Goal: Task Accomplishment & Management: Complete application form

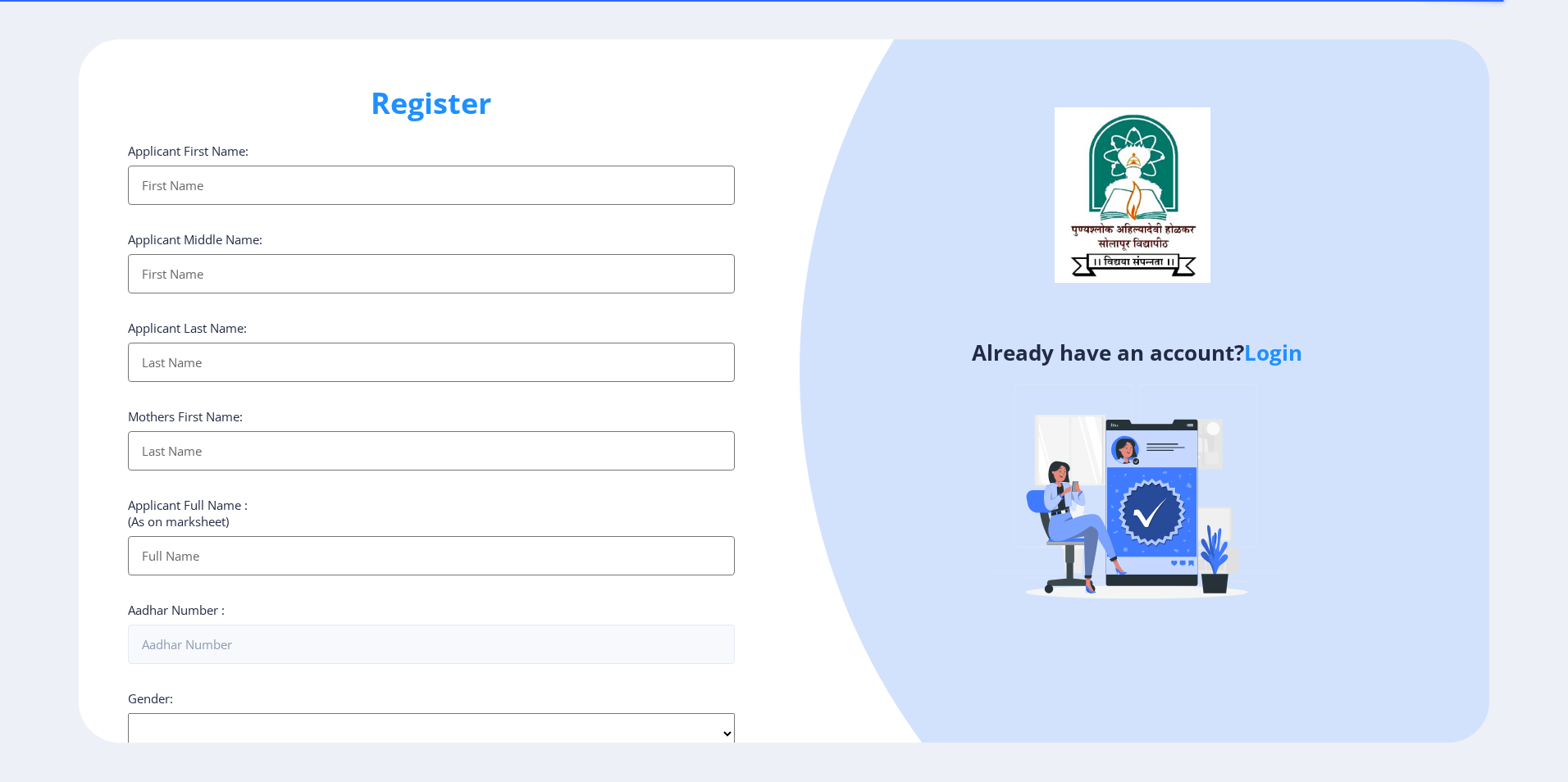
select select
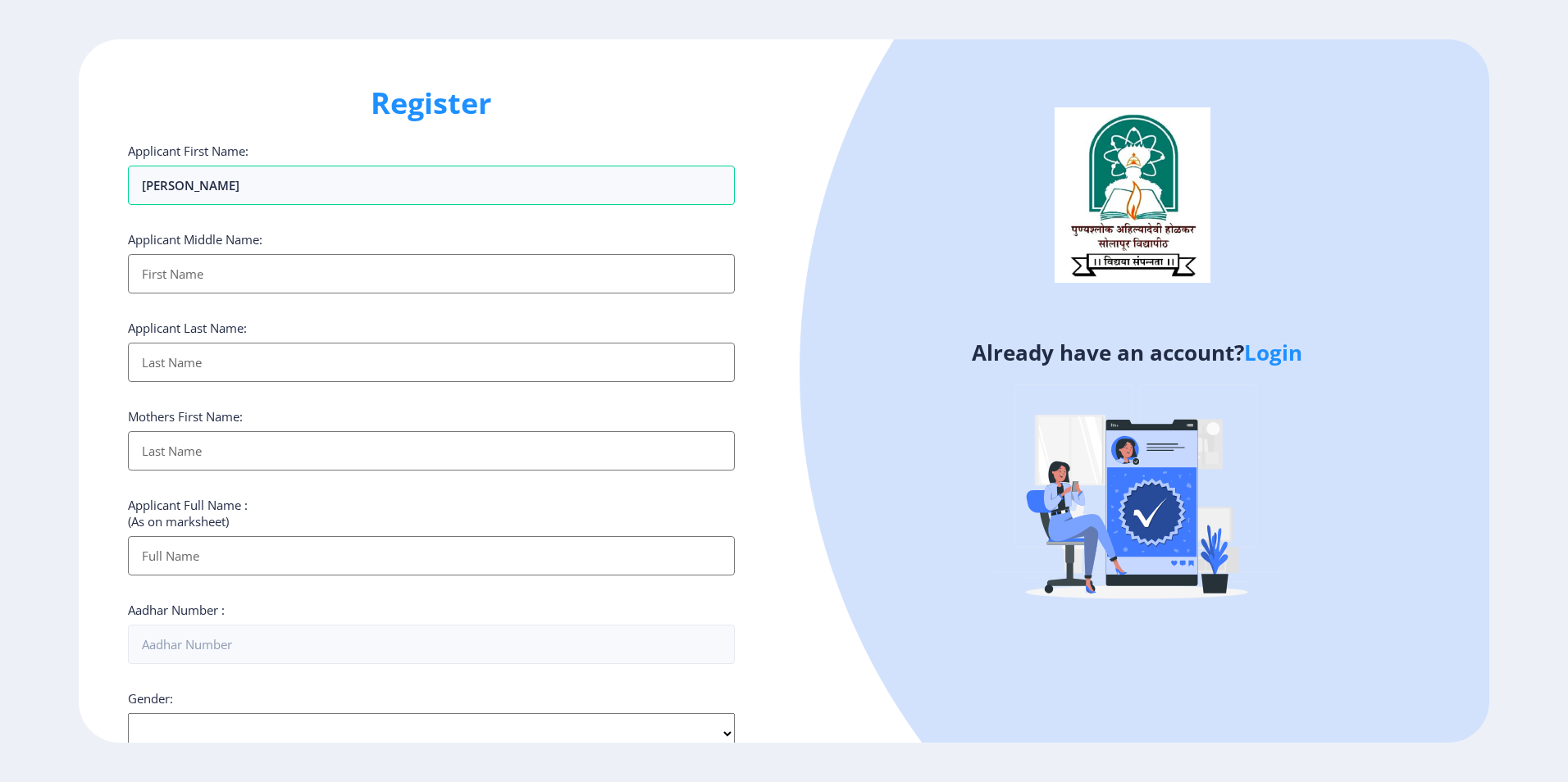
type input "[PERSON_NAME]"
type input "Mahadev"
click at [282, 371] on input "Applicant First Name:" at bounding box center [431, 362] width 607 height 39
type input "Veer"
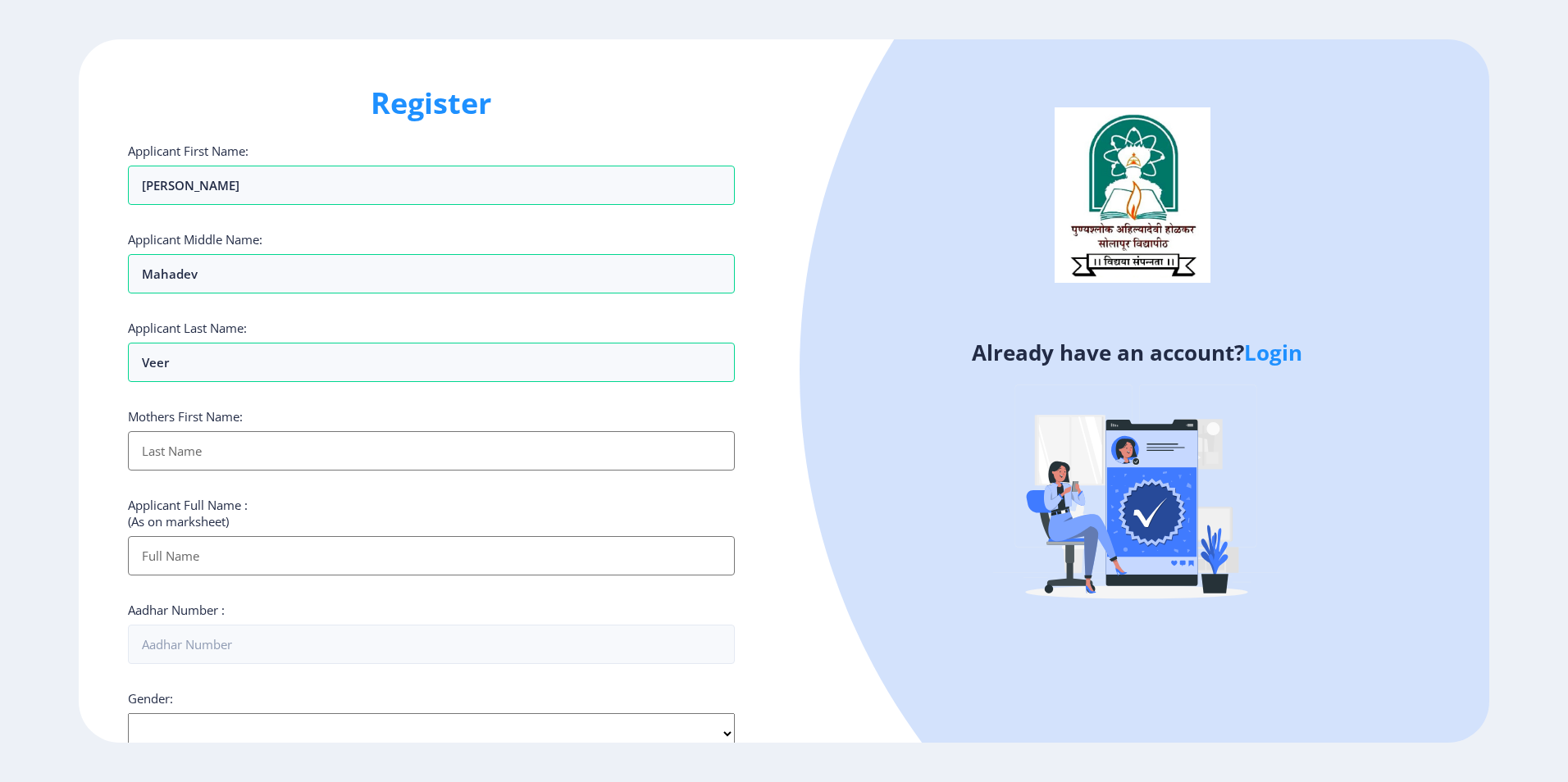
click at [244, 463] on input "Applicant First Name:" at bounding box center [431, 451] width 607 height 39
type input "Shakunatala"
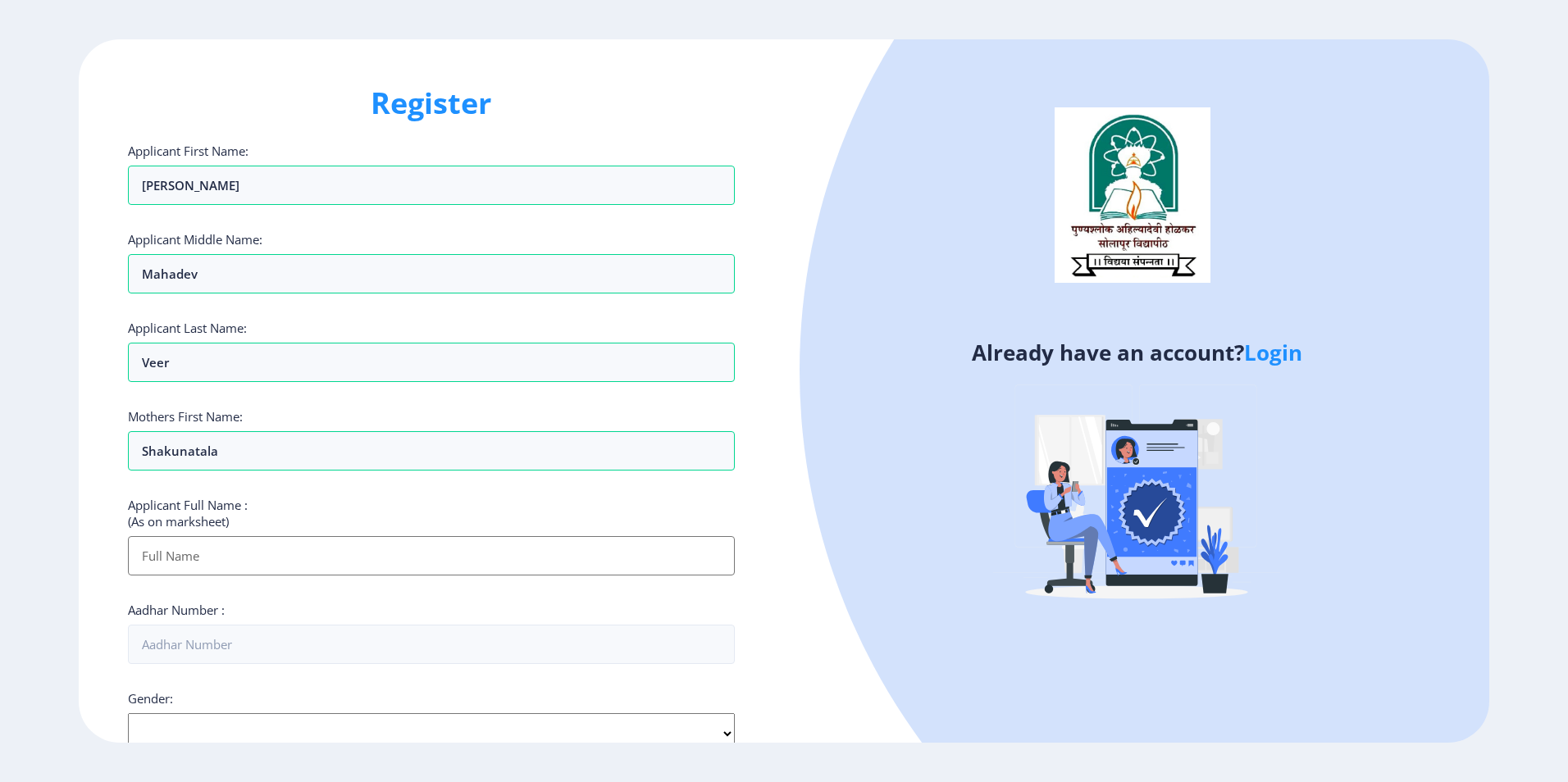
click at [251, 563] on input "Applicant First Name:" at bounding box center [431, 555] width 607 height 39
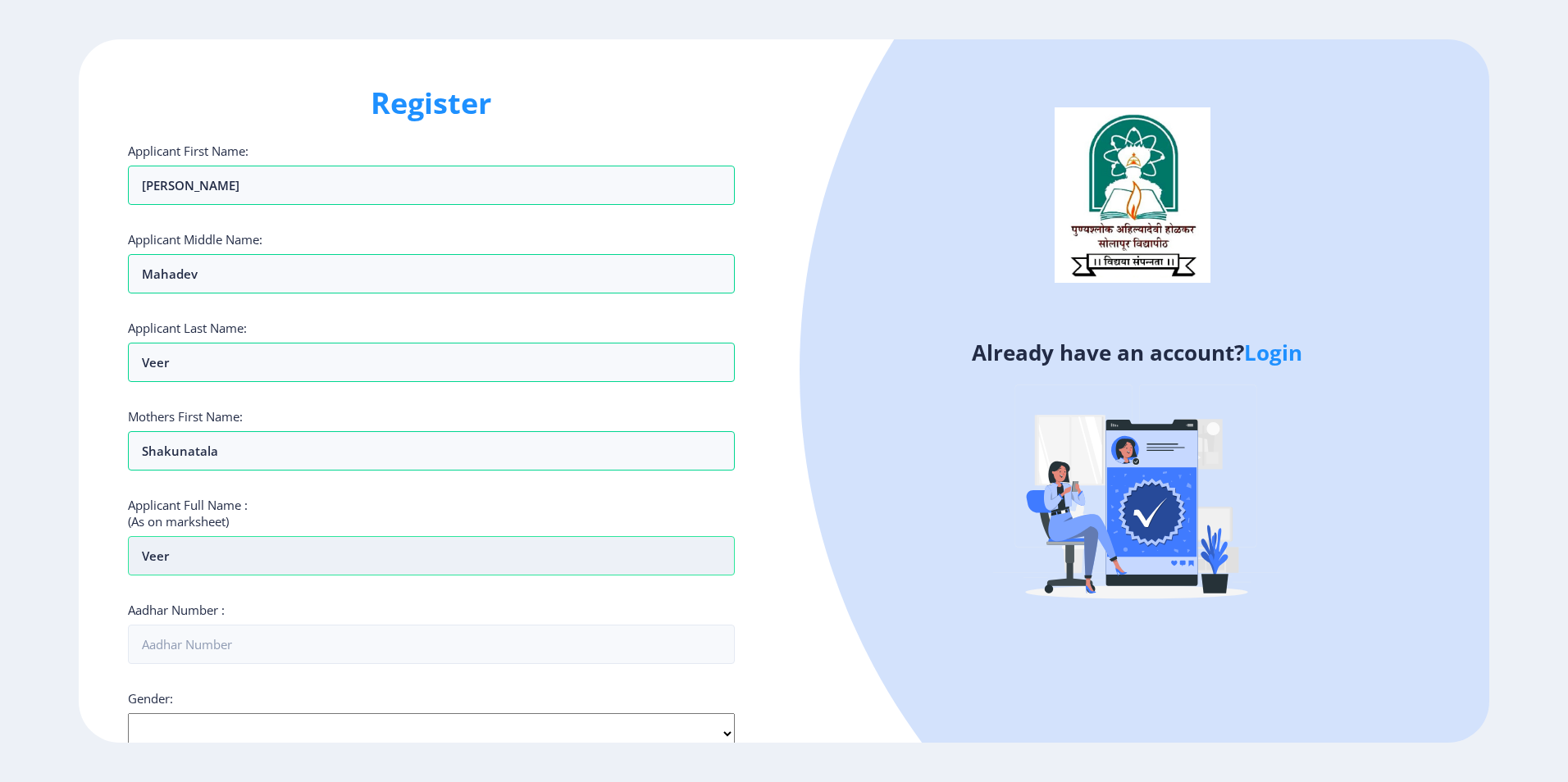
click at [309, 568] on input "Veer" at bounding box center [431, 555] width 607 height 39
click at [252, 551] on input "Veer" at bounding box center [431, 555] width 607 height 39
click at [241, 552] on input "Veer [PERSON_NAME]" at bounding box center [431, 555] width 607 height 39
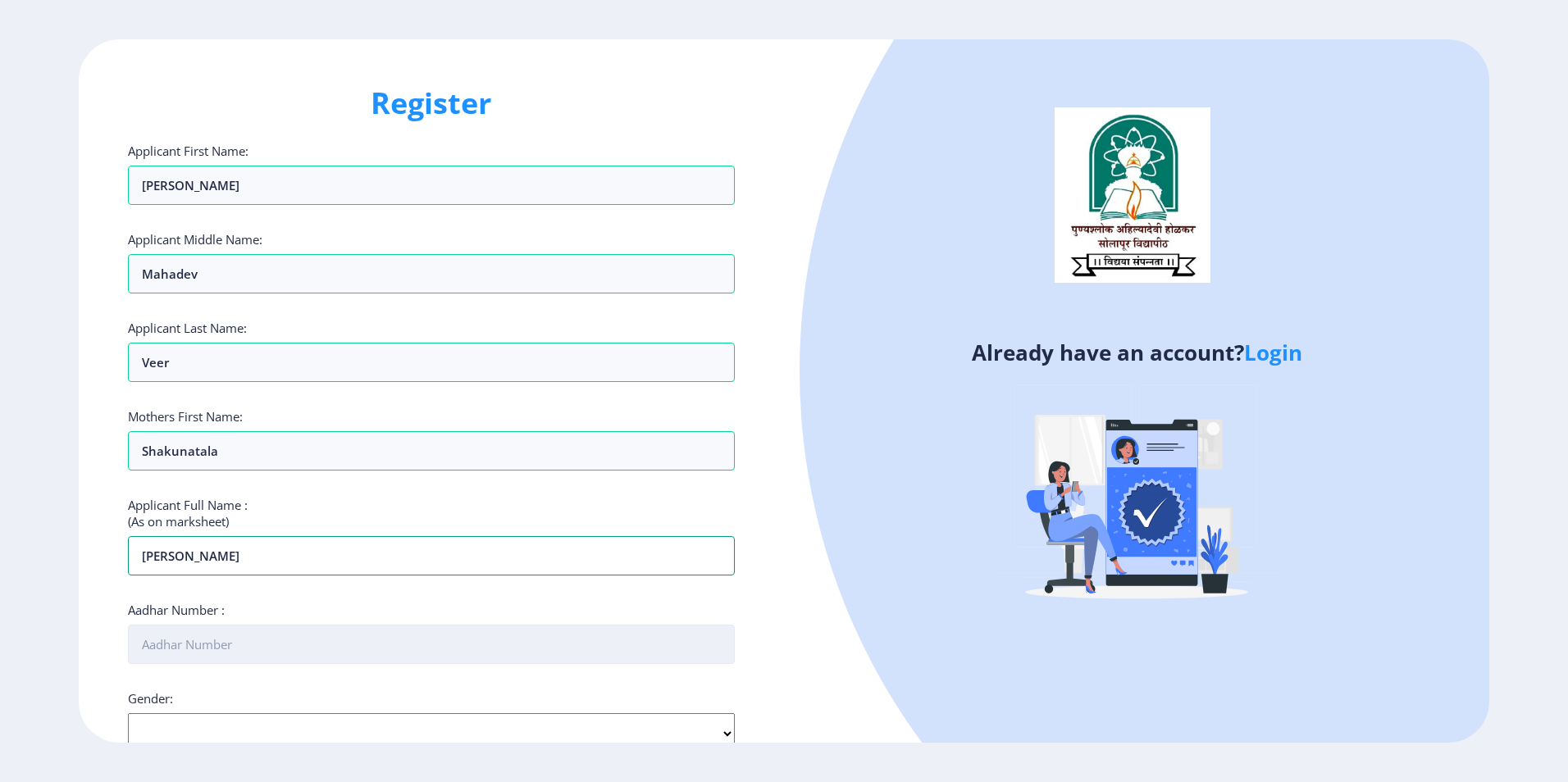
type input "[PERSON_NAME]"
click at [285, 625] on input "Aadhar Number :" at bounding box center [431, 644] width 607 height 39
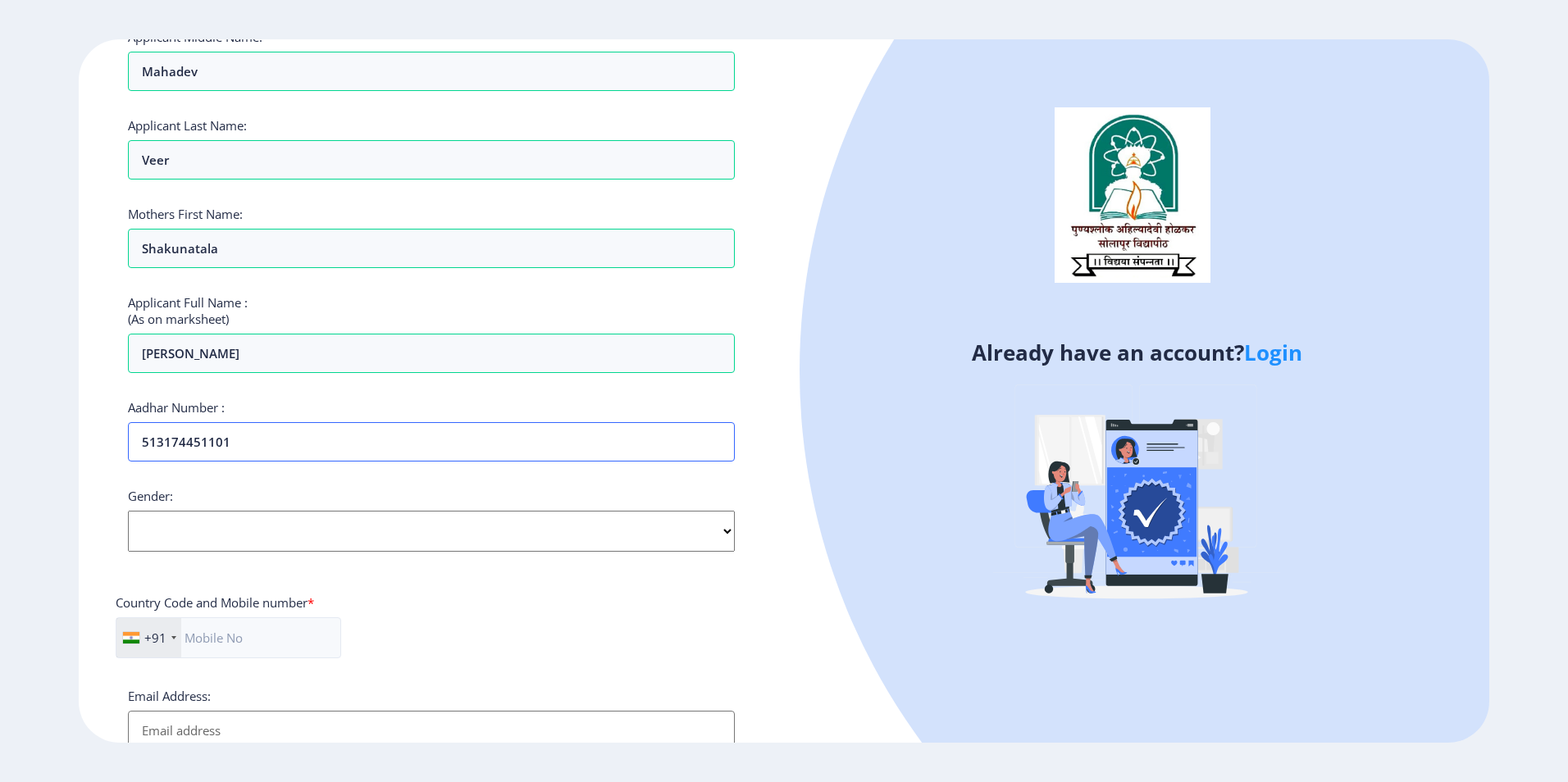
scroll to position [246, 0]
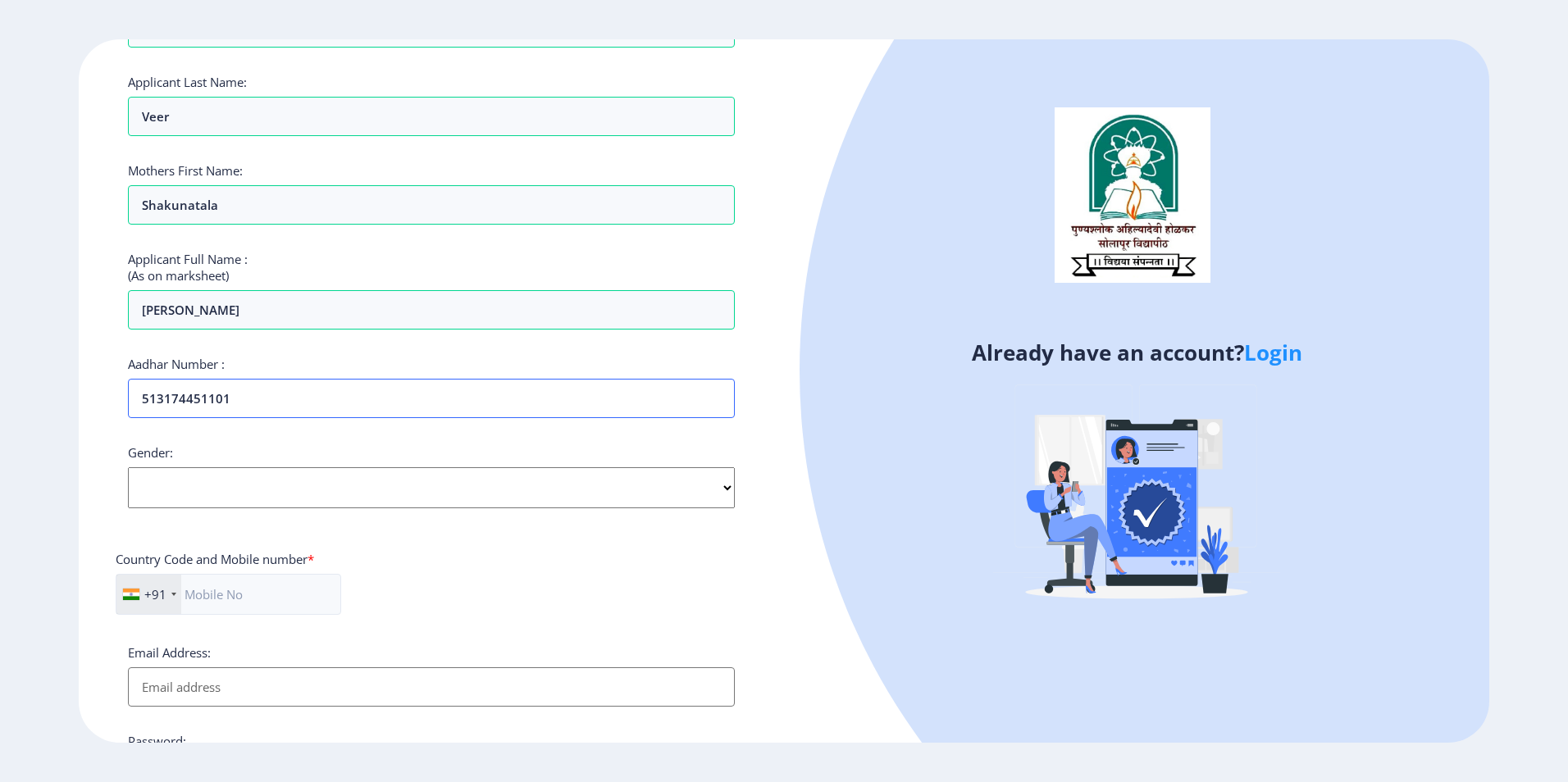
type input "513174451101"
click at [262, 477] on select "Select Gender [DEMOGRAPHIC_DATA] [DEMOGRAPHIC_DATA] Other" at bounding box center [431, 488] width 607 height 41
select select "[DEMOGRAPHIC_DATA]"
click at [128, 467] on select "Select Gender [DEMOGRAPHIC_DATA] [DEMOGRAPHIC_DATA] Other" at bounding box center [431, 488] width 607 height 41
click at [219, 598] on input "text" at bounding box center [228, 595] width 225 height 41
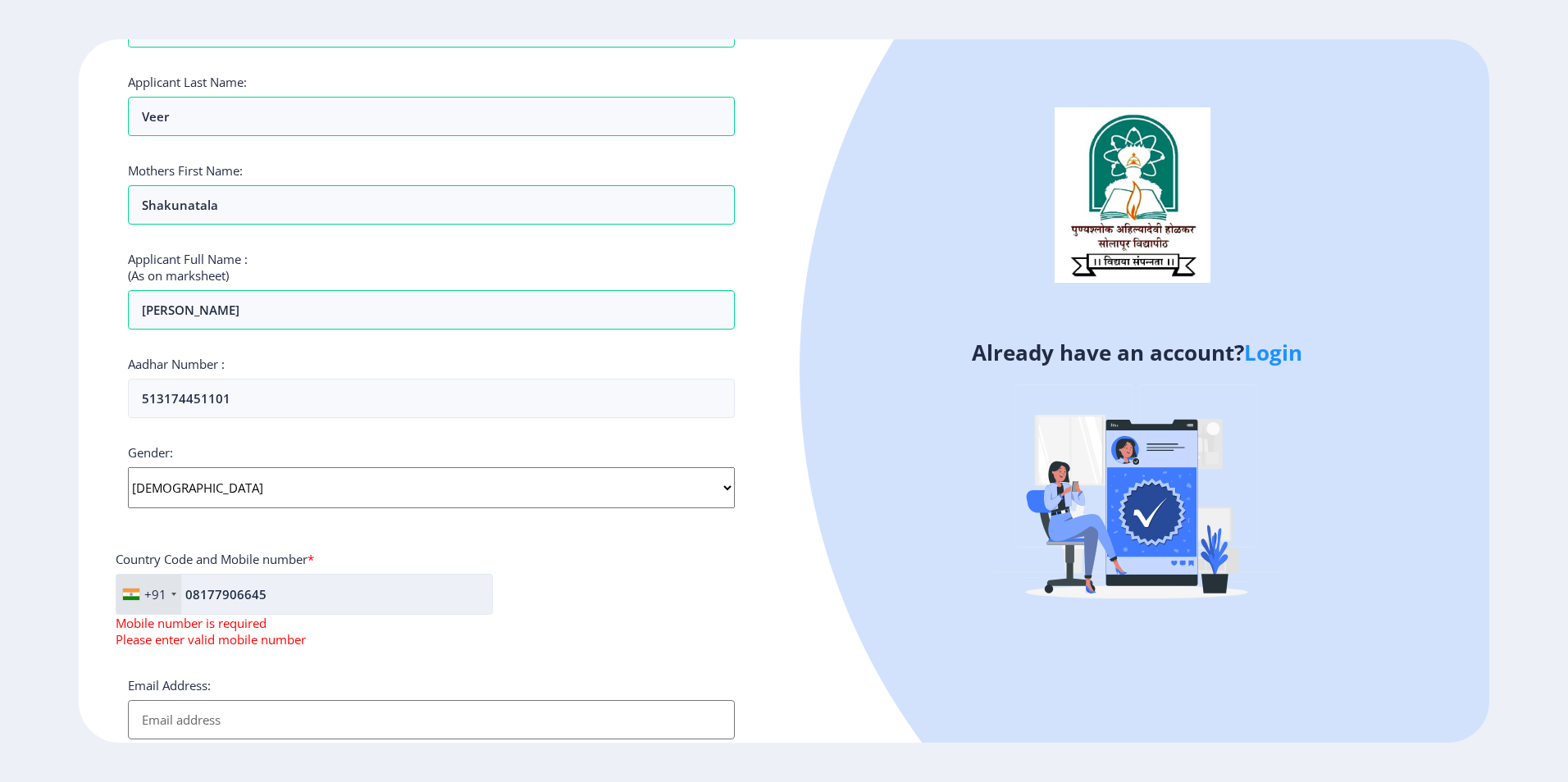
click at [188, 595] on input "08177906645" at bounding box center [304, 595] width 377 height 41
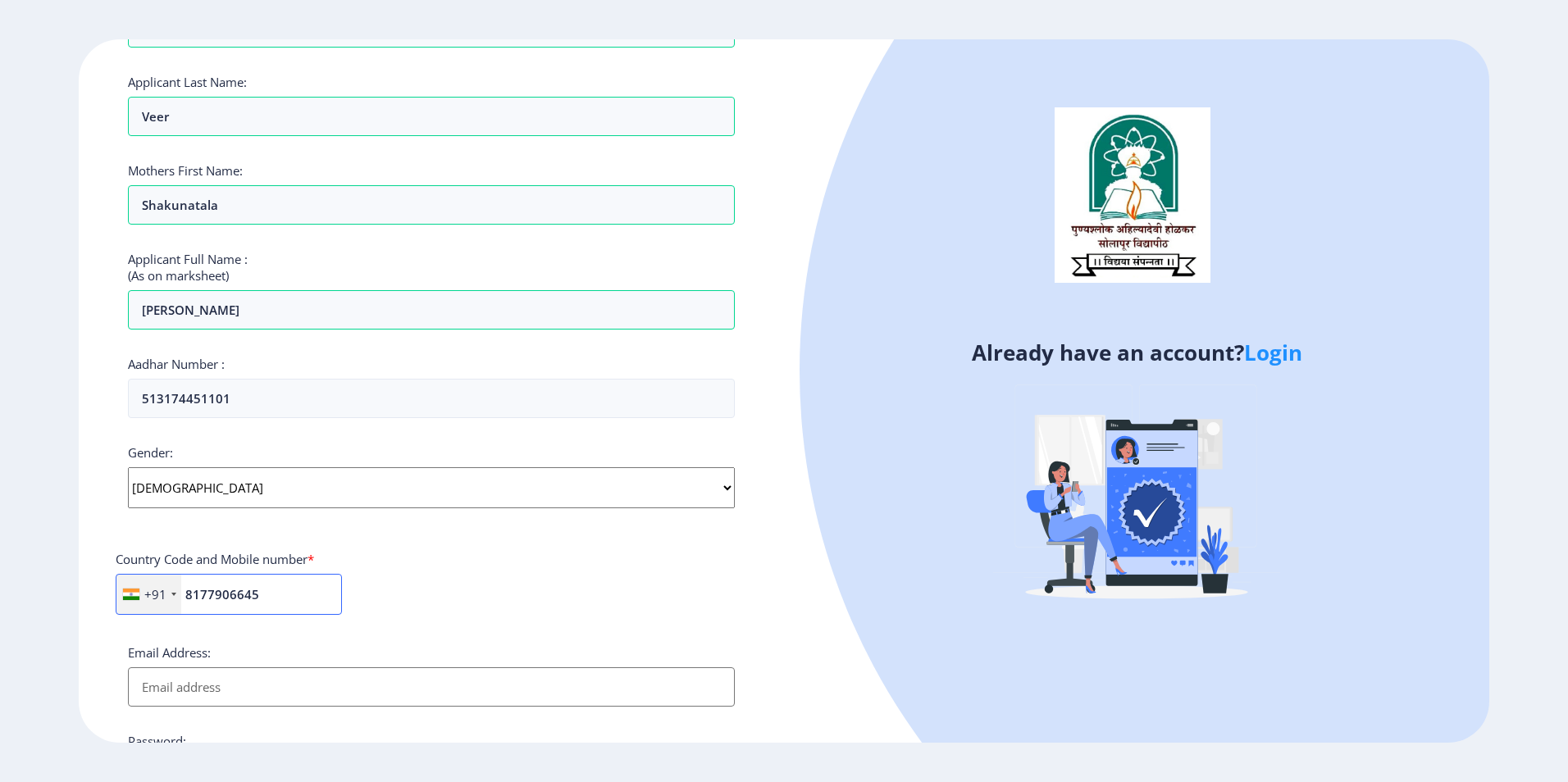
type input "8177906645"
click at [334, 696] on input "Email Address:" at bounding box center [431, 687] width 607 height 39
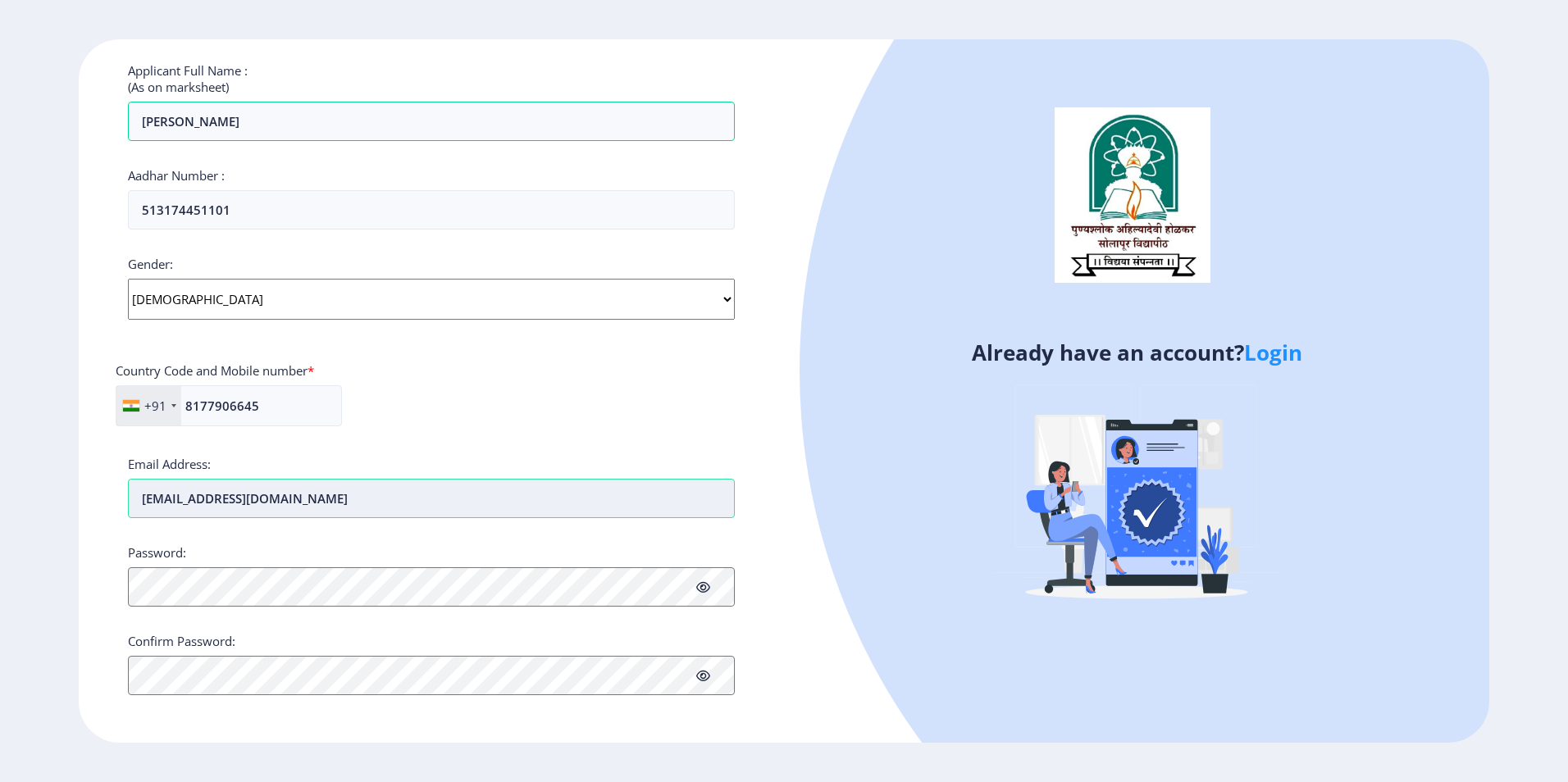
scroll to position [437, 0]
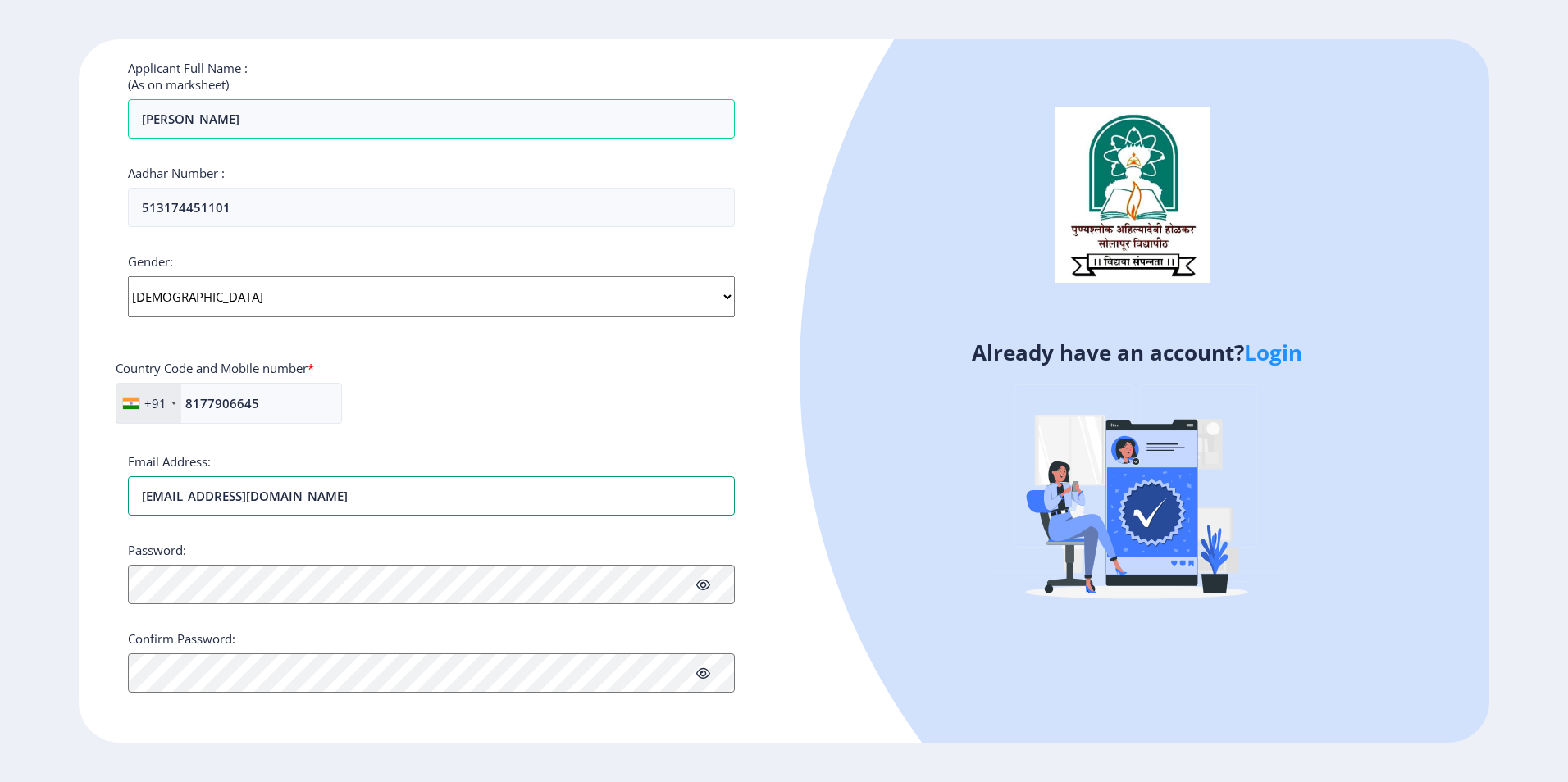
type input "[EMAIL_ADDRESS][DOMAIN_NAME]"
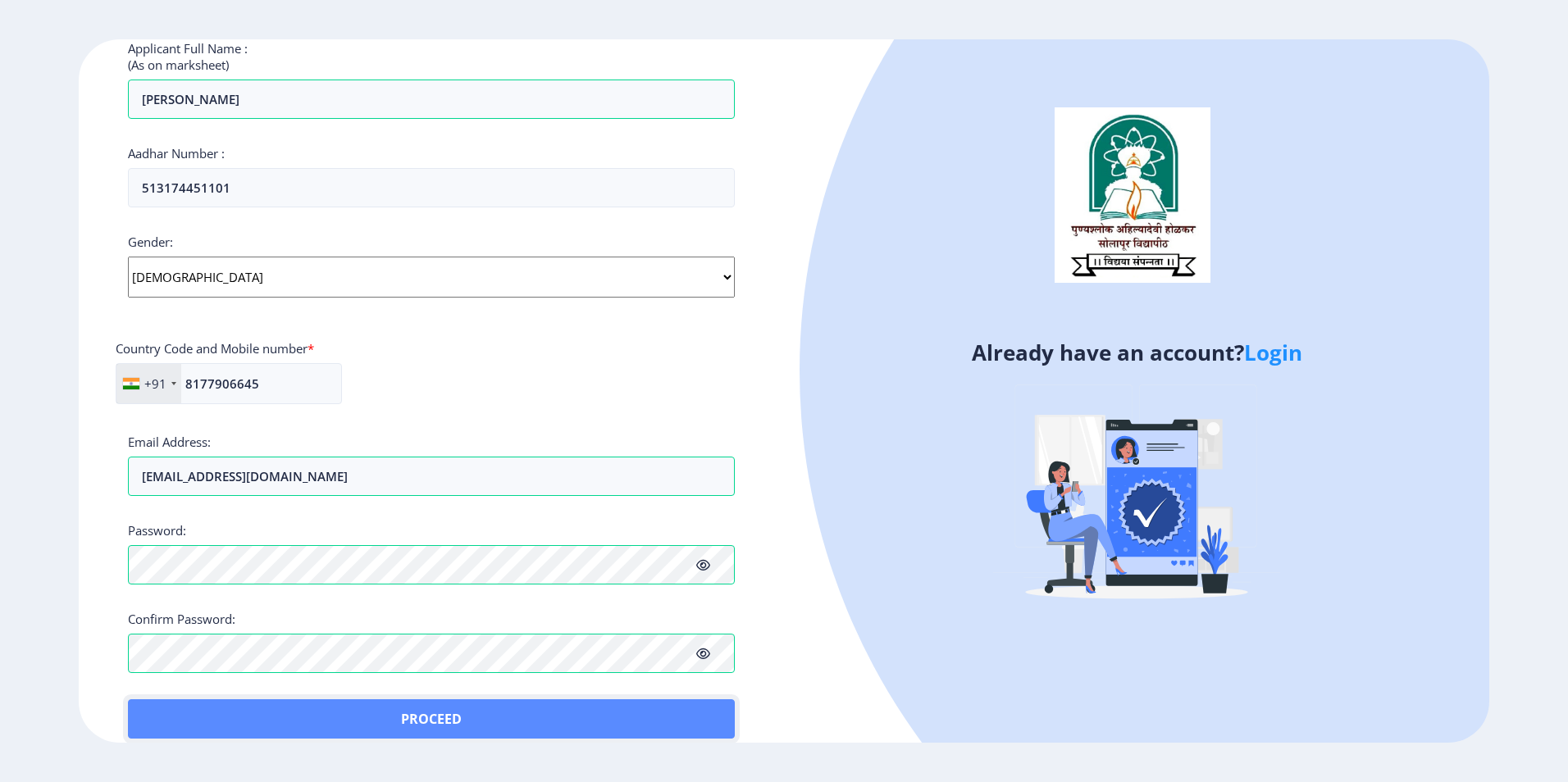
click at [176, 705] on button "Proceed" at bounding box center [431, 719] width 607 height 39
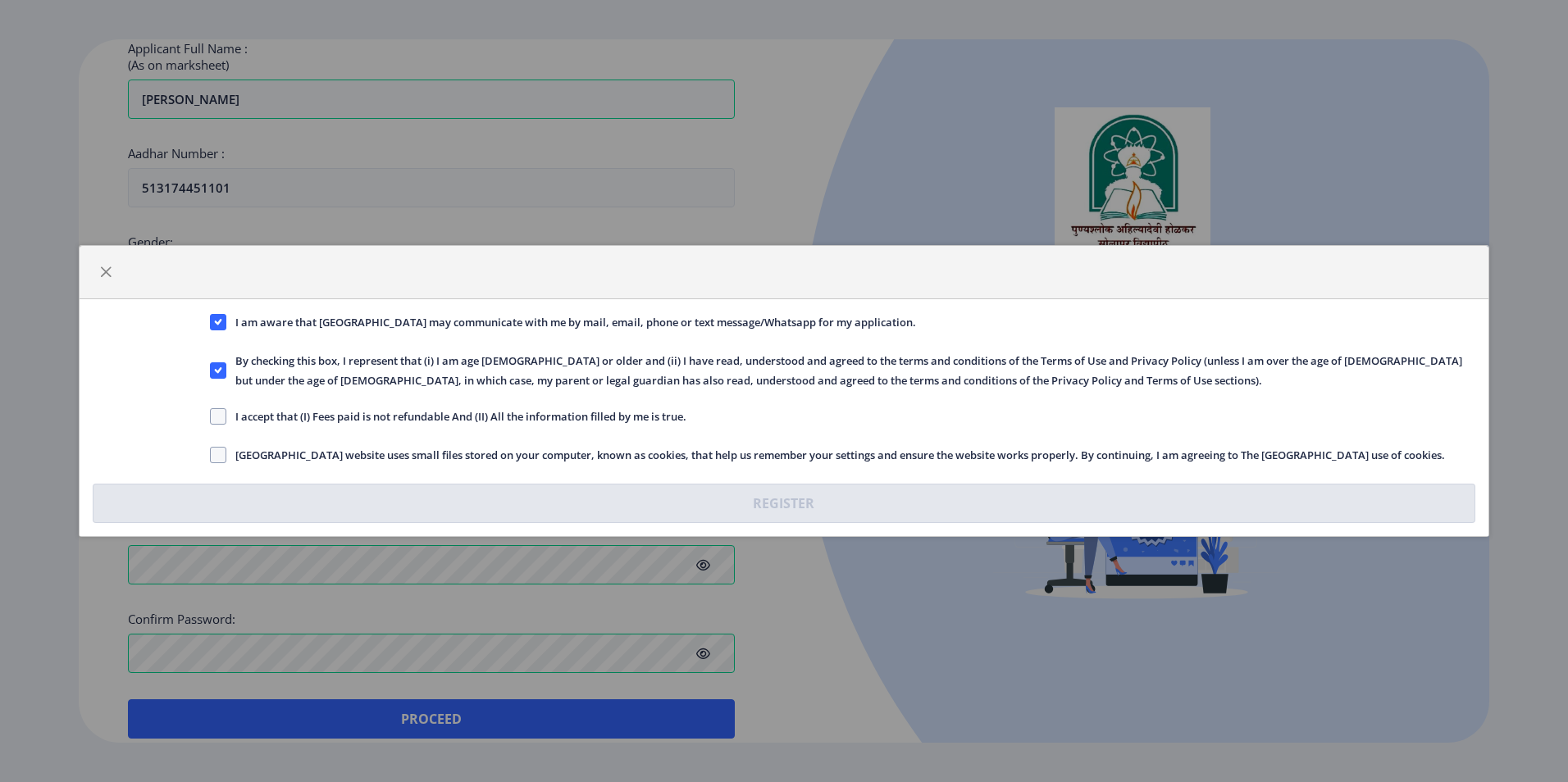
click at [215, 430] on div "I am aware that Solapur University may communicate with me by mail, email, phon…" at bounding box center [784, 418] width 1410 height 237
click at [217, 424] on span at bounding box center [217, 416] width 16 height 16
click at [211, 418] on input "I accept that (I) Fees paid is not refundable And (II) All the information fill…" at bounding box center [210, 417] width 1 height 1
checkbox input "true"
click at [220, 450] on span at bounding box center [217, 454] width 16 height 16
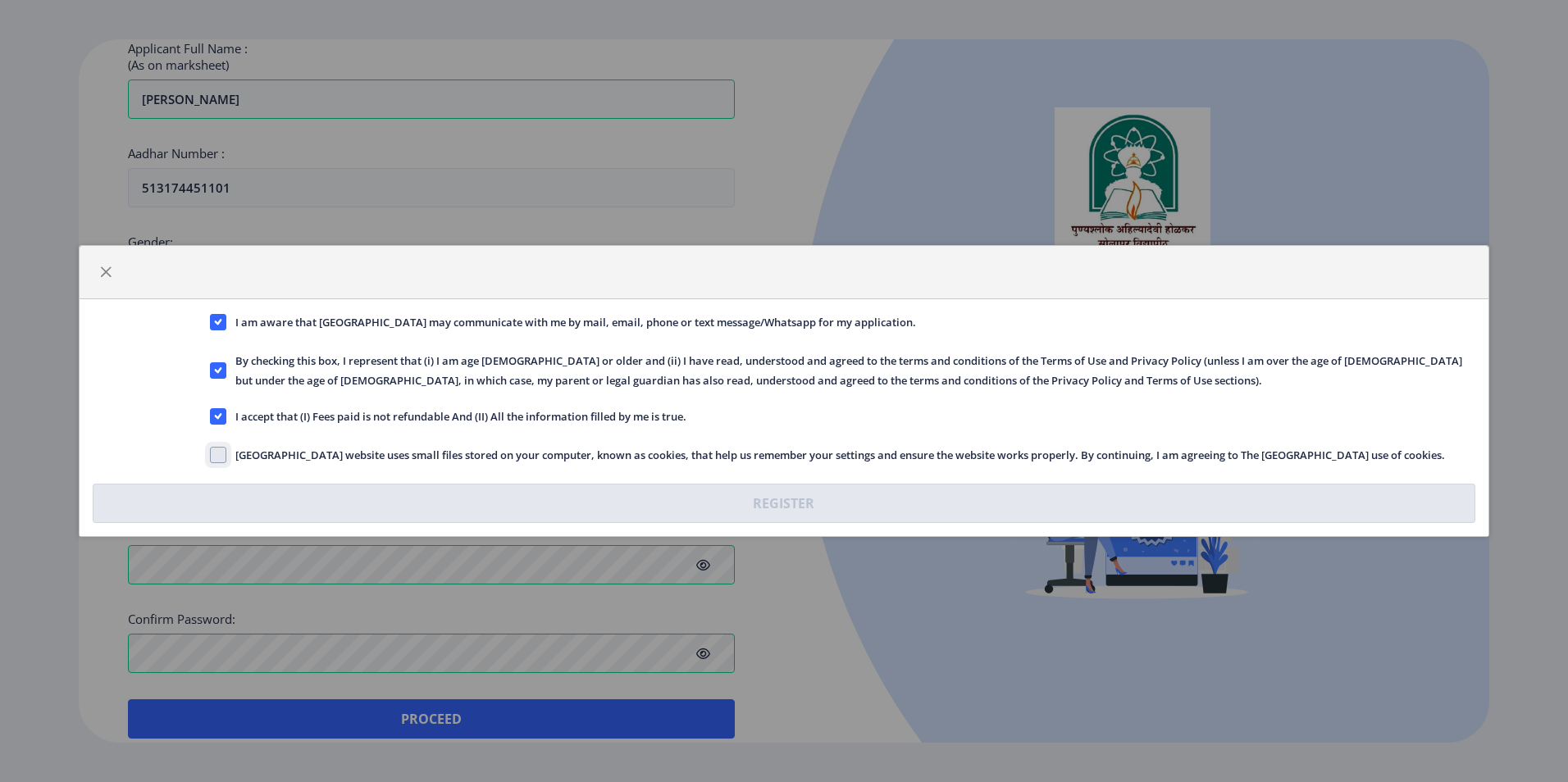
click at [211, 455] on input "[GEOGRAPHIC_DATA] website uses small files stored on your computer, known as co…" at bounding box center [210, 455] width 1 height 1
checkbox input "true"
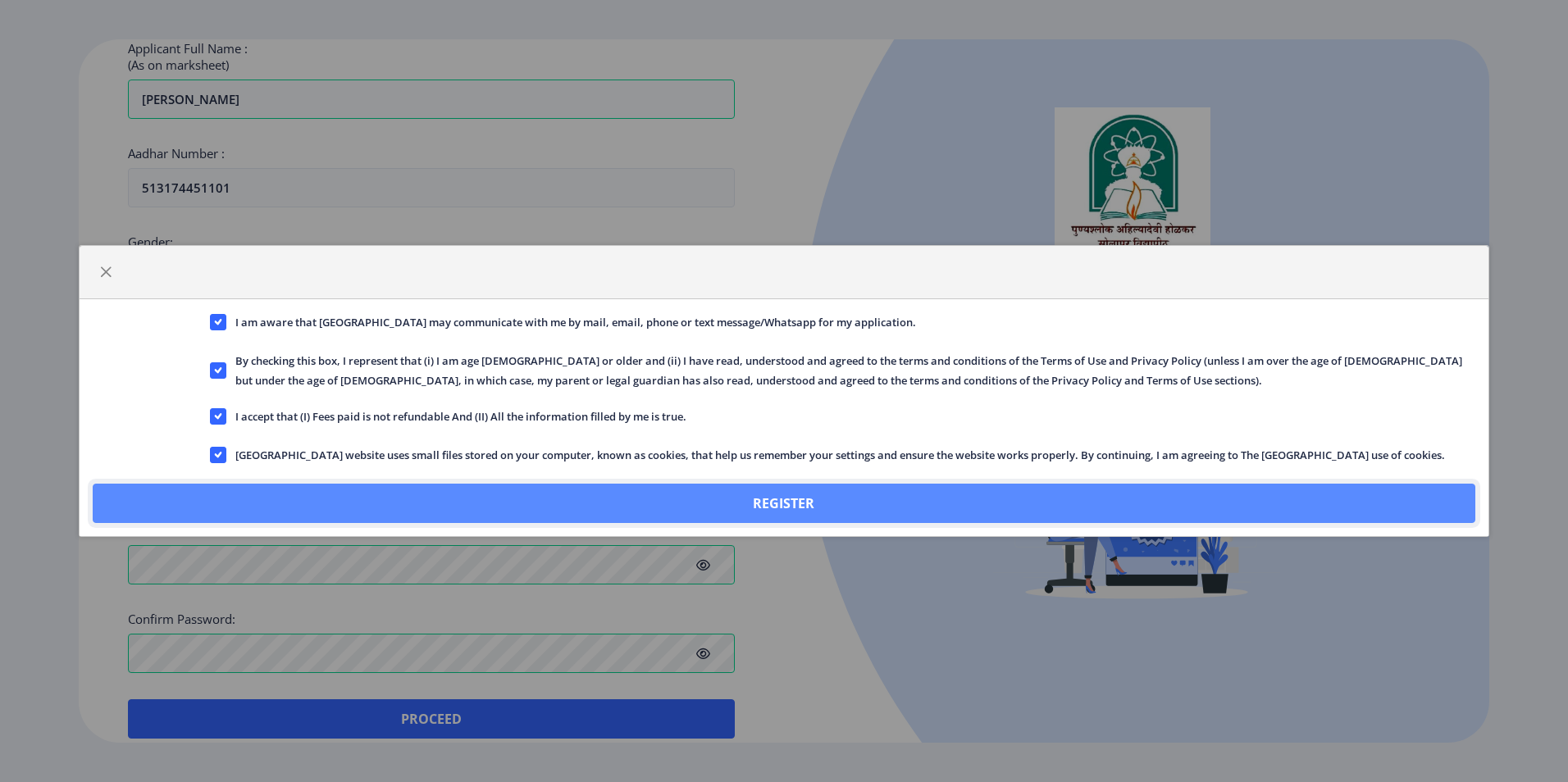
click at [672, 490] on button "Register" at bounding box center [784, 503] width 1383 height 39
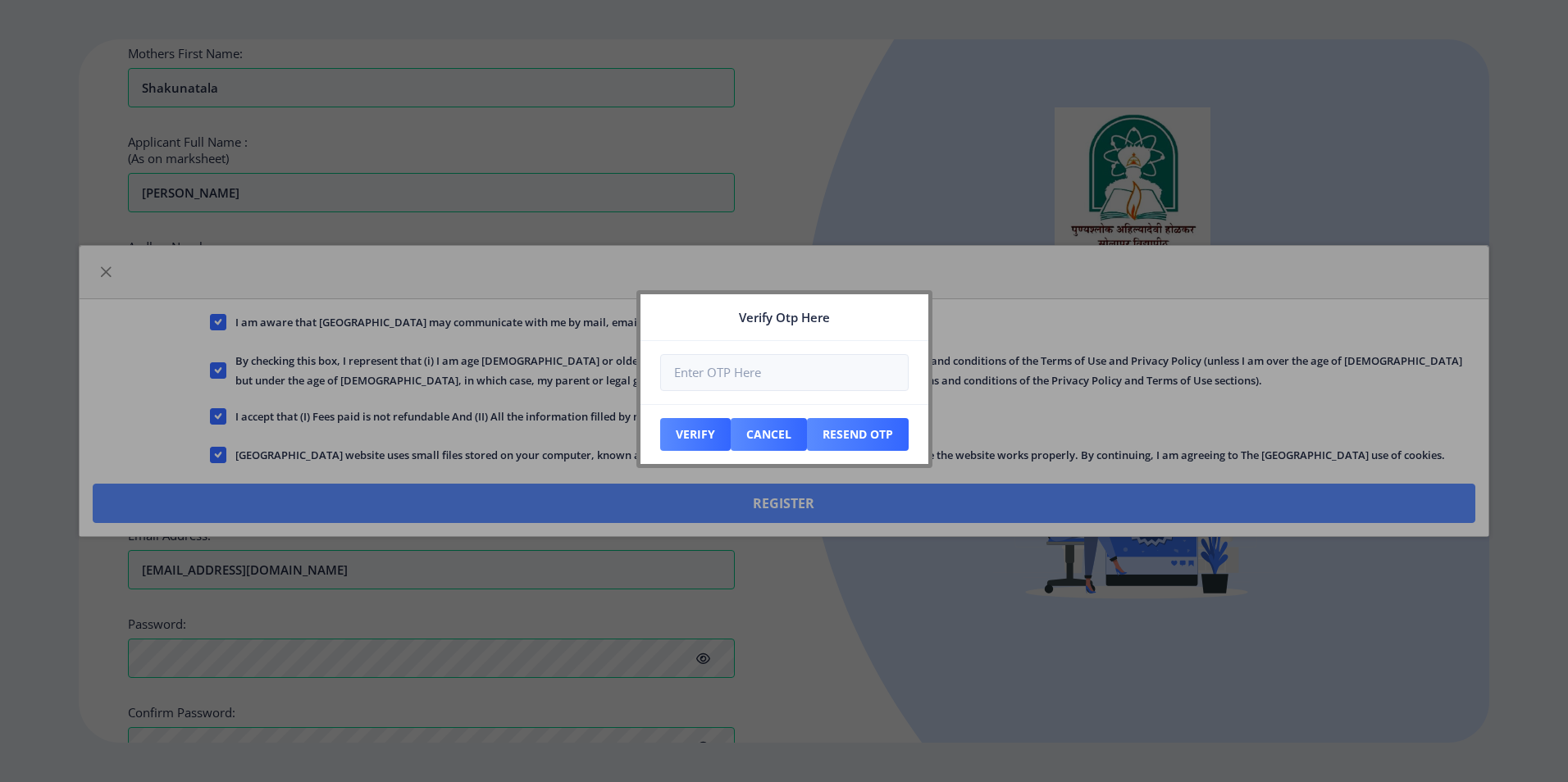
scroll to position [550, 0]
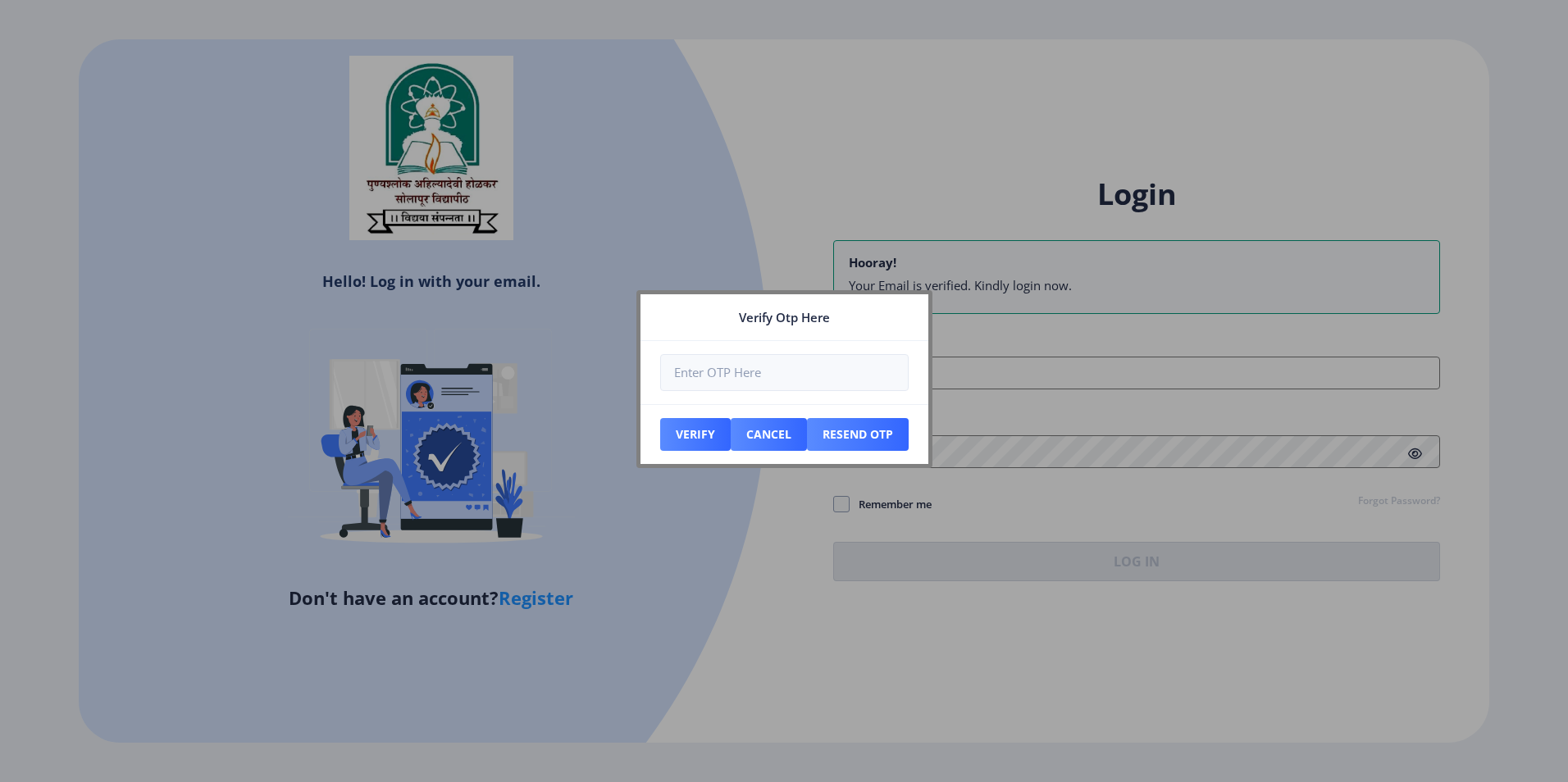
type input "[EMAIL_ADDRESS][DOMAIN_NAME]"
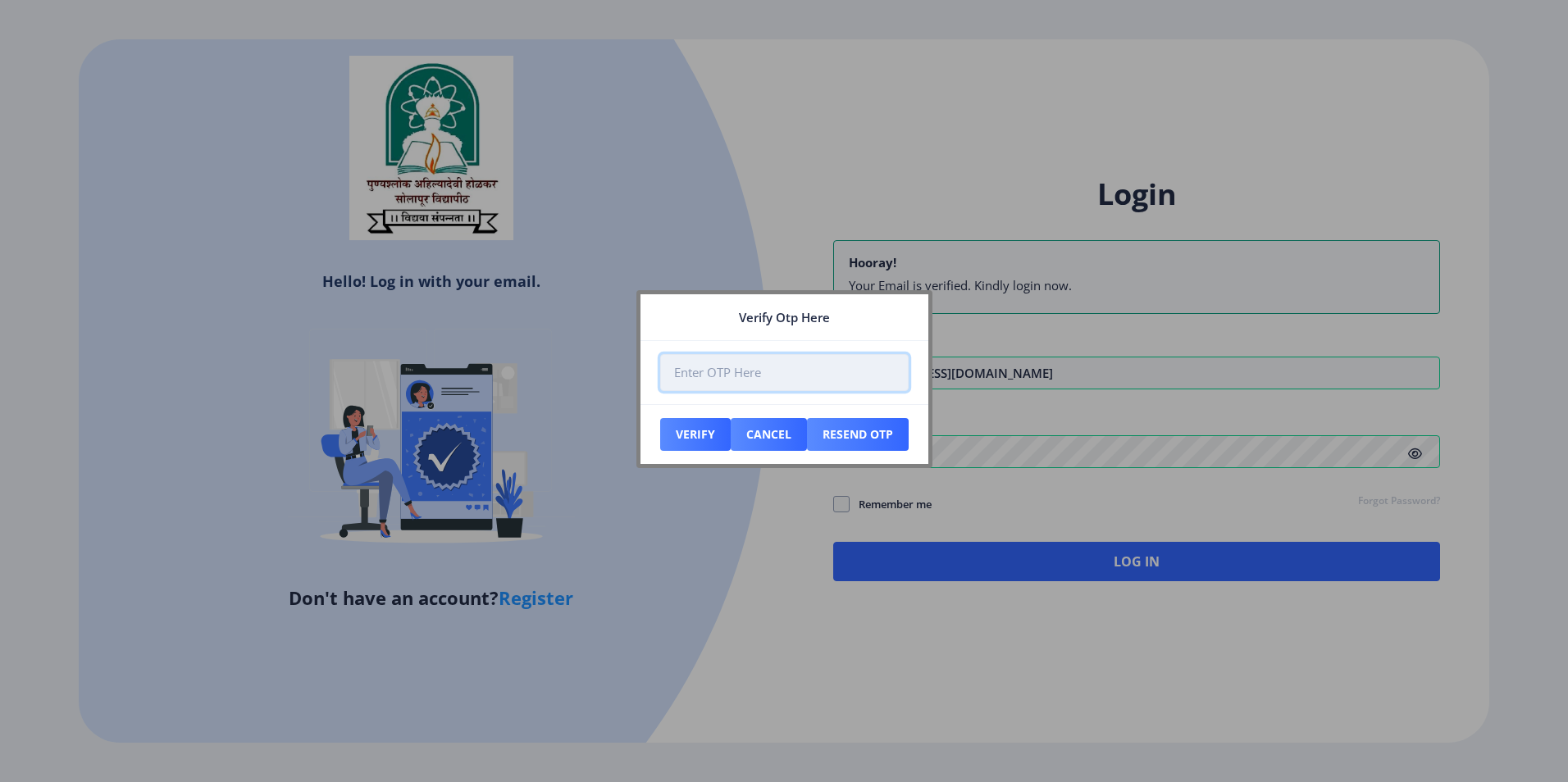
click at [769, 369] on input "number" at bounding box center [784, 372] width 248 height 37
click at [728, 613] on div at bounding box center [784, 391] width 1568 height 782
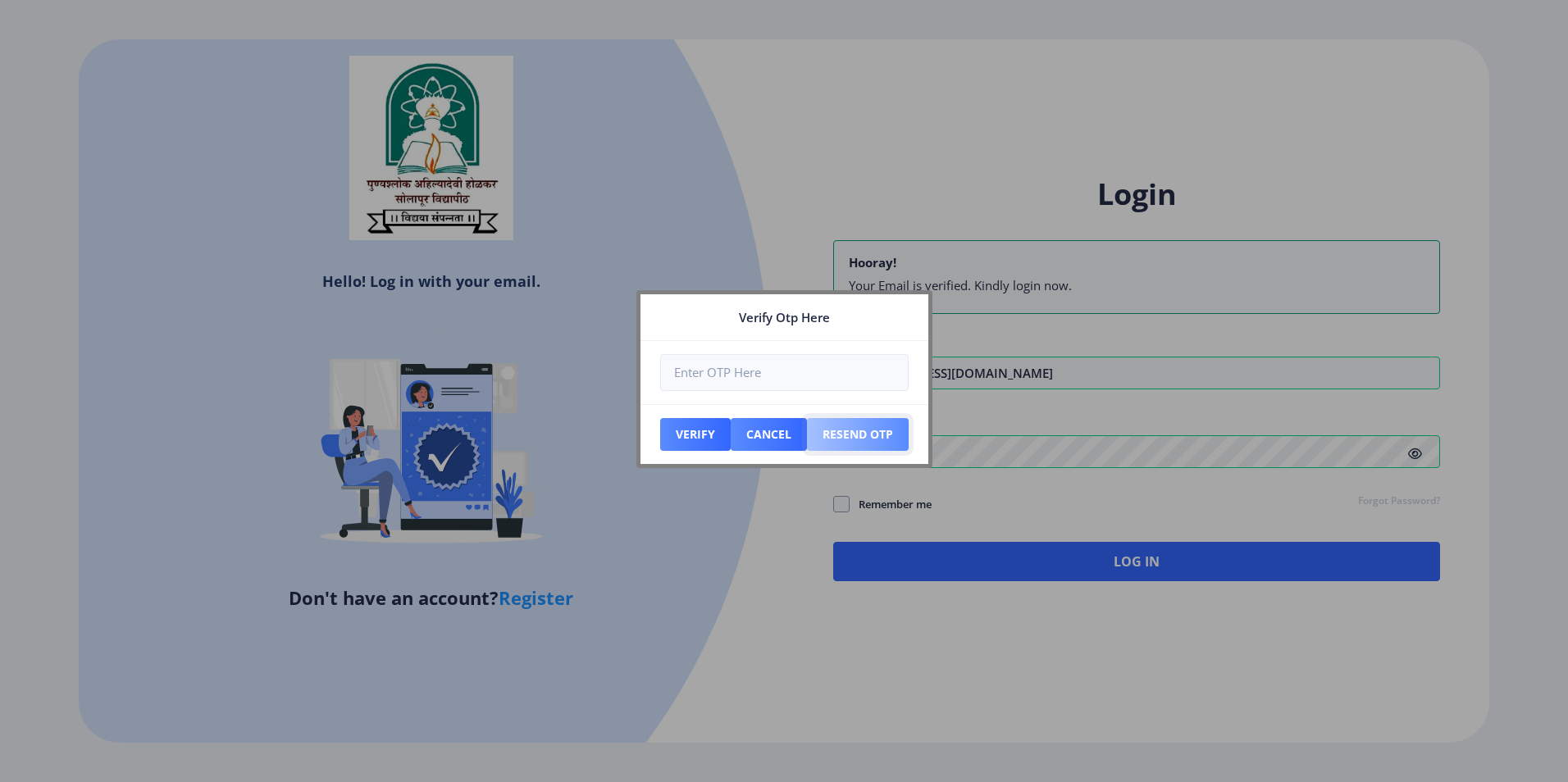
click at [834, 438] on button "Resend Otp" at bounding box center [858, 435] width 102 height 33
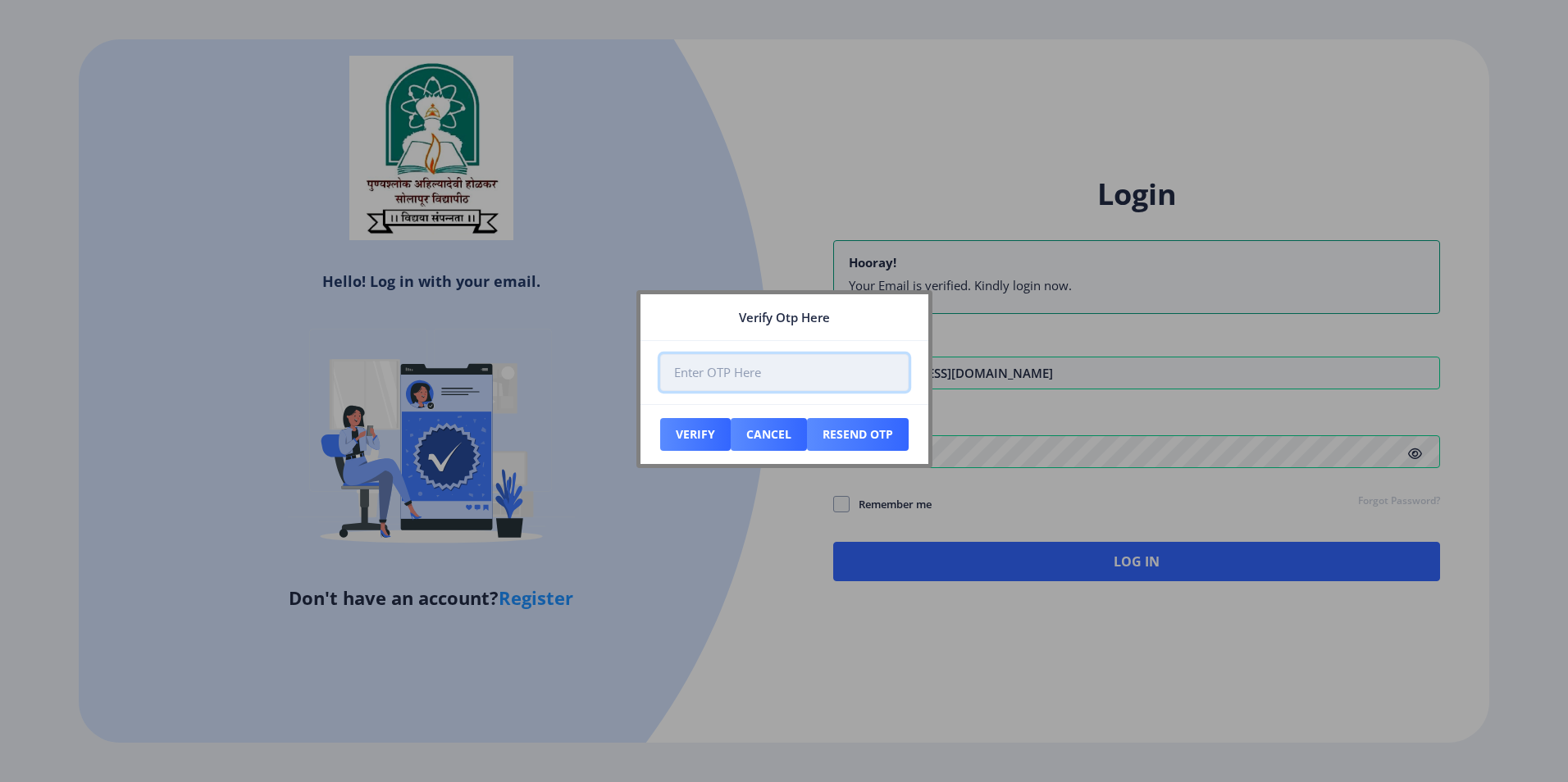
click at [762, 374] on input "number" at bounding box center [784, 372] width 248 height 37
click at [620, 572] on div at bounding box center [784, 391] width 1568 height 782
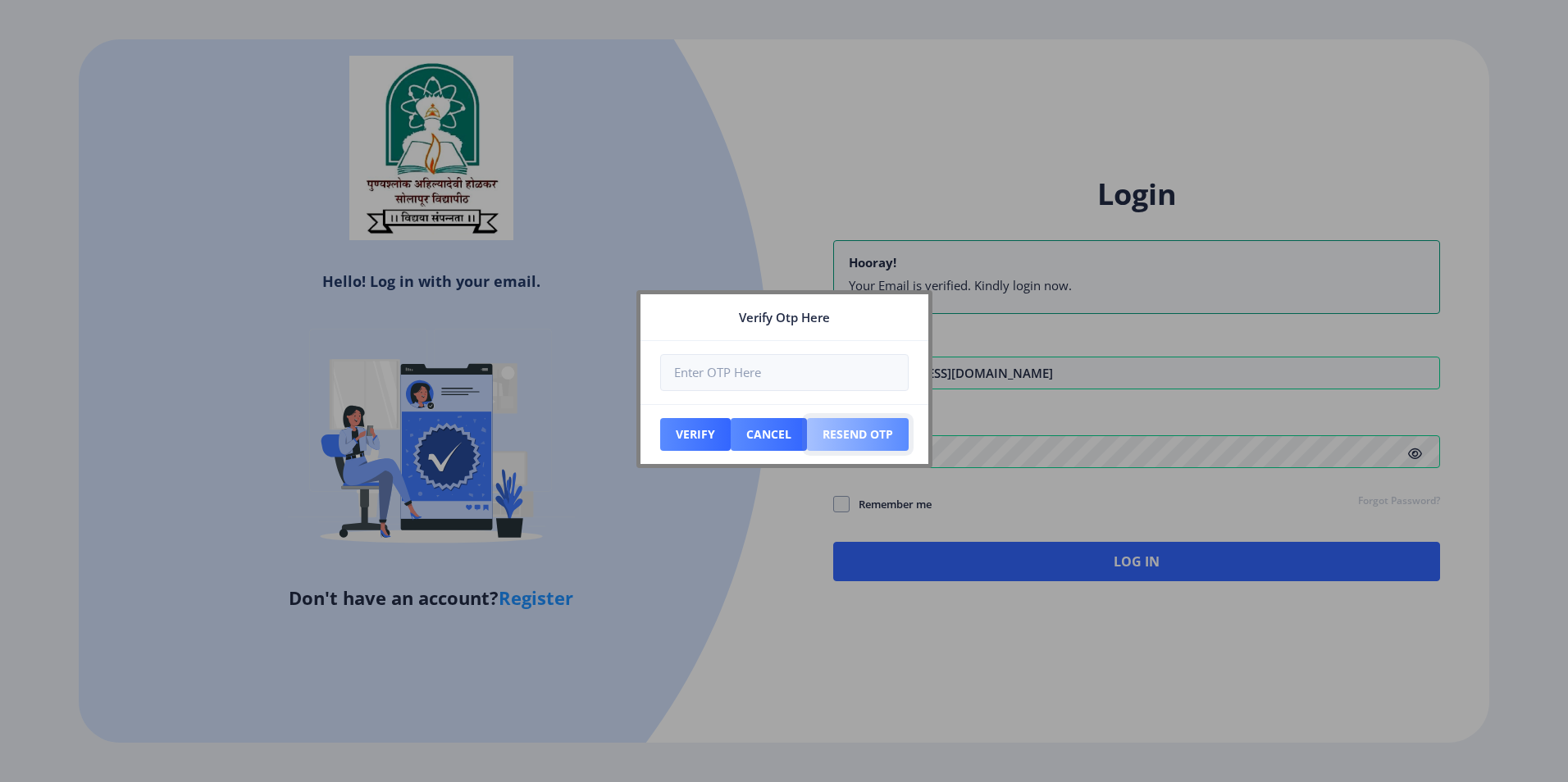
click at [870, 430] on button "Resend Otp" at bounding box center [858, 435] width 102 height 33
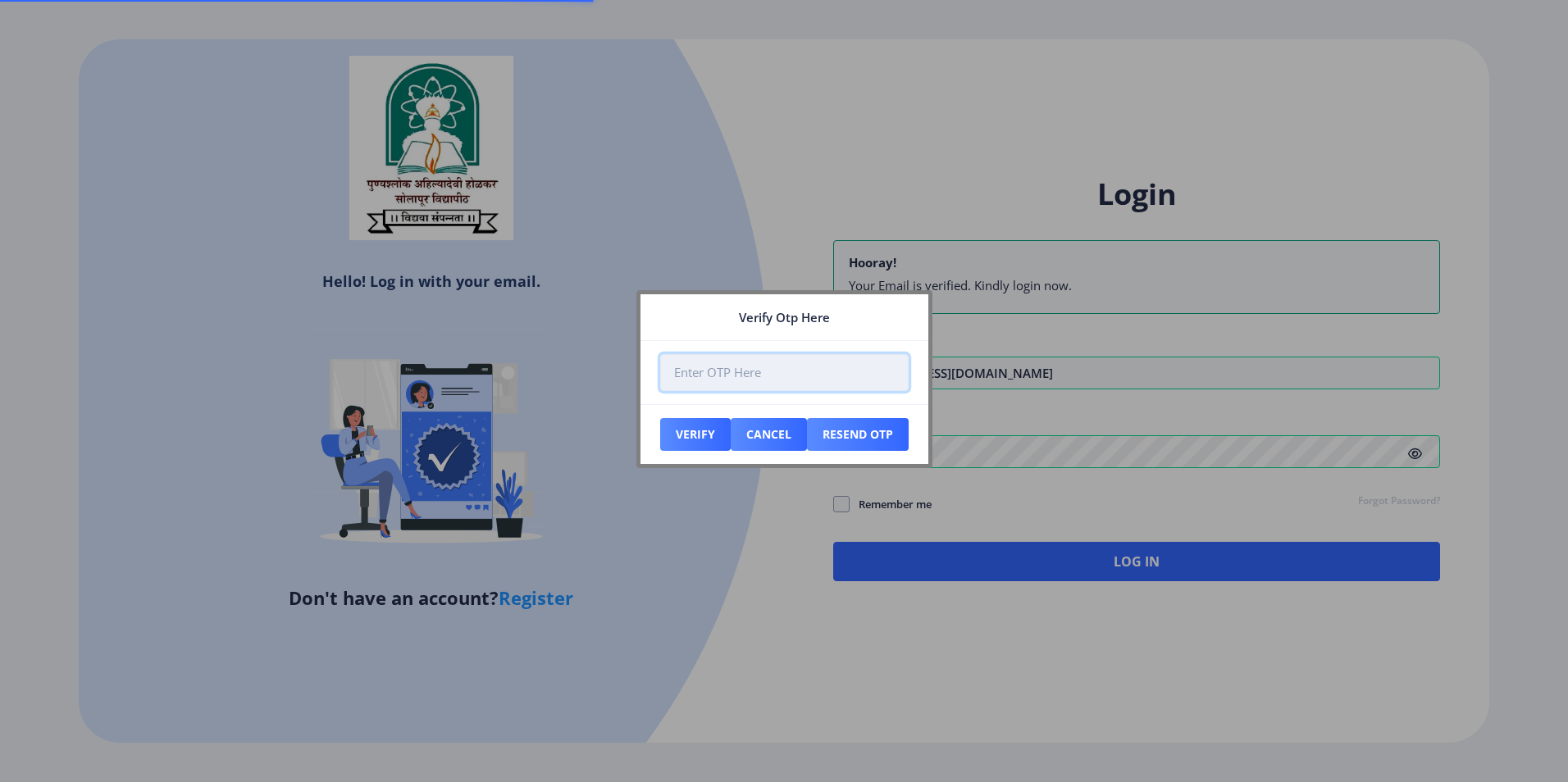
click at [821, 384] on input "number" at bounding box center [784, 372] width 248 height 37
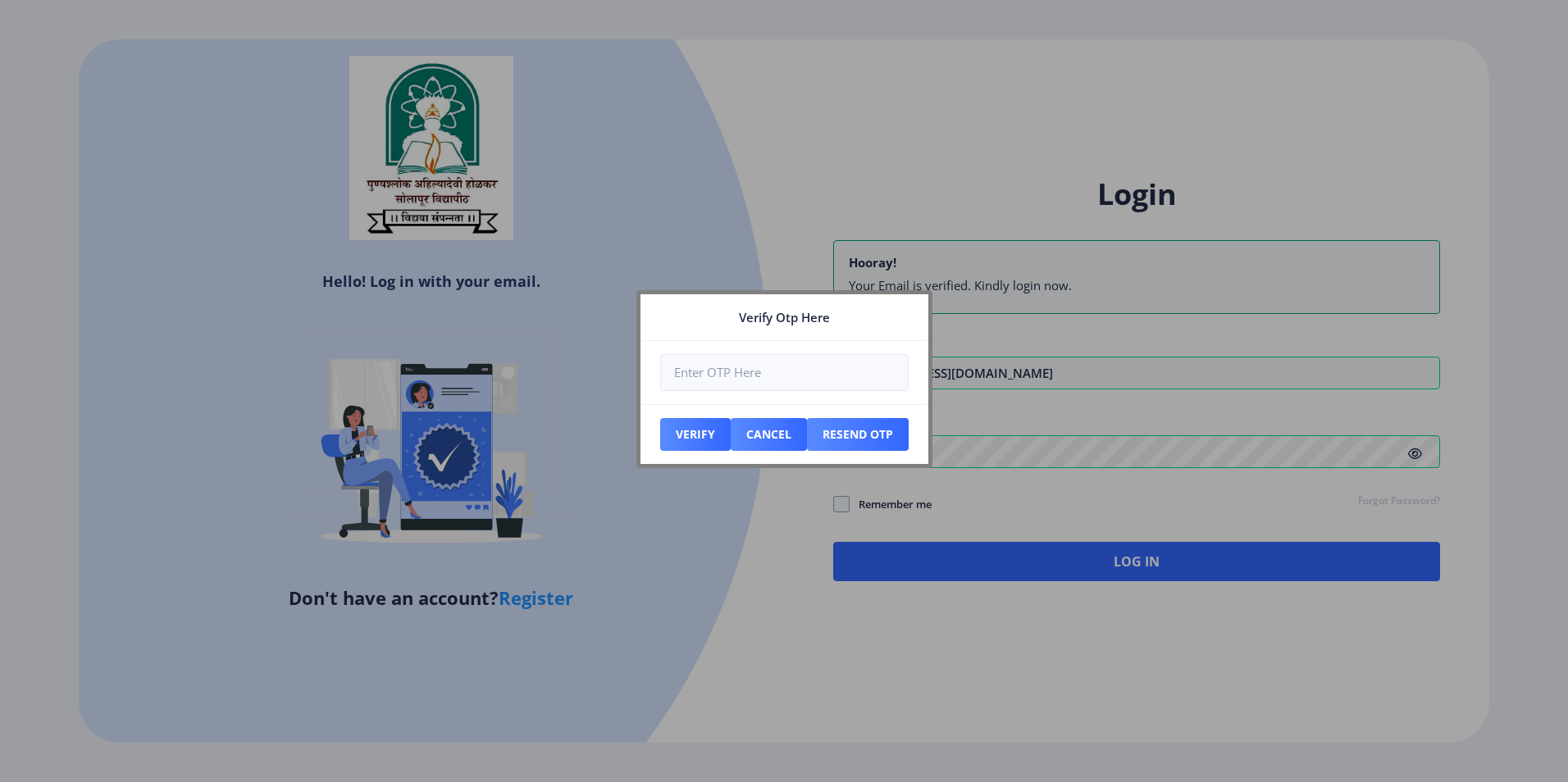
click at [750, 495] on div at bounding box center [784, 391] width 1568 height 782
click at [701, 441] on button "Verify" at bounding box center [695, 435] width 70 height 33
click at [768, 370] on input "number" at bounding box center [784, 372] width 248 height 37
type input "43543543"
click at [717, 437] on button "Verify" at bounding box center [695, 435] width 70 height 33
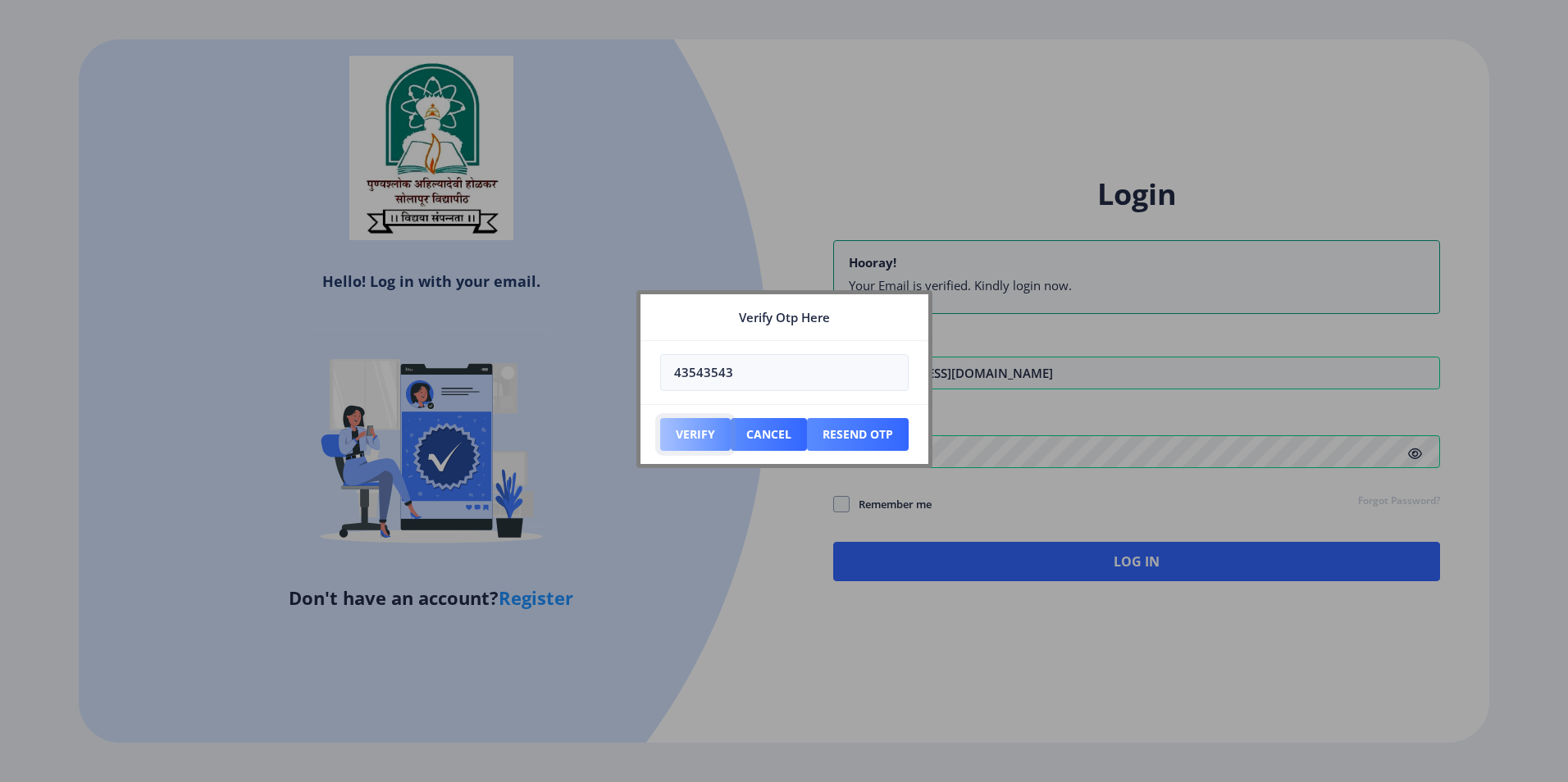
click at [713, 436] on button "Verify" at bounding box center [695, 435] width 70 height 33
click at [846, 509] on div at bounding box center [784, 391] width 1568 height 782
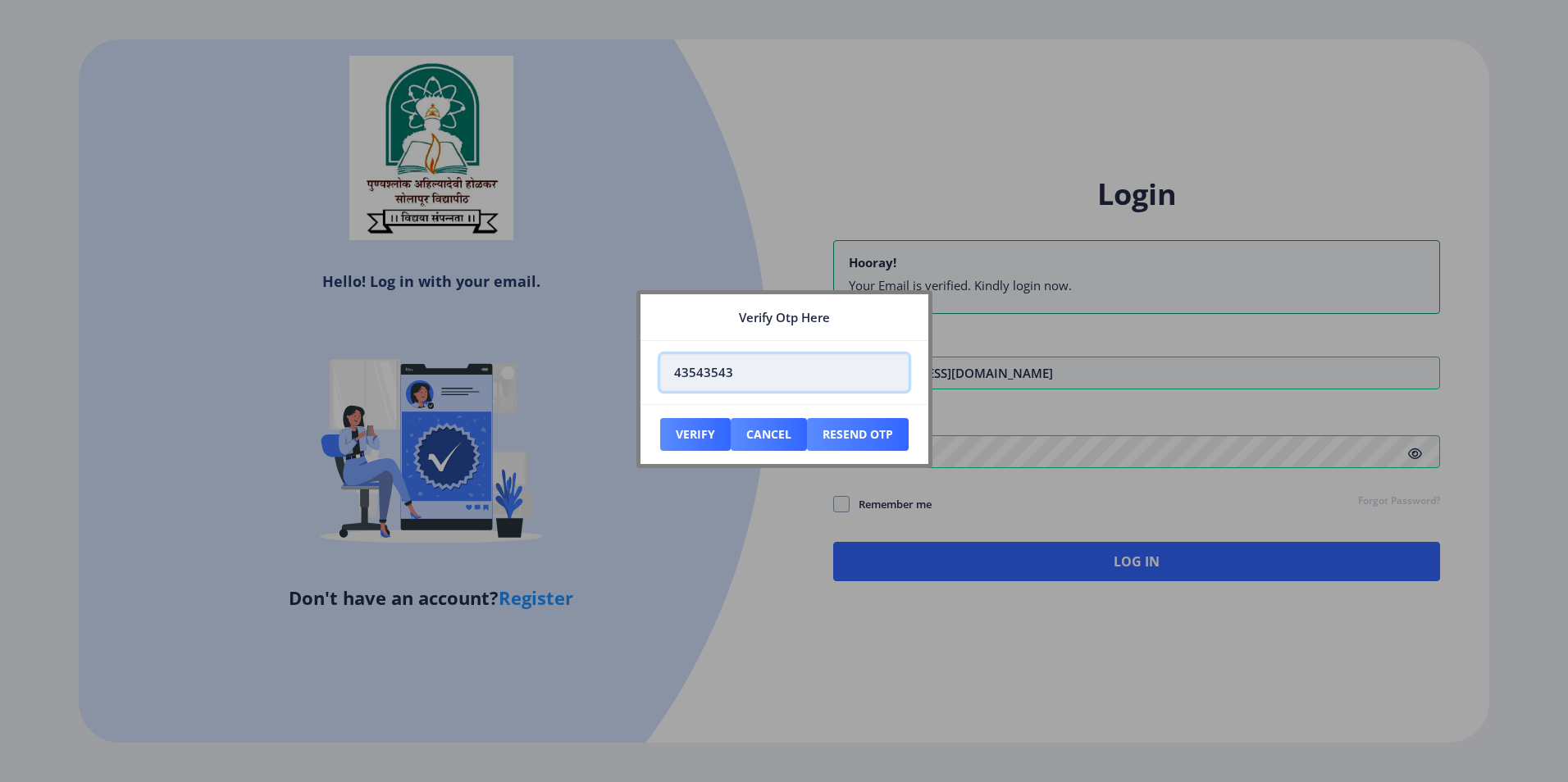
click at [732, 381] on input "43543543" at bounding box center [784, 372] width 248 height 37
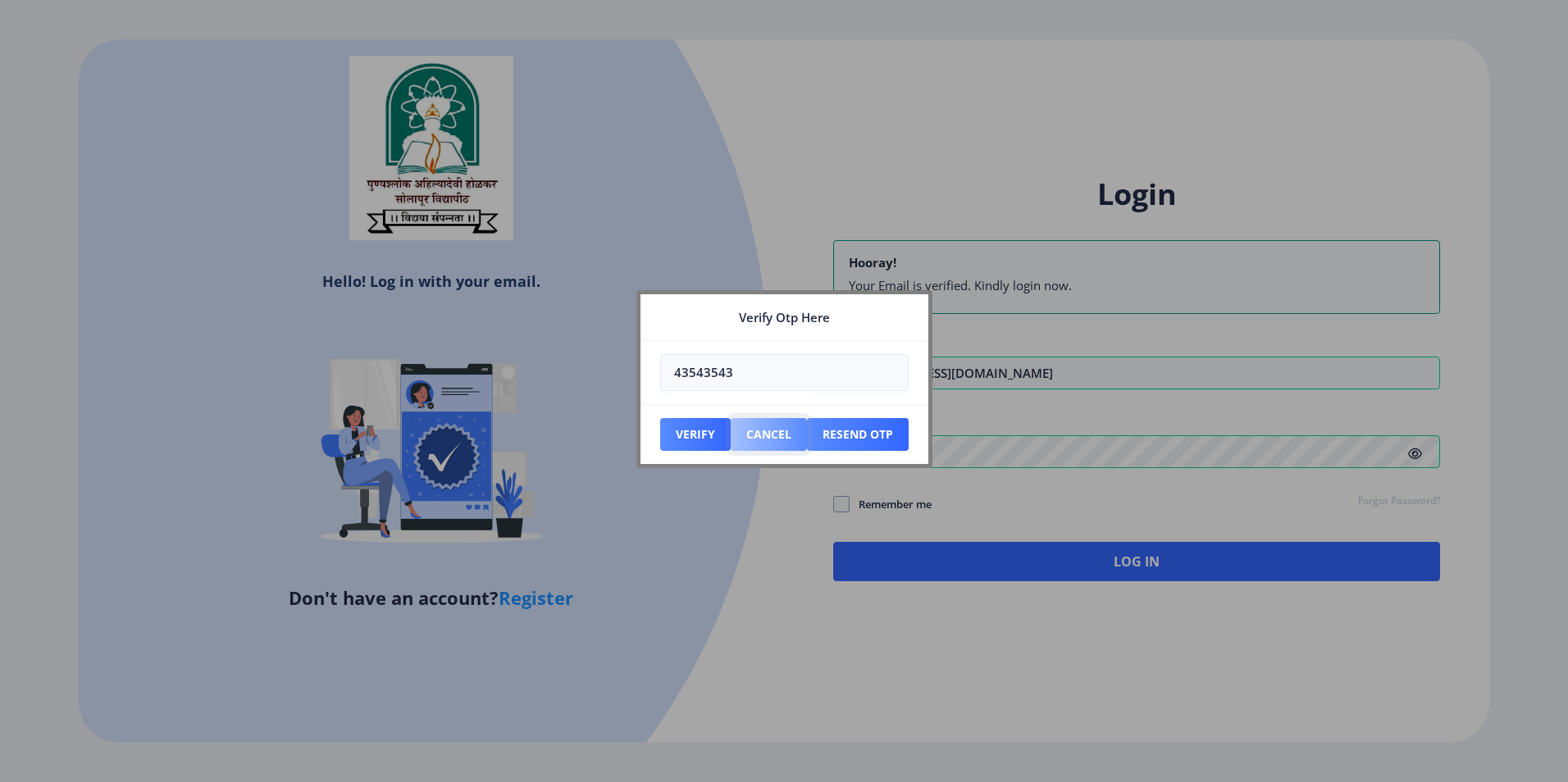
click at [775, 430] on button "Cancel" at bounding box center [768, 435] width 76 height 33
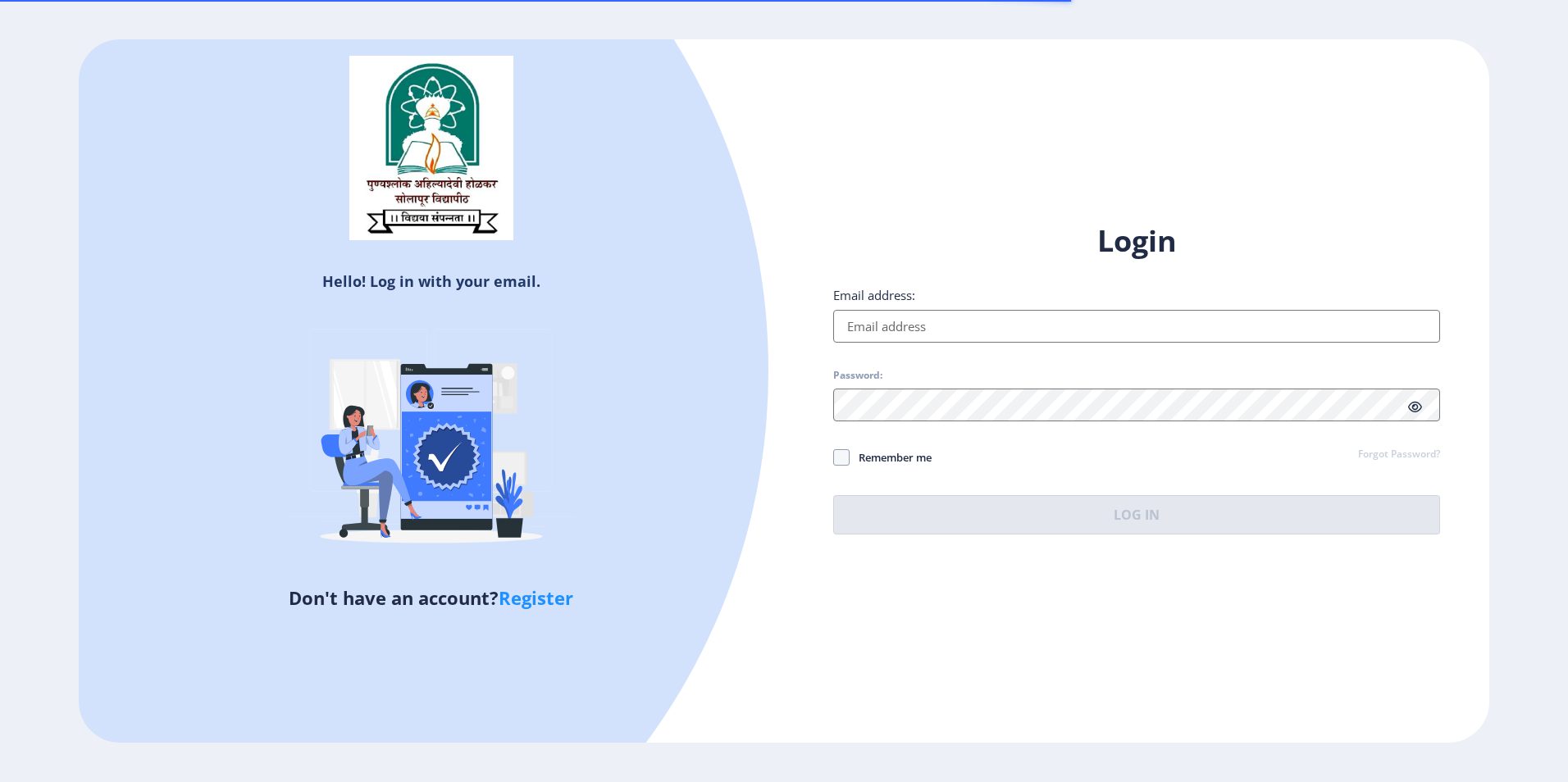
type input "[EMAIL_ADDRESS][DOMAIN_NAME]"
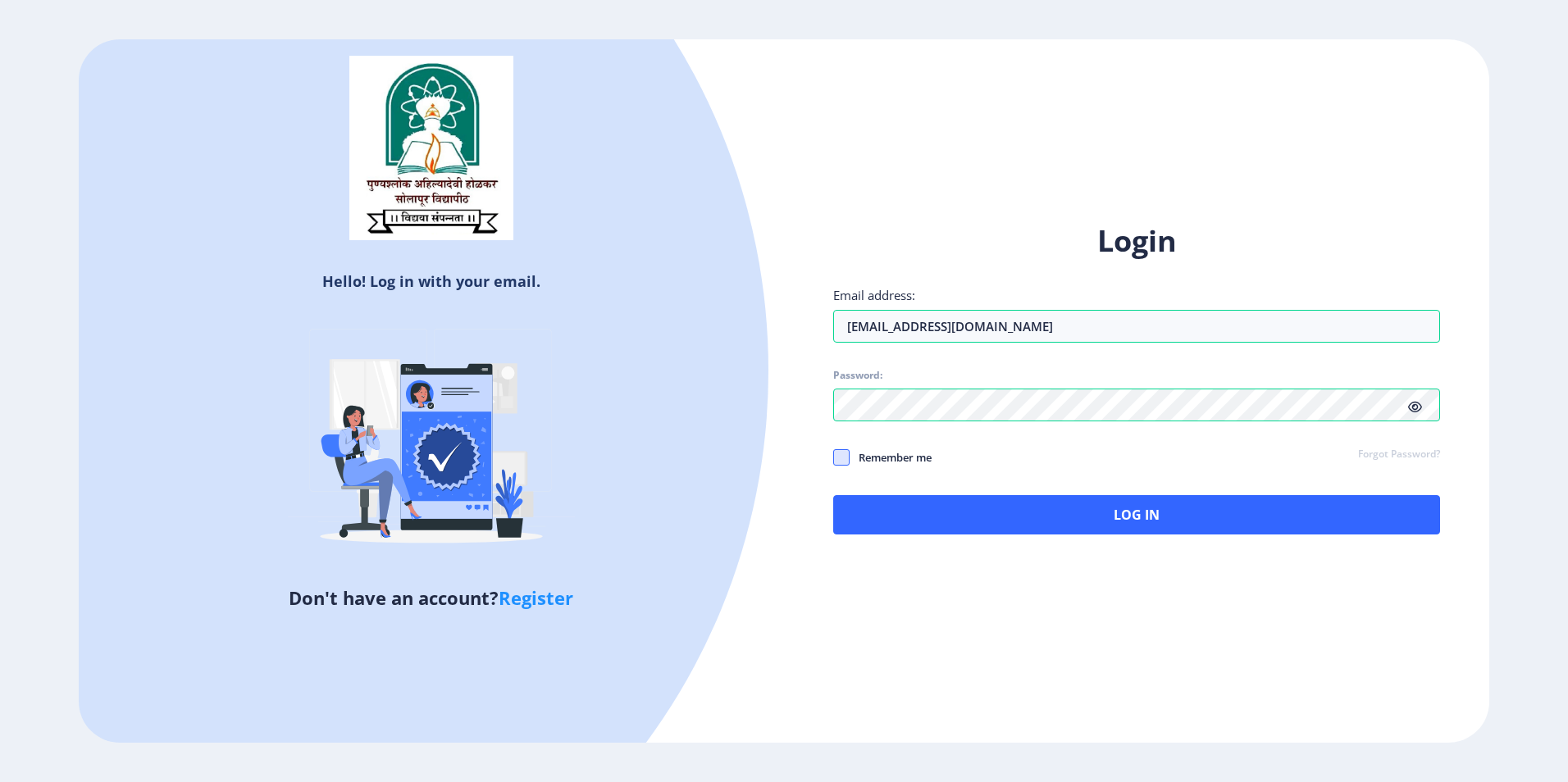
click at [837, 449] on span at bounding box center [840, 457] width 16 height 16
click at [834, 458] on input "Remember me" at bounding box center [833, 458] width 1 height 1
checkbox input "true"
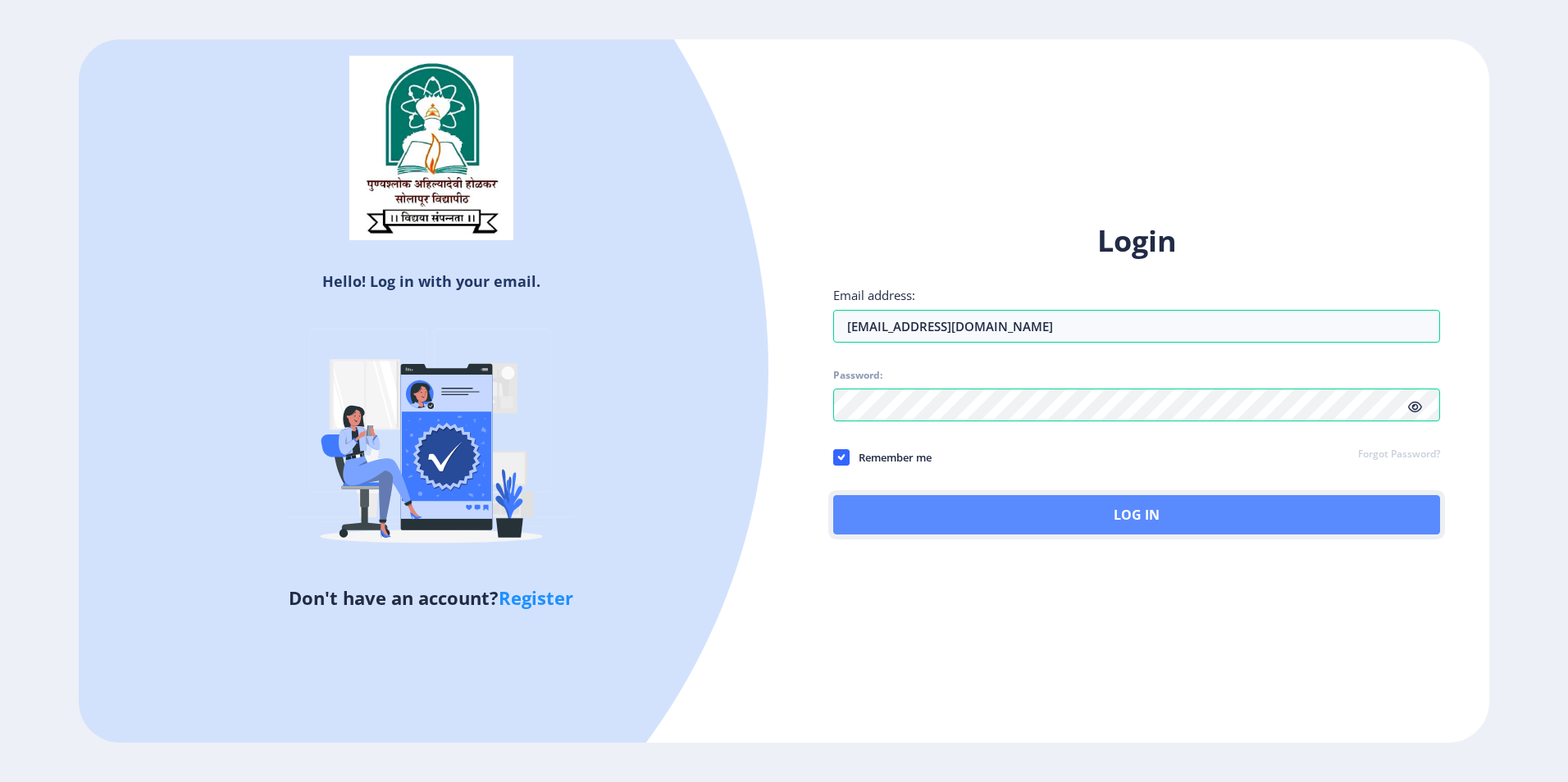
click at [989, 516] on button "Log In" at bounding box center [1136, 515] width 607 height 39
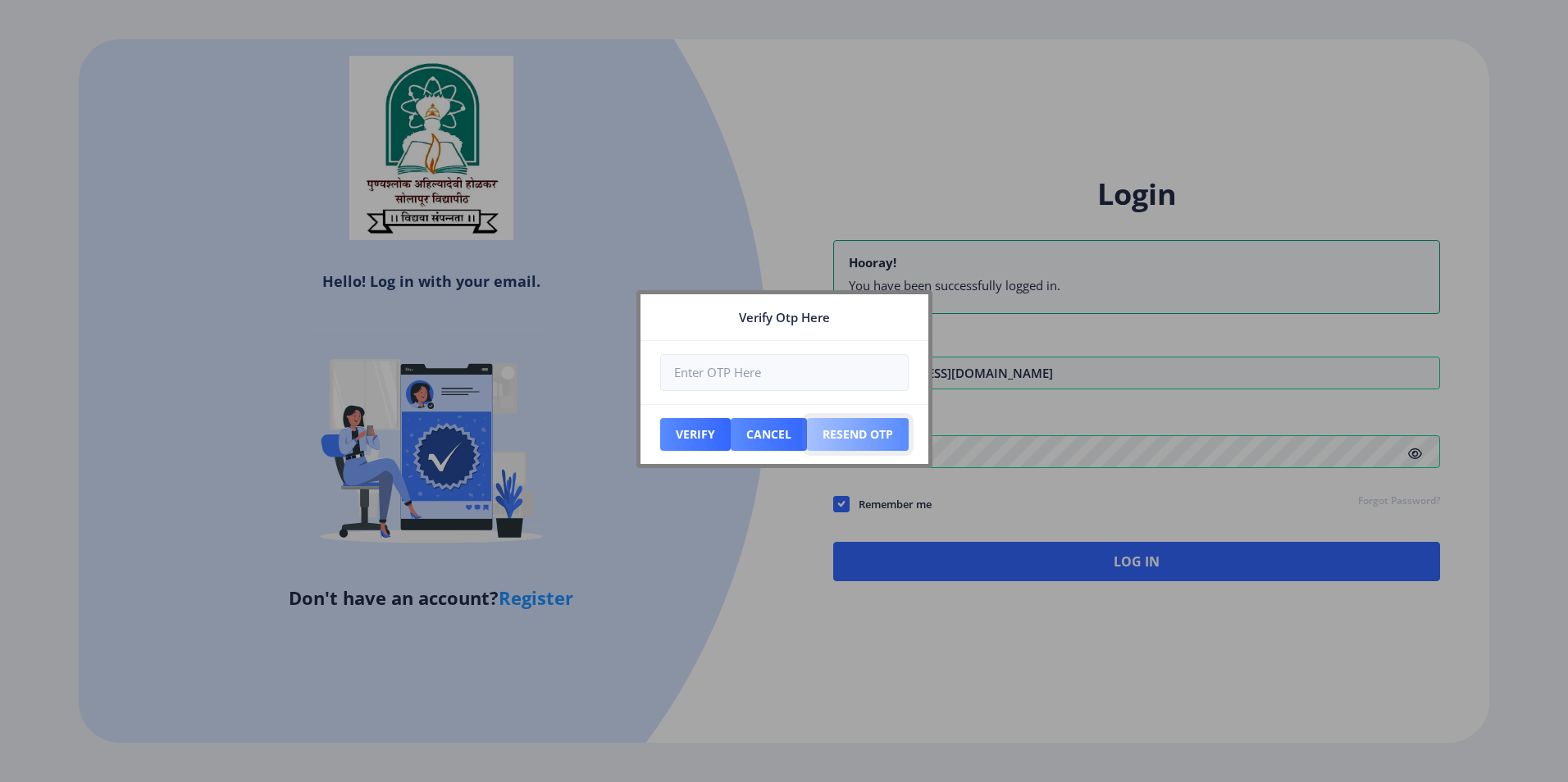
click at [845, 428] on button "Resend Otp" at bounding box center [858, 435] width 102 height 33
click at [704, 434] on button "Verify" at bounding box center [695, 435] width 70 height 33
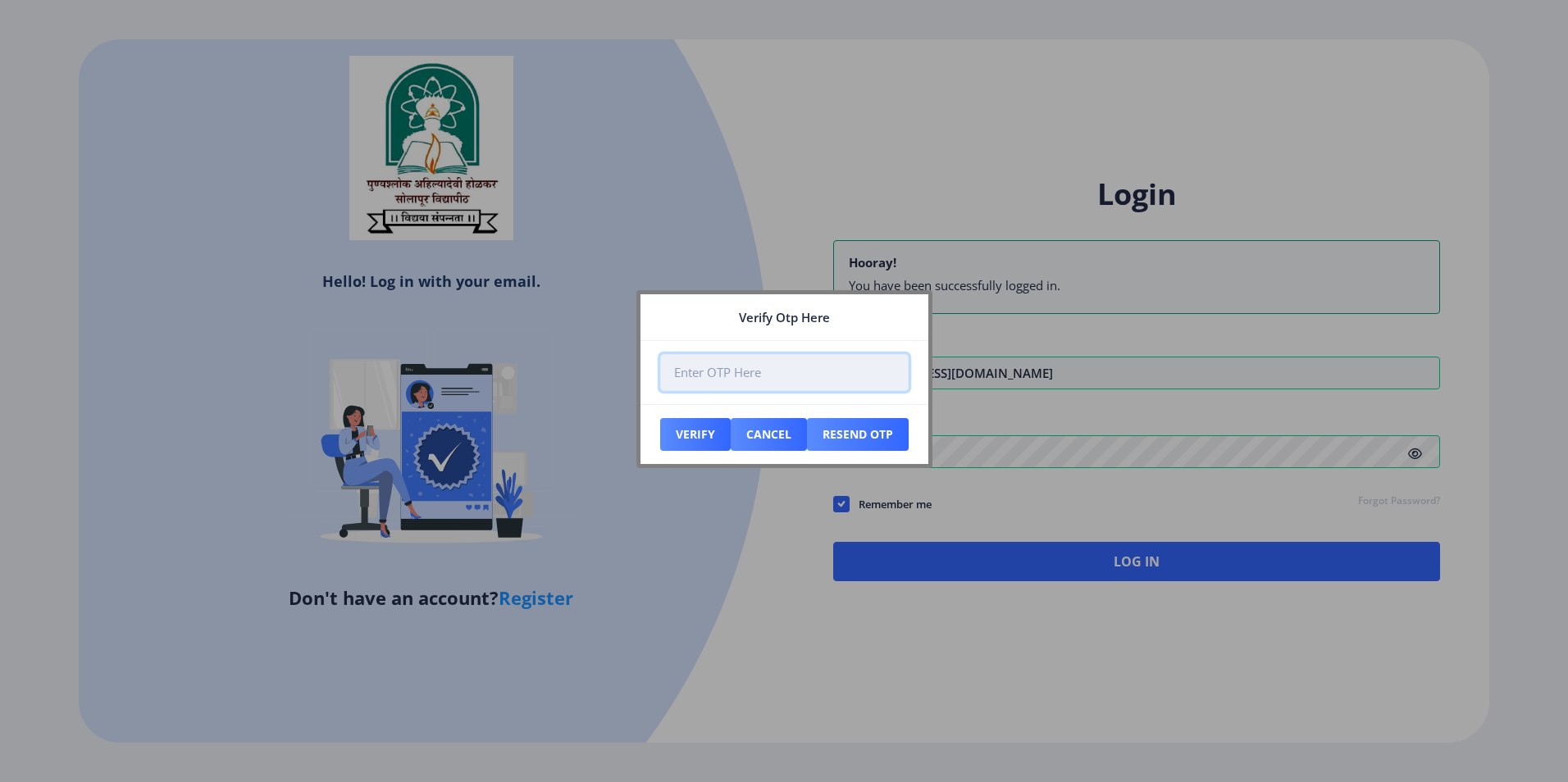
click at [738, 359] on input "number" at bounding box center [784, 372] width 248 height 37
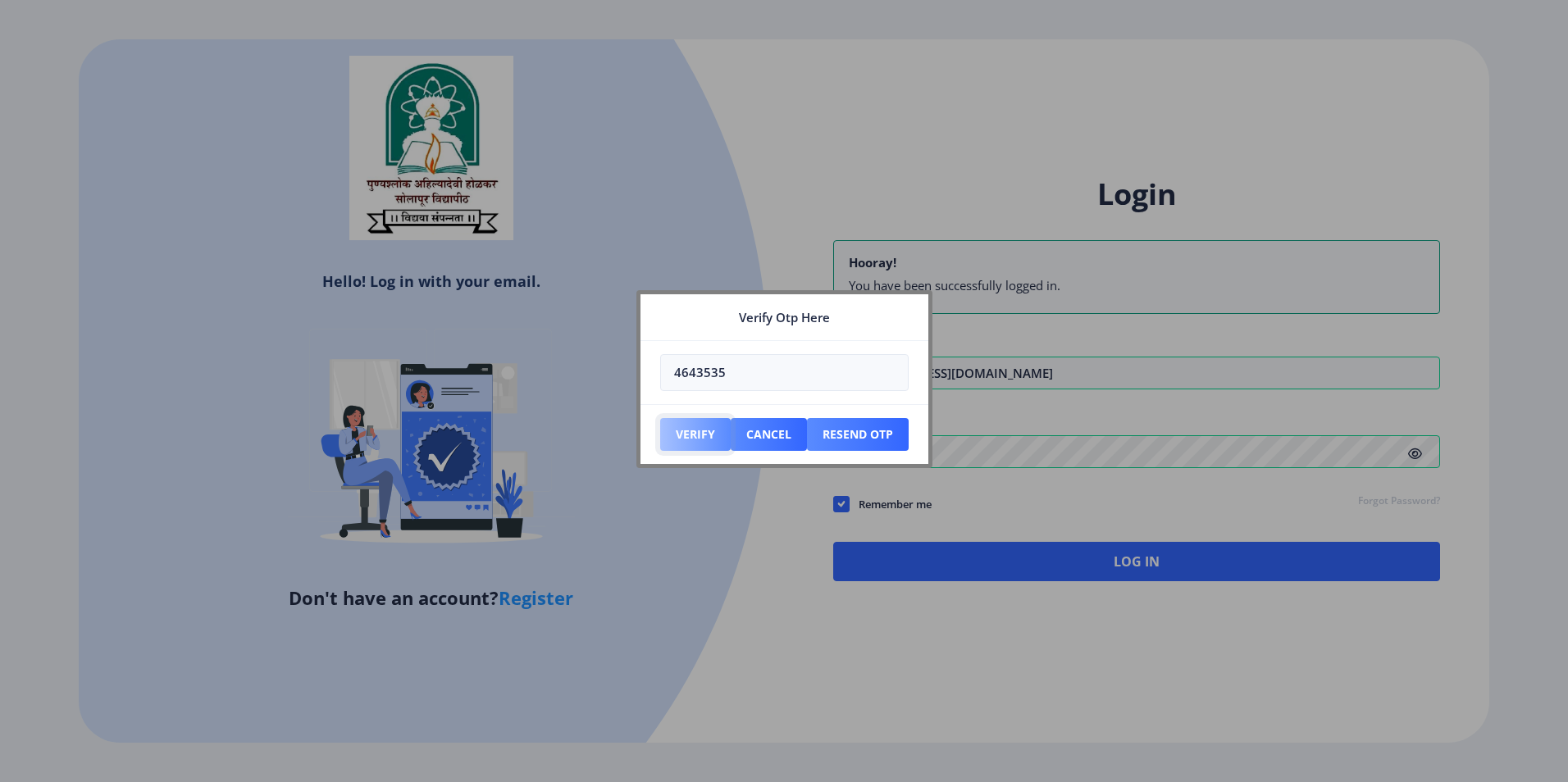
click at [680, 423] on button "Verify" at bounding box center [695, 435] width 70 height 33
click at [692, 425] on button "Verify" at bounding box center [695, 435] width 70 height 33
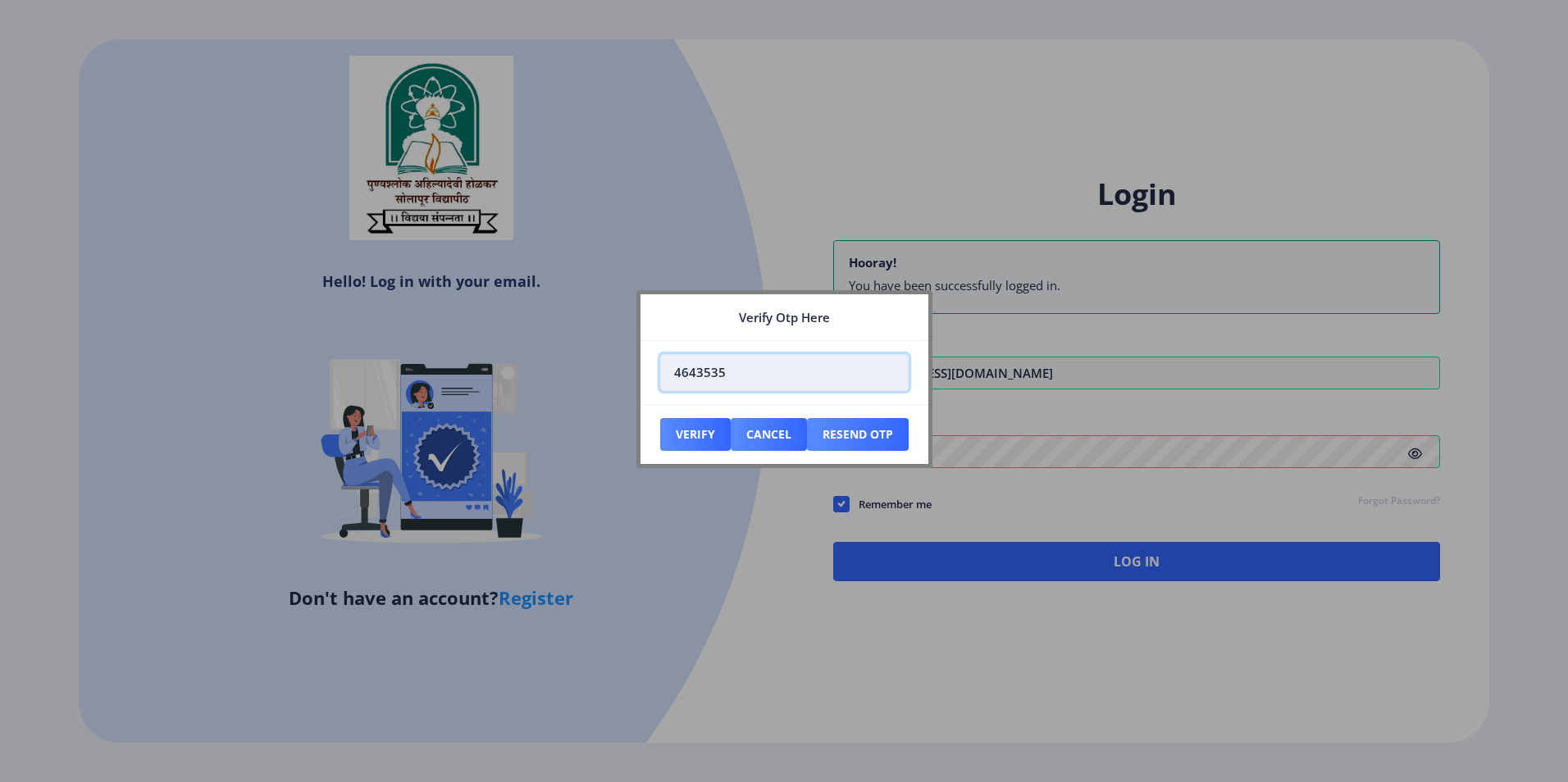
click at [748, 382] on input "4643535" at bounding box center [784, 372] width 248 height 37
type input "46435354354"
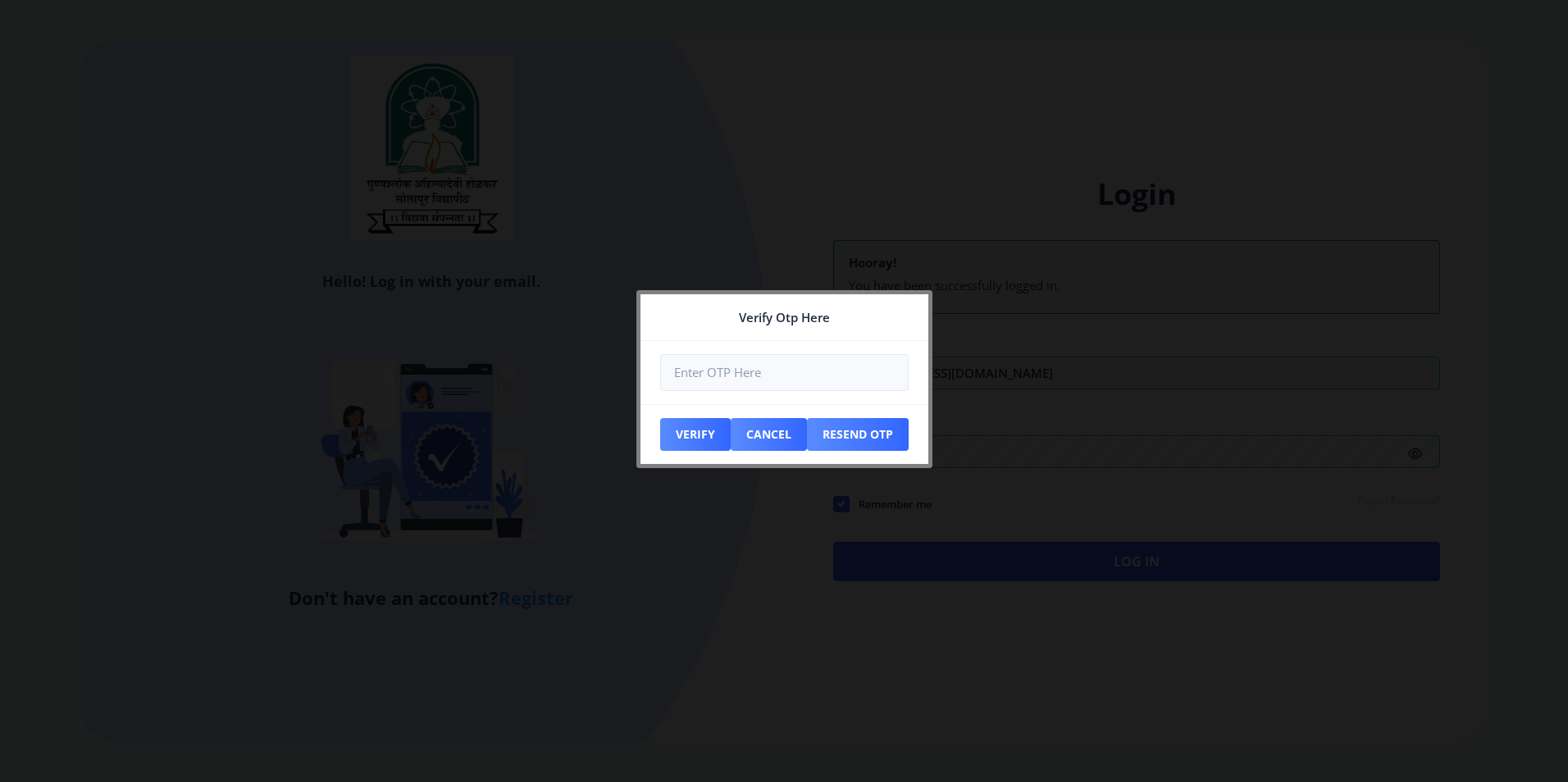
click at [1042, 414] on div at bounding box center [784, 391] width 1568 height 782
click at [870, 199] on div at bounding box center [784, 391] width 1568 height 782
click at [845, 432] on button "Resend Otp" at bounding box center [858, 435] width 102 height 33
click at [728, 423] on button "Verify" at bounding box center [695, 435] width 70 height 33
drag, startPoint x: 709, startPoint y: 433, endPoint x: 743, endPoint y: 436, distance: 34.1
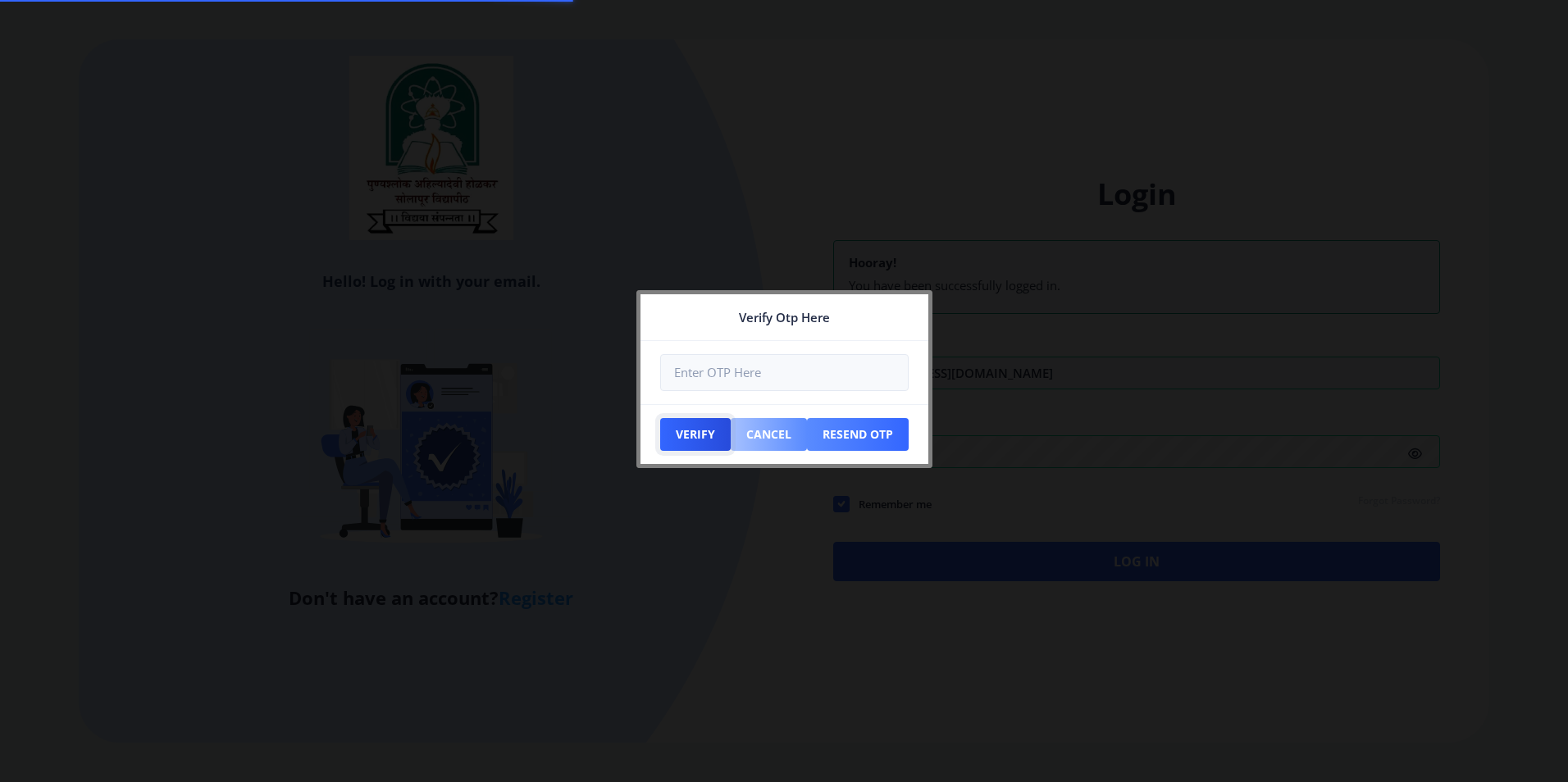
click at [708, 435] on button "Verify" at bounding box center [695, 435] width 70 height 33
click at [756, 438] on button "Cancel" at bounding box center [768, 435] width 76 height 33
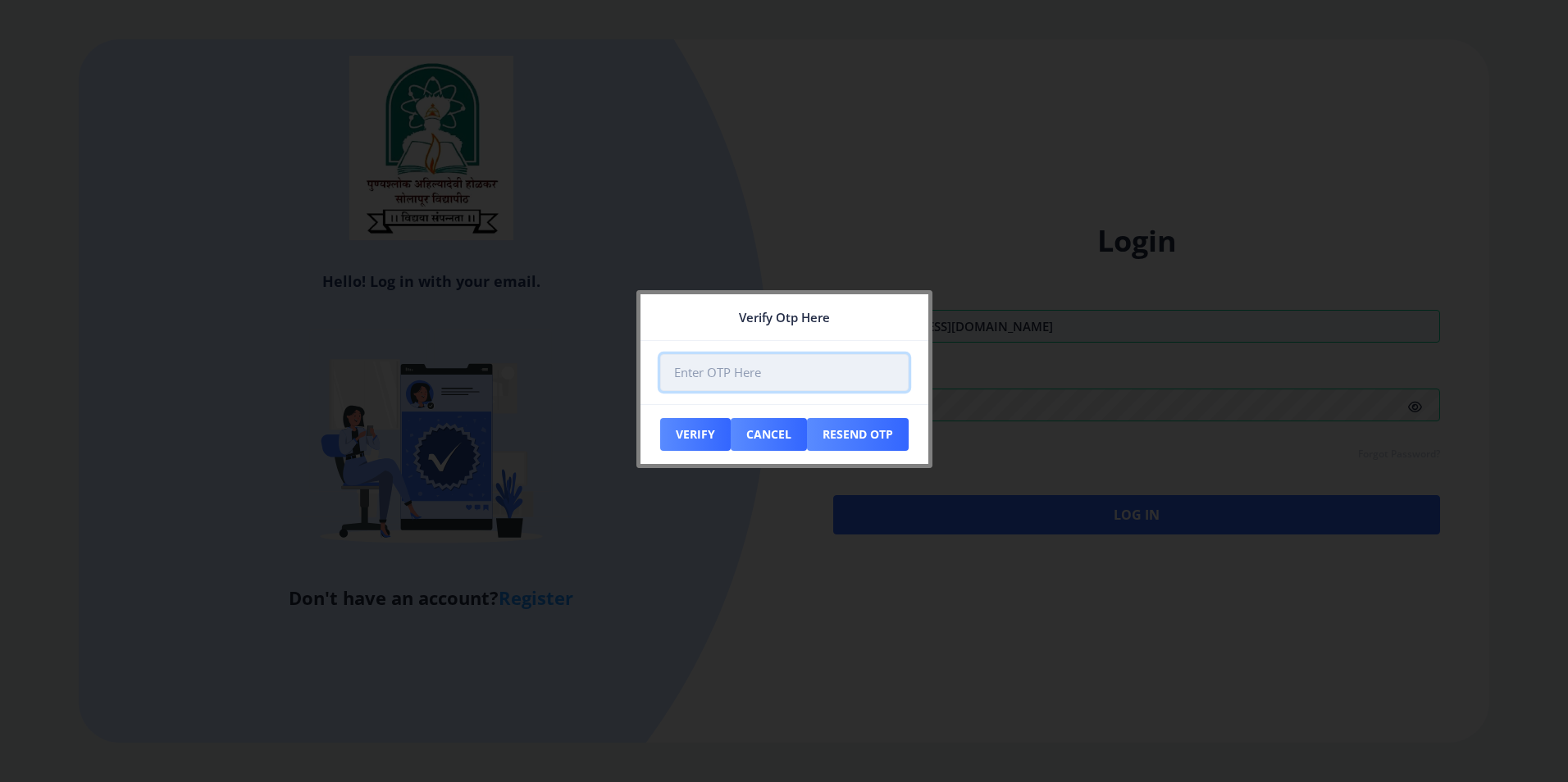
click at [723, 360] on input "number" at bounding box center [784, 372] width 248 height 37
click at [1115, 643] on div at bounding box center [784, 391] width 1568 height 782
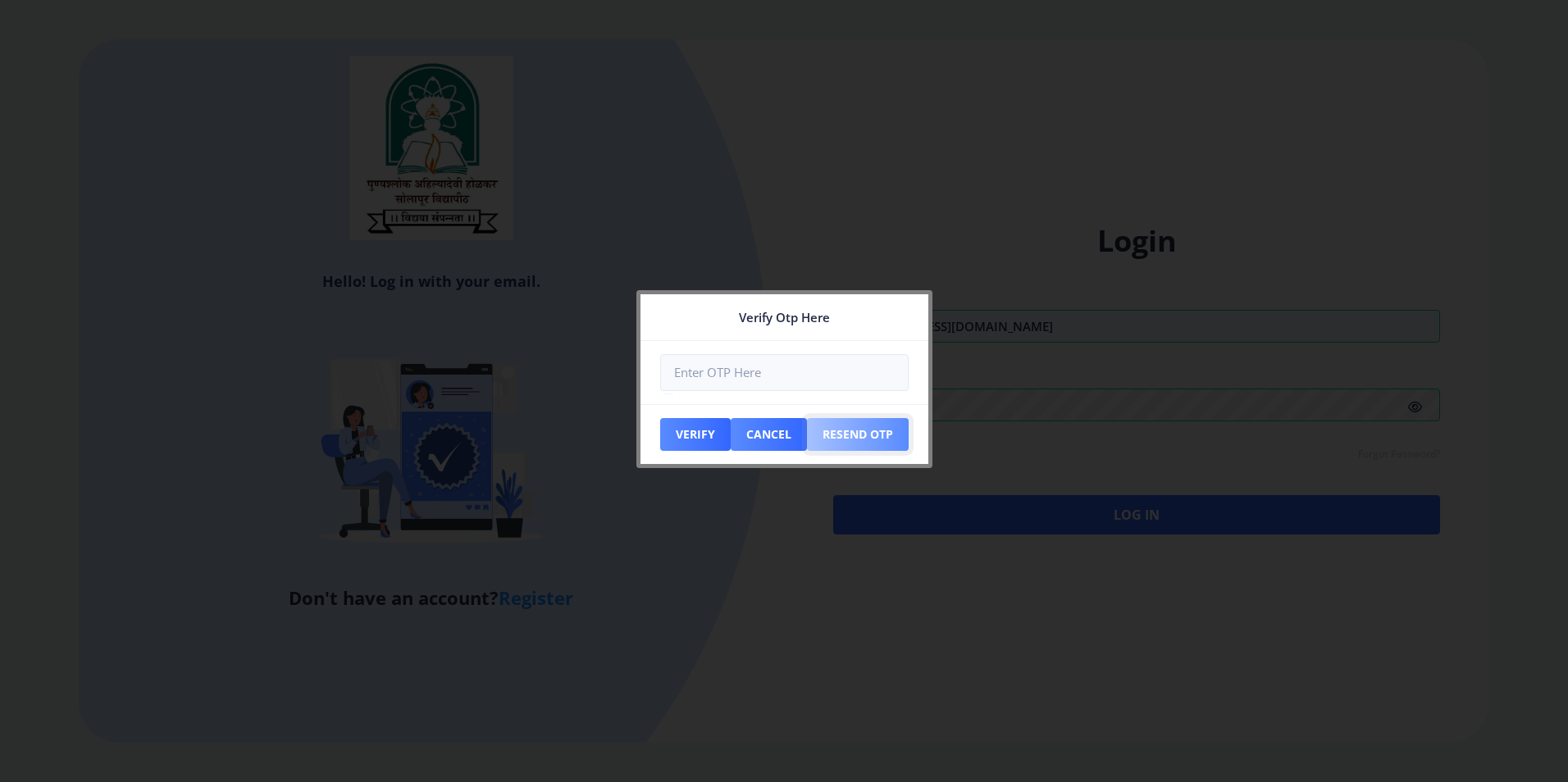
click at [876, 435] on button "Resend Otp" at bounding box center [858, 435] width 102 height 33
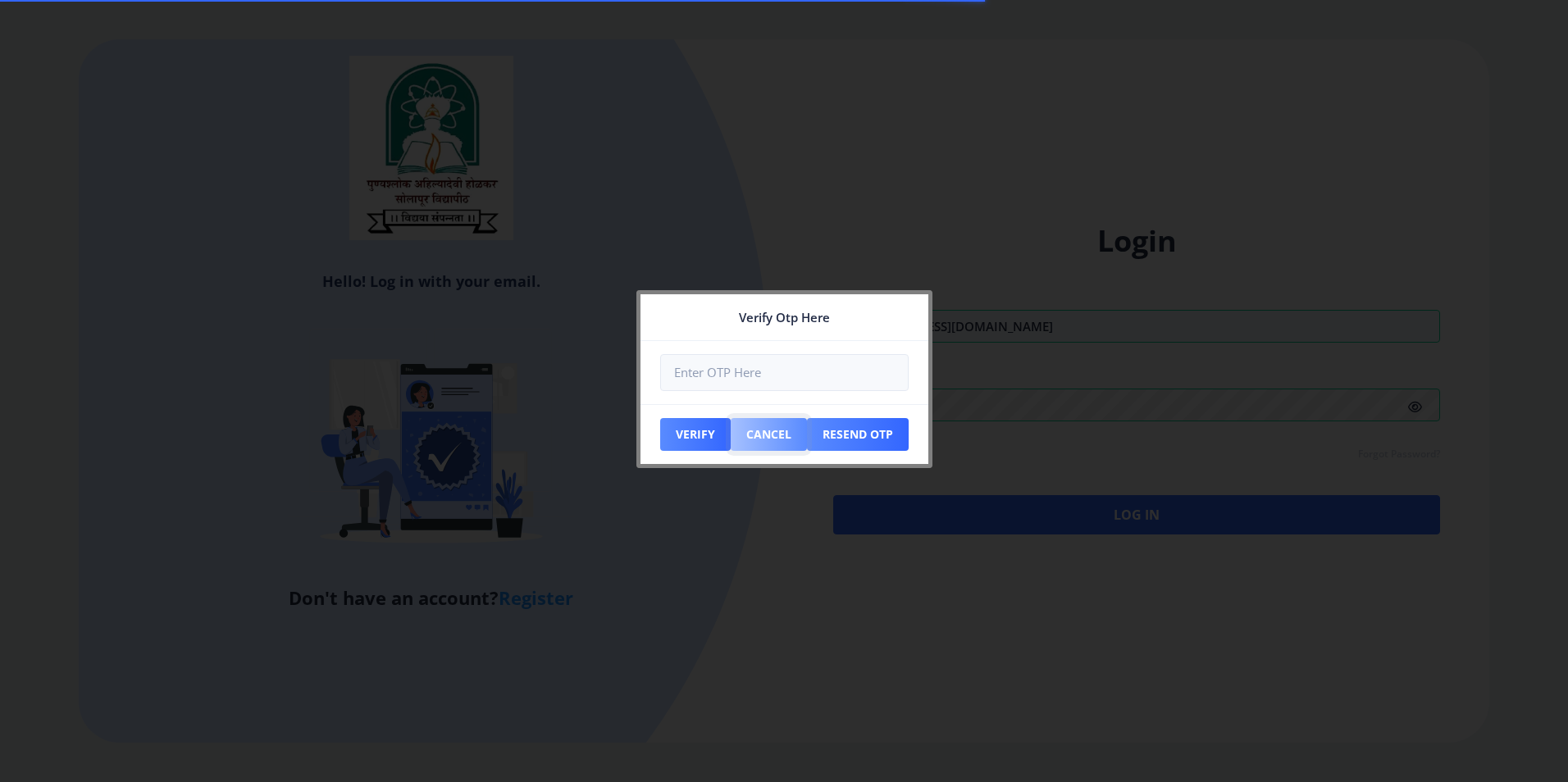
click at [778, 448] on button "Cancel" at bounding box center [768, 435] width 76 height 33
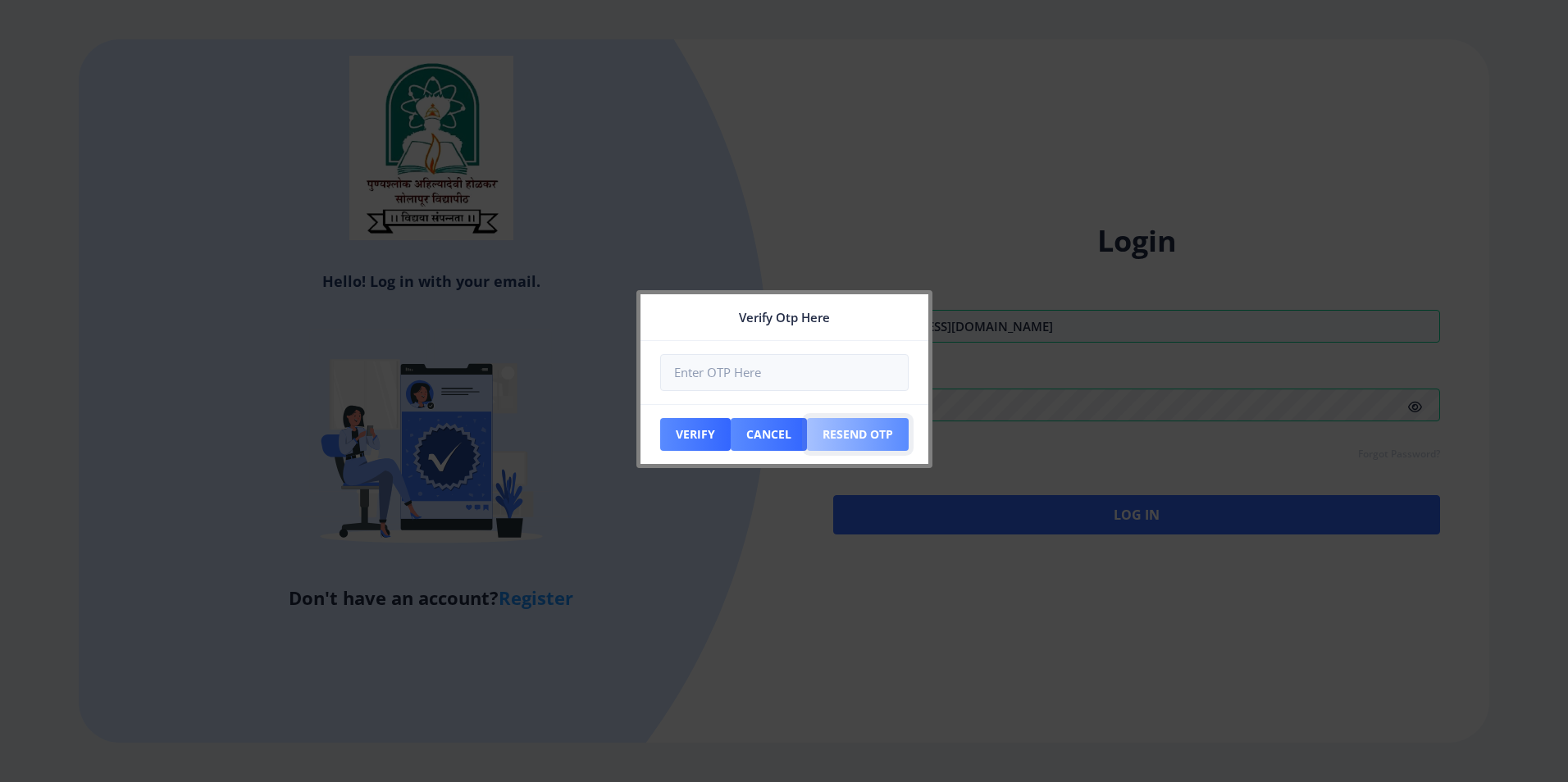
click at [836, 435] on button "Resend Otp" at bounding box center [858, 435] width 102 height 33
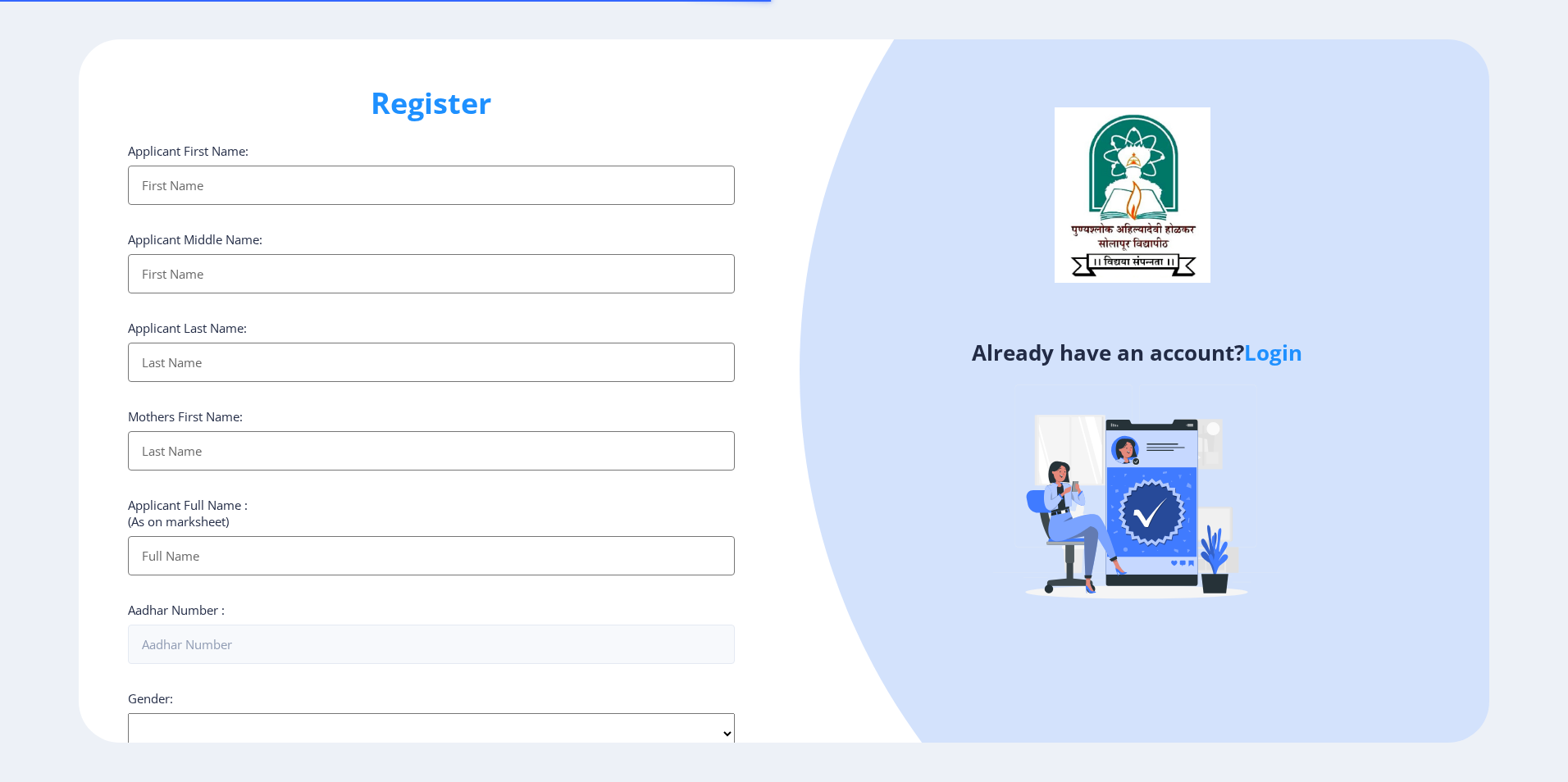
select select
click at [320, 193] on input "Applicant First Name:" at bounding box center [431, 185] width 607 height 39
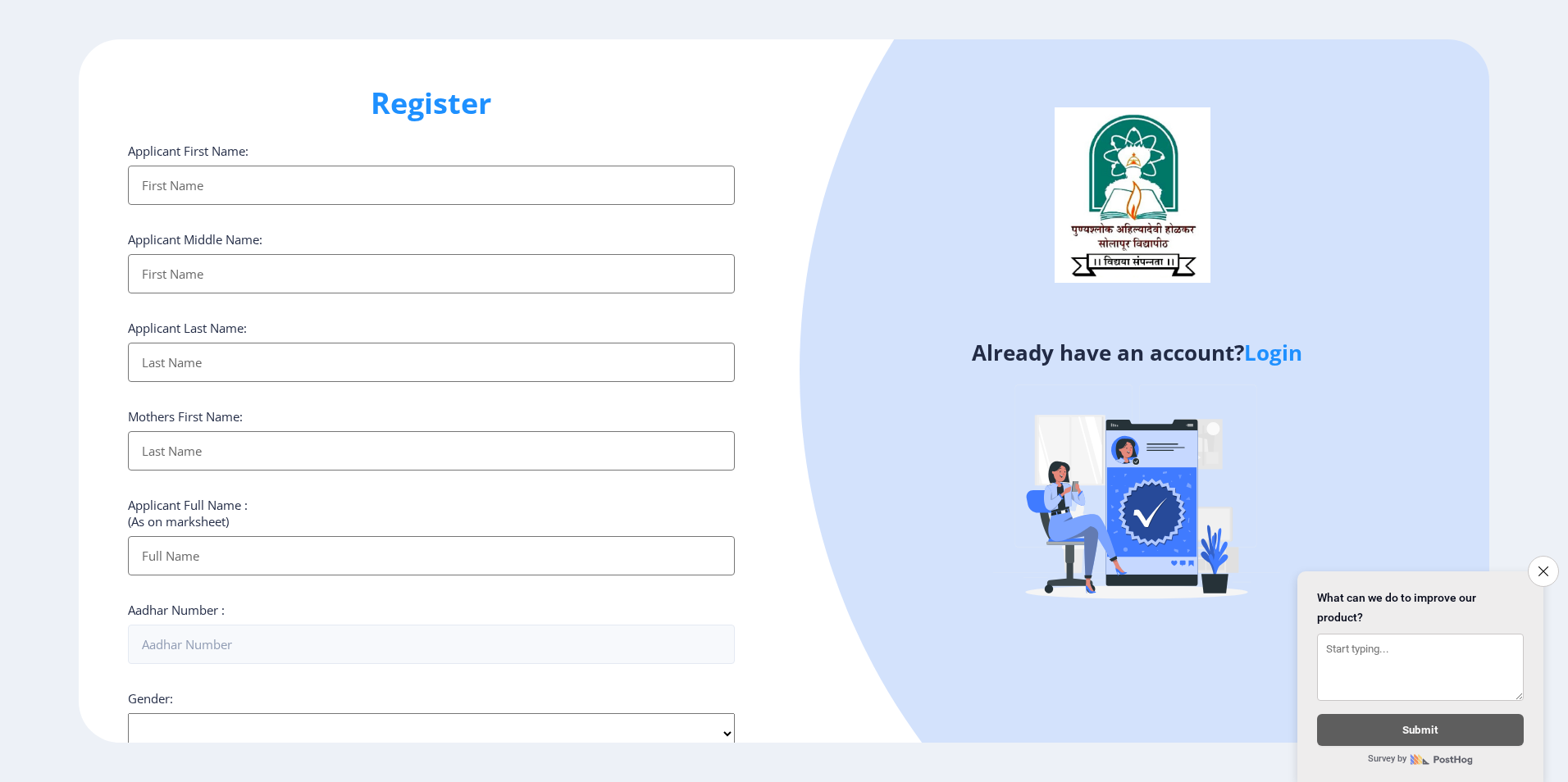
click at [269, 195] on input "Applicant First Name:" at bounding box center [431, 185] width 607 height 39
type input "[PERSON_NAME]"
type input "Mahadev"
type input "Veer"
type input "Shakunatala"
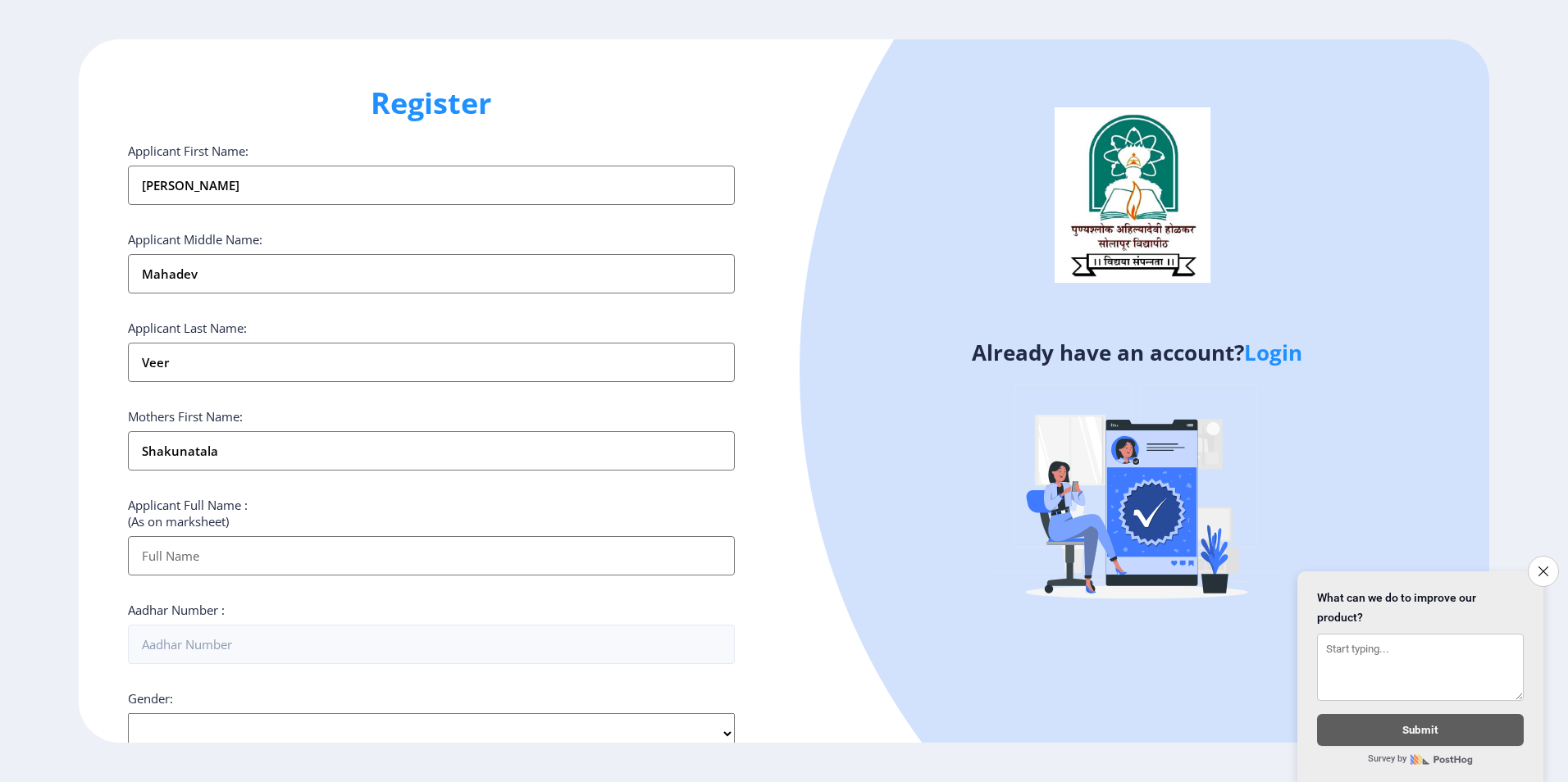
type input "[PERSON_NAME]"
type input "513174451101"
type input "8177906645"
type input "[EMAIL_ADDRESS][DOMAIN_NAME]"
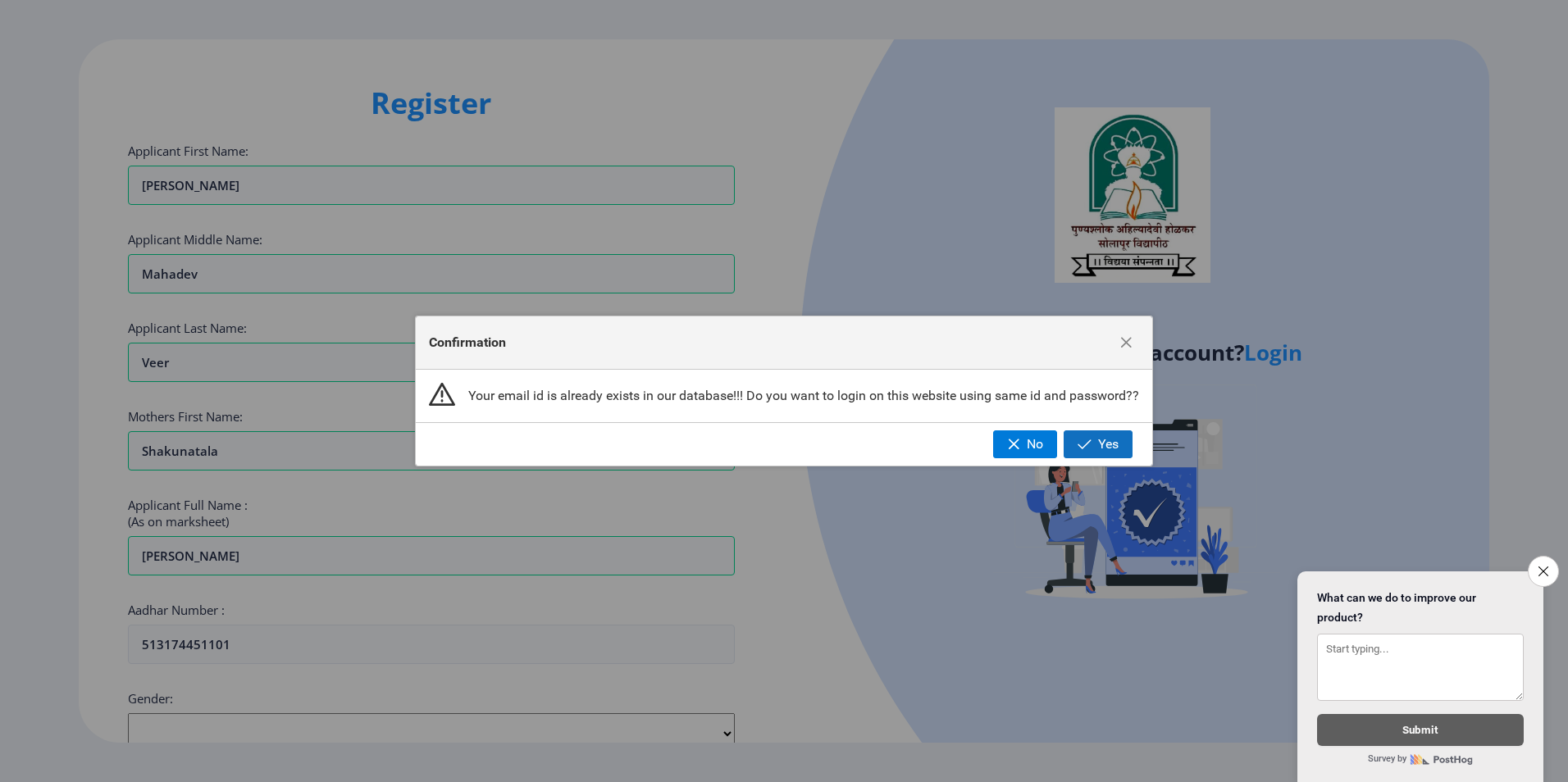
click at [1113, 446] on span "Yes" at bounding box center [1108, 444] width 21 height 15
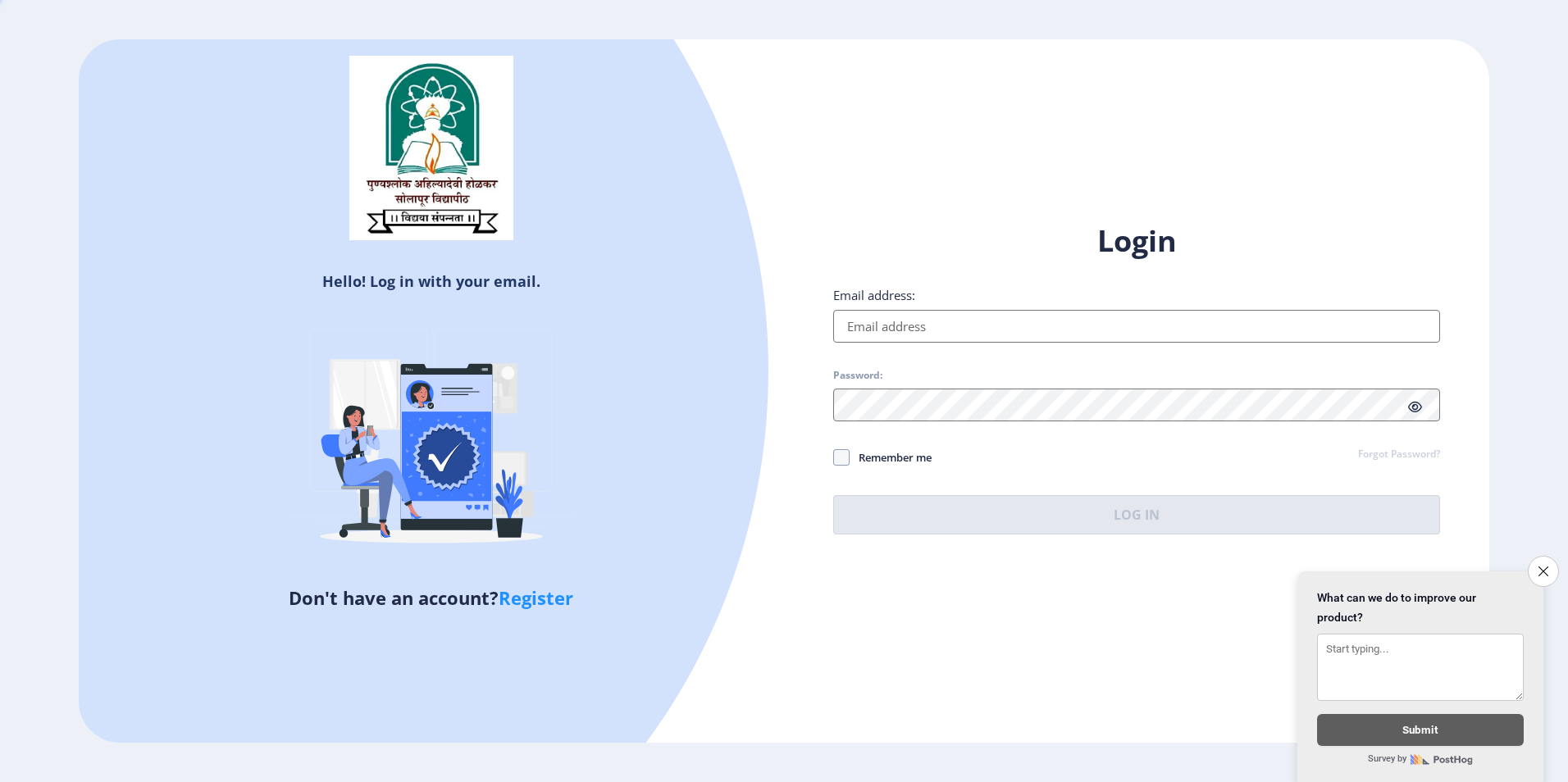
type input "[EMAIL_ADDRESS][DOMAIN_NAME]"
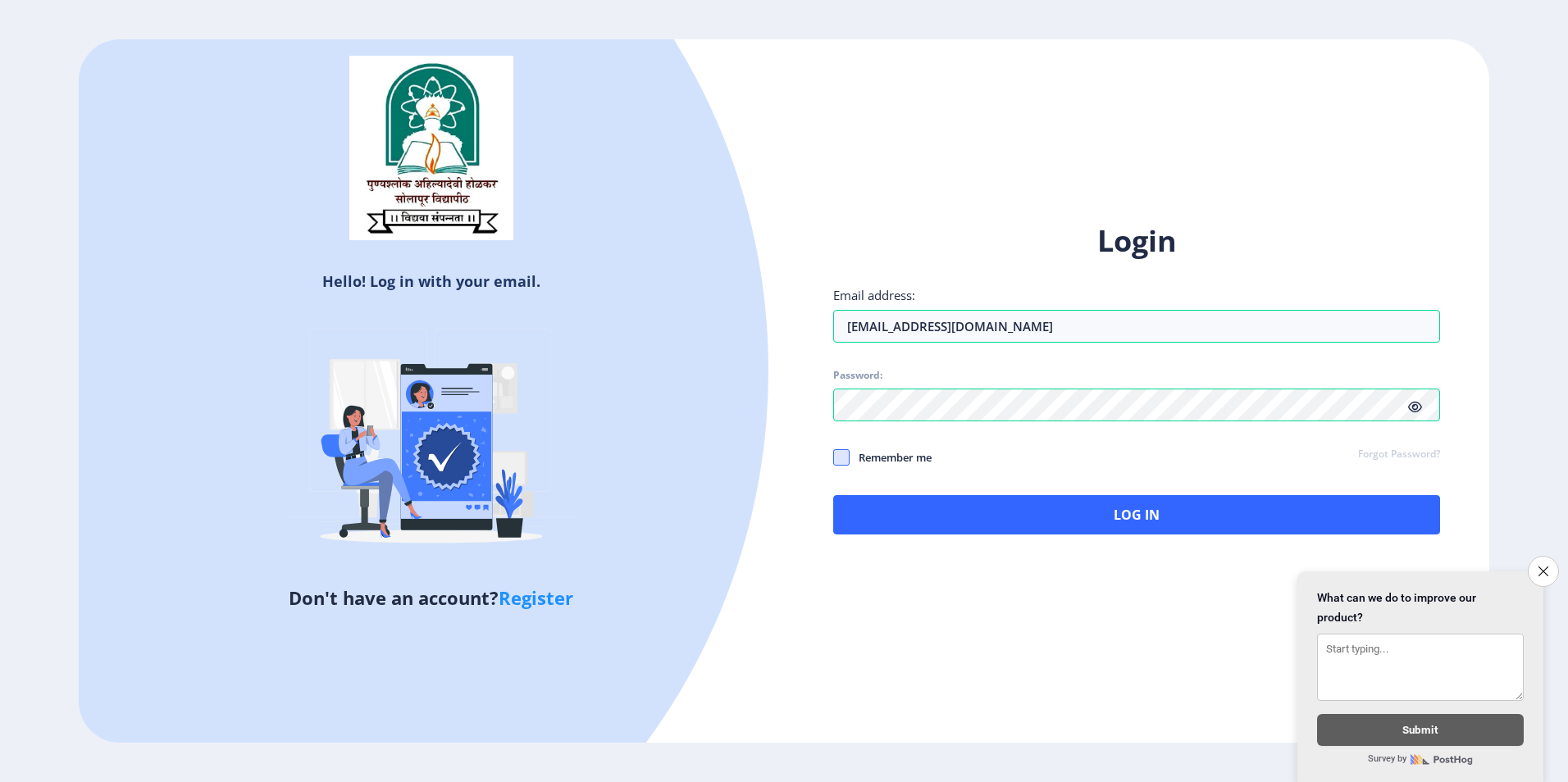
click at [843, 463] on span at bounding box center [840, 457] width 16 height 16
click at [834, 458] on input "Remember me" at bounding box center [833, 458] width 1 height 1
checkbox input "true"
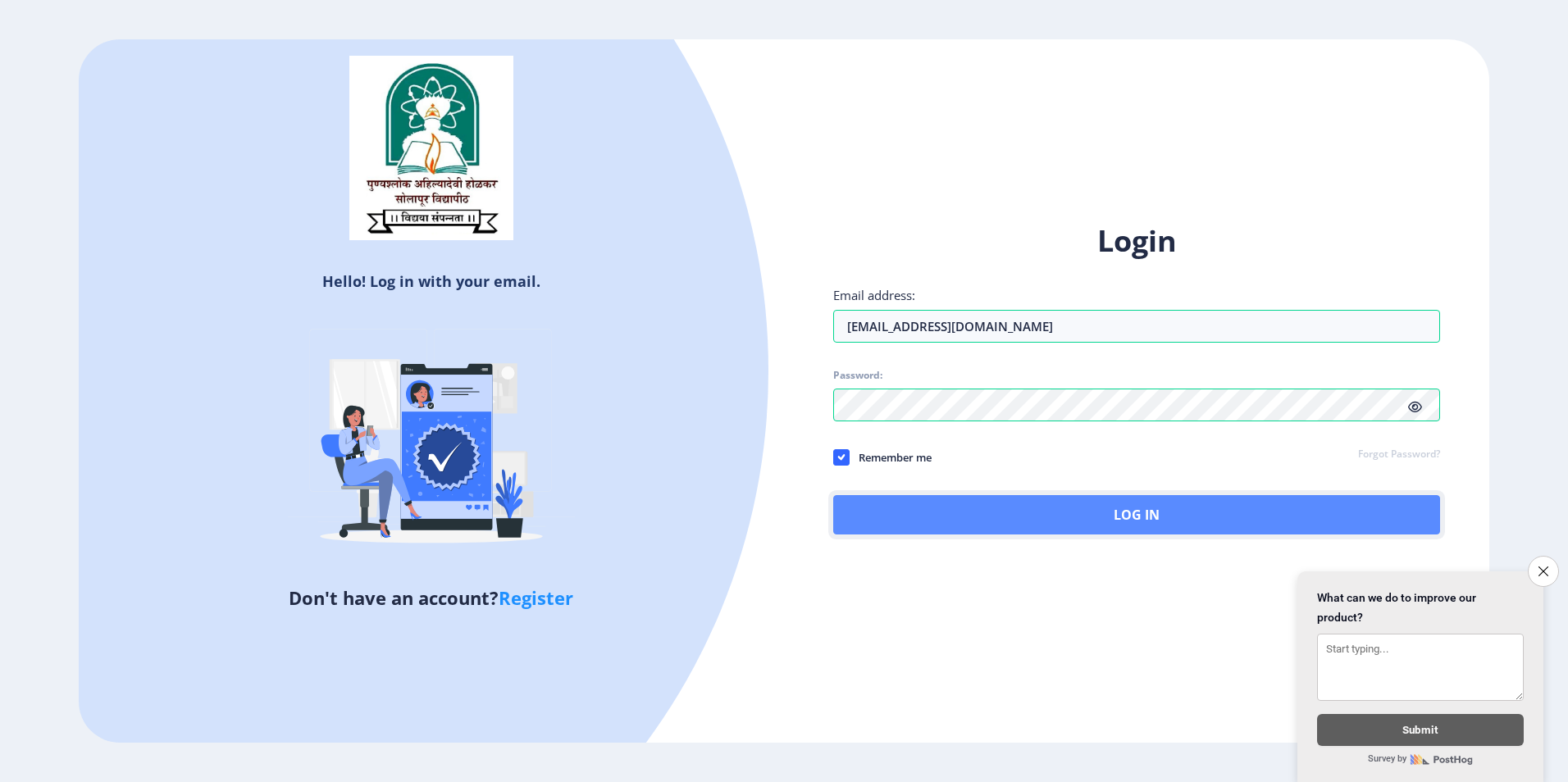
click at [955, 509] on button "Log In" at bounding box center [1136, 515] width 607 height 39
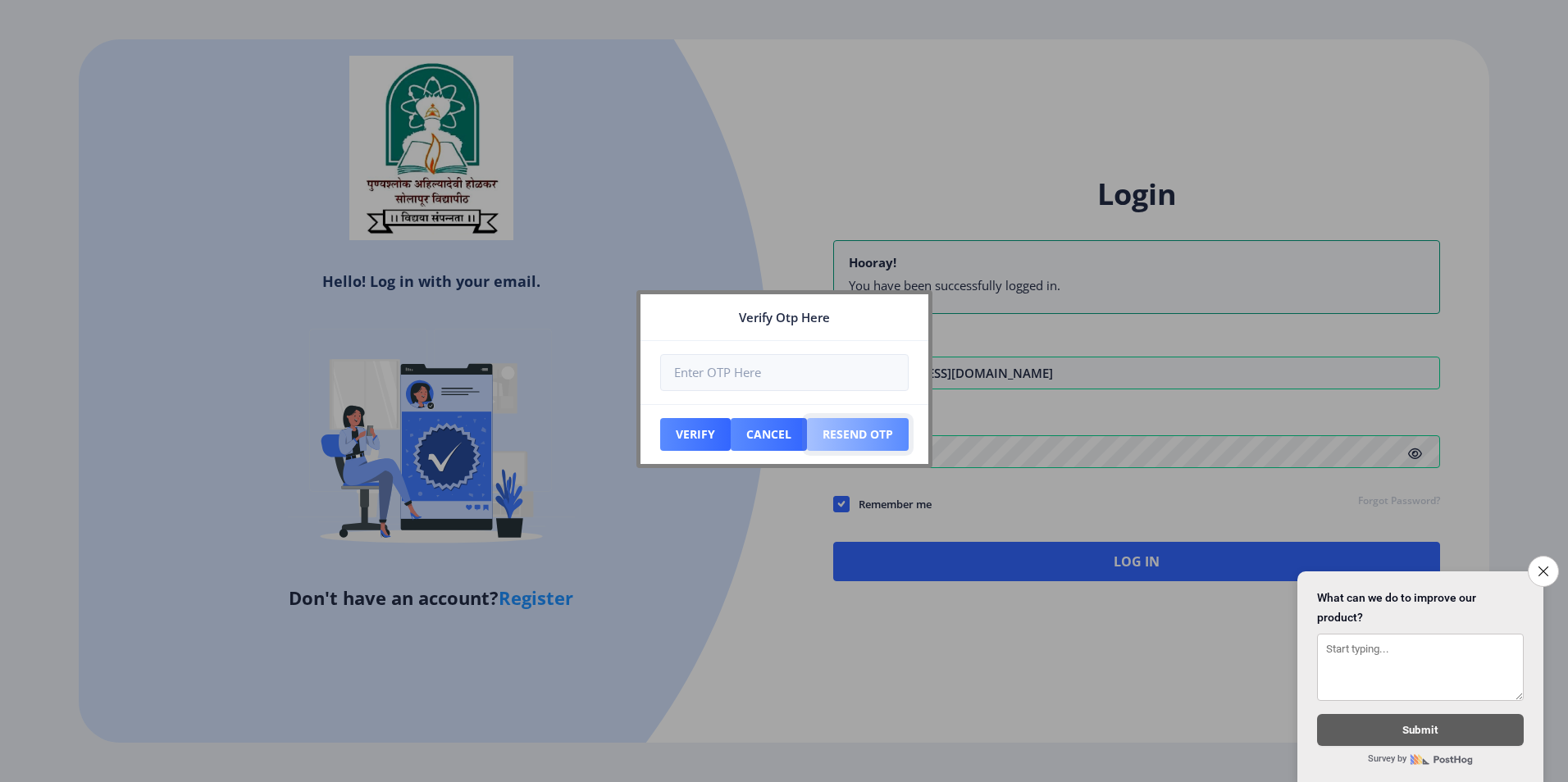
click at [821, 418] on button "Resend Otp" at bounding box center [858, 435] width 102 height 33
click at [848, 424] on button "Resend Otp" at bounding box center [858, 435] width 102 height 33
click at [1203, 566] on div at bounding box center [784, 391] width 1568 height 782
click at [1546, 572] on button "Close survey" at bounding box center [1543, 572] width 34 height 34
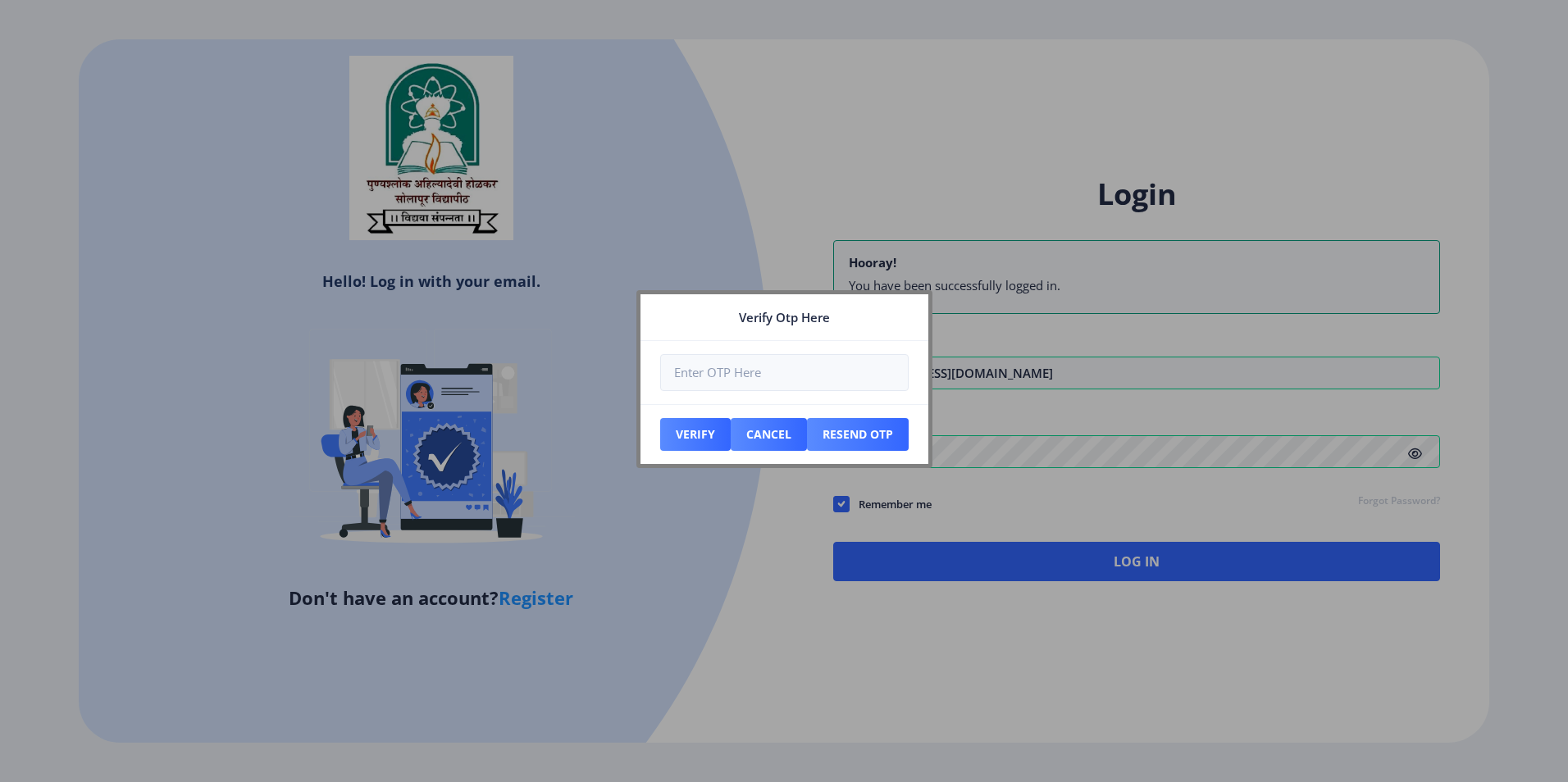
click at [1266, 564] on div at bounding box center [784, 391] width 1568 height 782
click at [691, 445] on button "Verify" at bounding box center [695, 435] width 70 height 33
select select
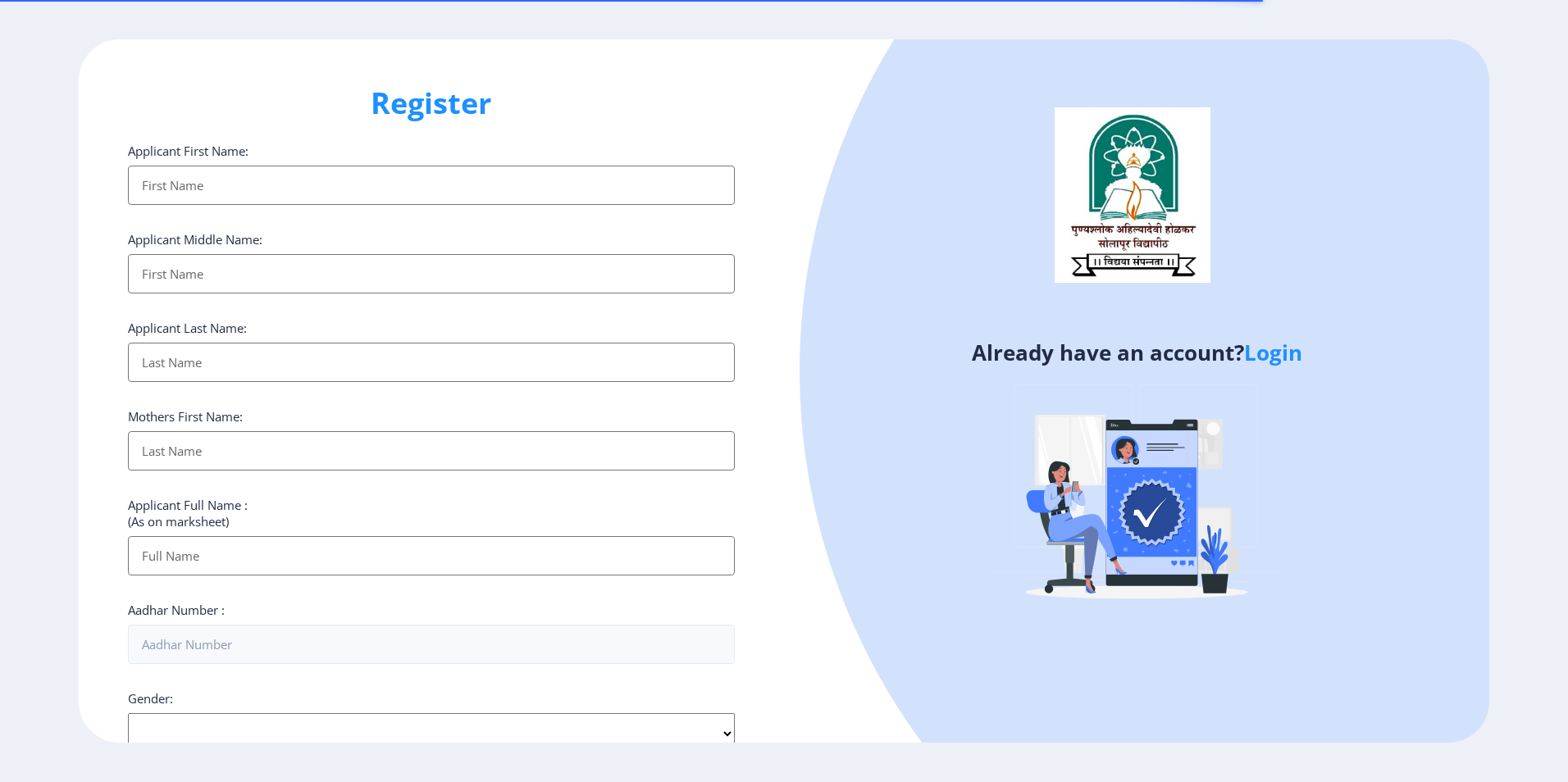
select select
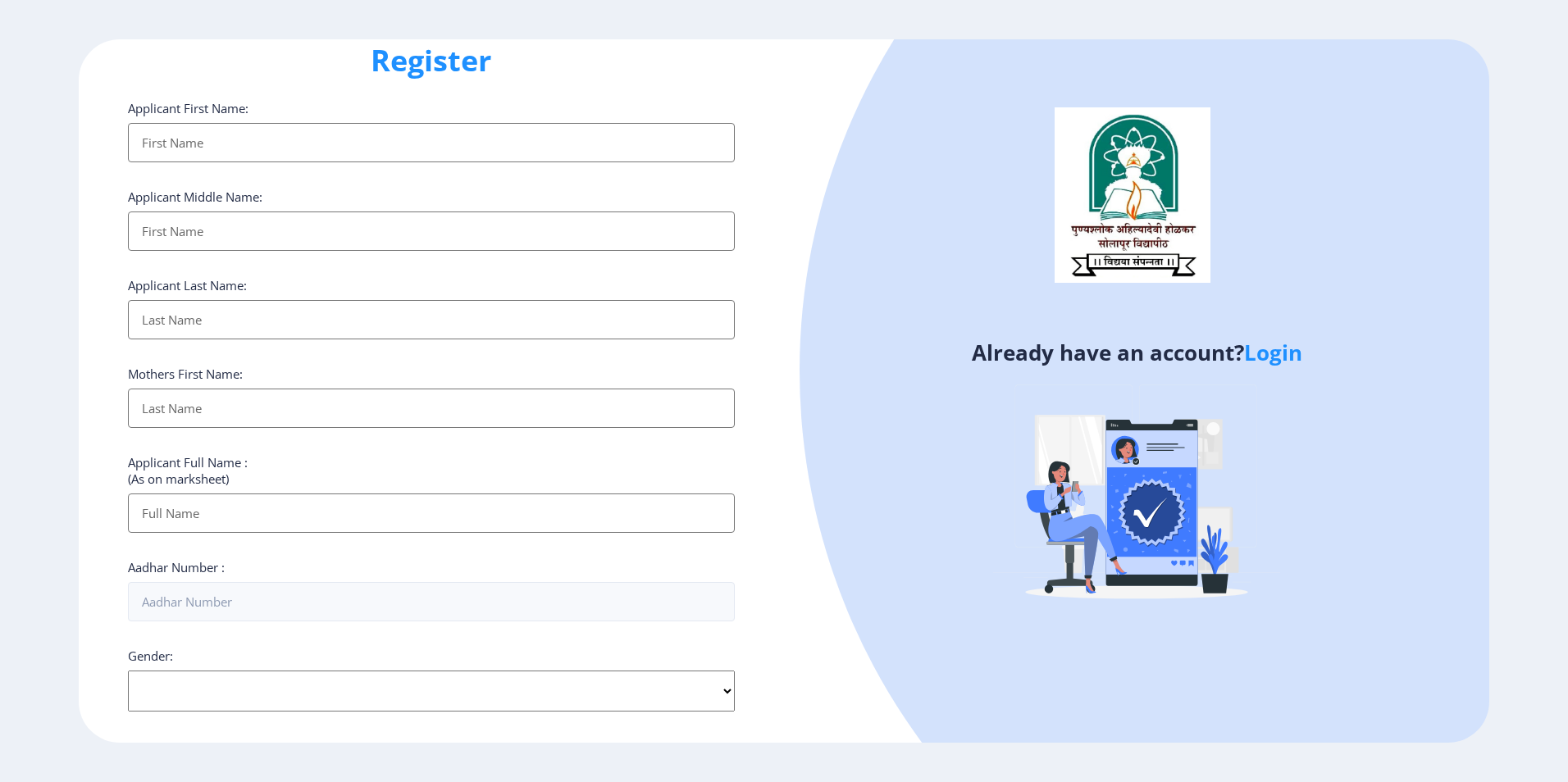
scroll to position [246, 0]
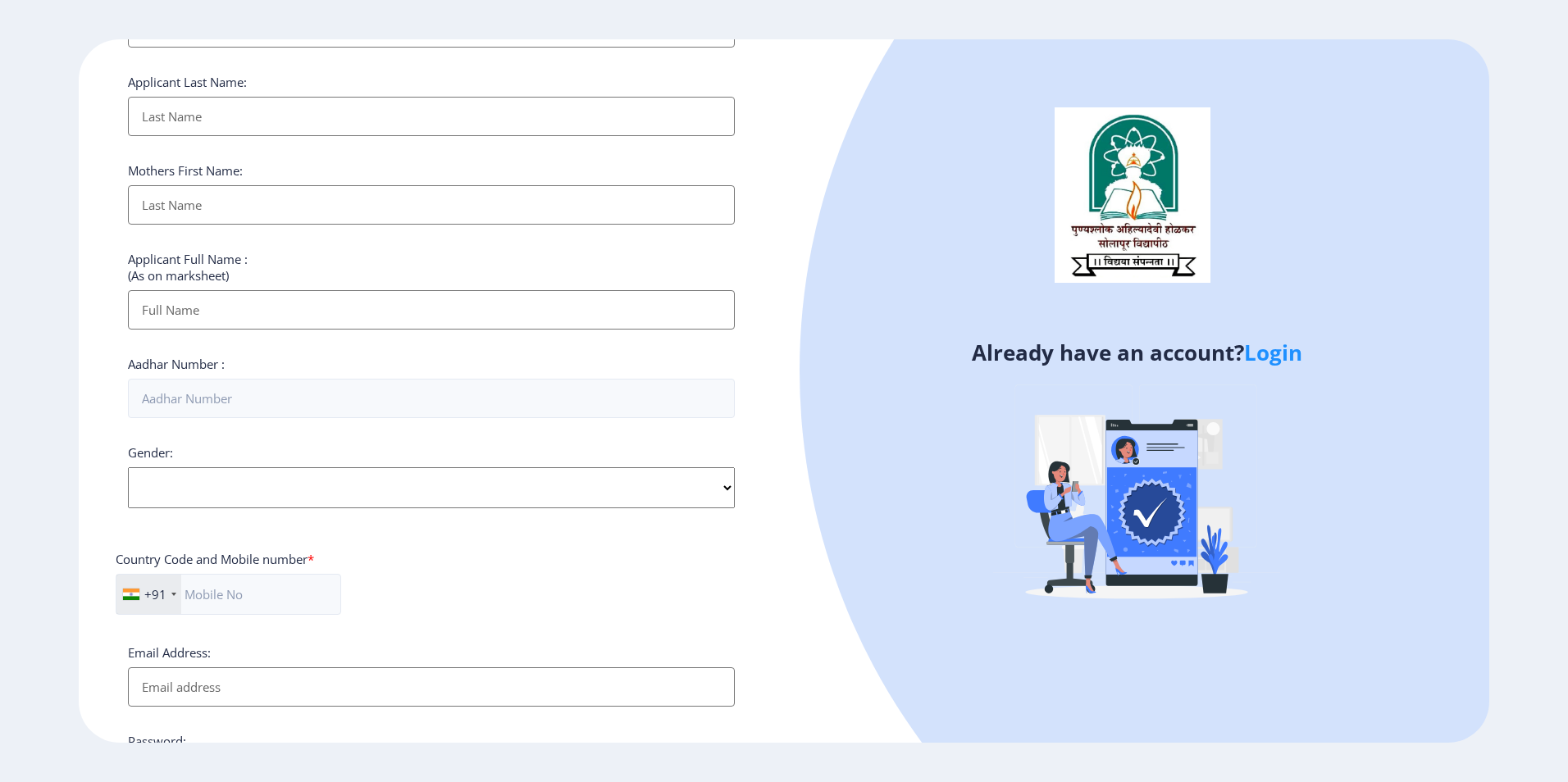
click at [282, 138] on div "Applicant First Name: Applicant Middle Name: Applicant Last Name: Mothers First…" at bounding box center [431, 389] width 607 height 986
click at [246, 115] on input "Applicant First Name:" at bounding box center [431, 116] width 607 height 39
type input "Veer"
type input "[PERSON_NAME]"
type input "Mahadev"
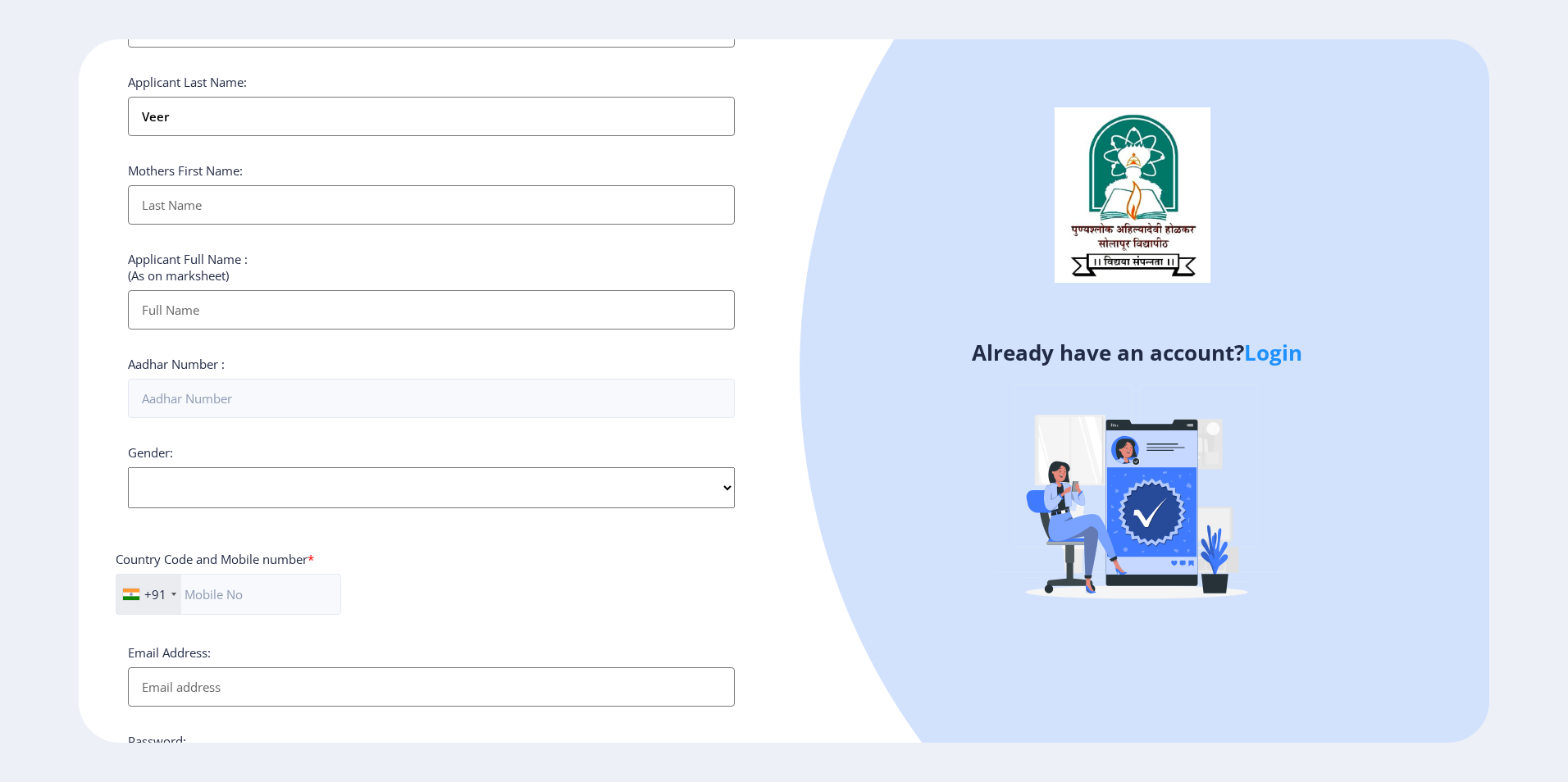
type input "Shakunatala"
type input "[PERSON_NAME]"
type input "513174451101"
type input "8177906645"
type input "[EMAIL_ADDRESS][DOMAIN_NAME]"
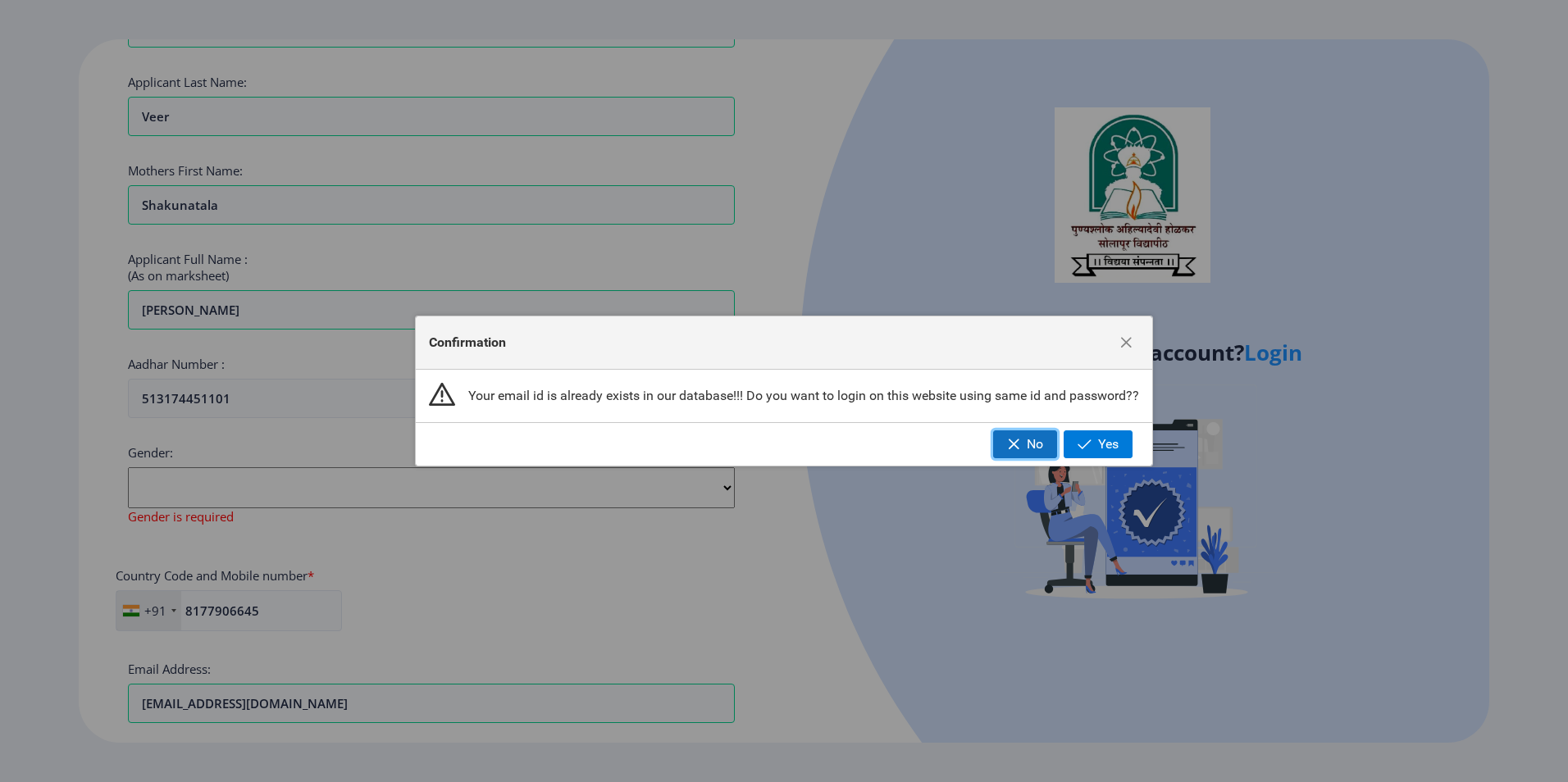
click at [1015, 441] on span "button" at bounding box center [1013, 444] width 13 height 13
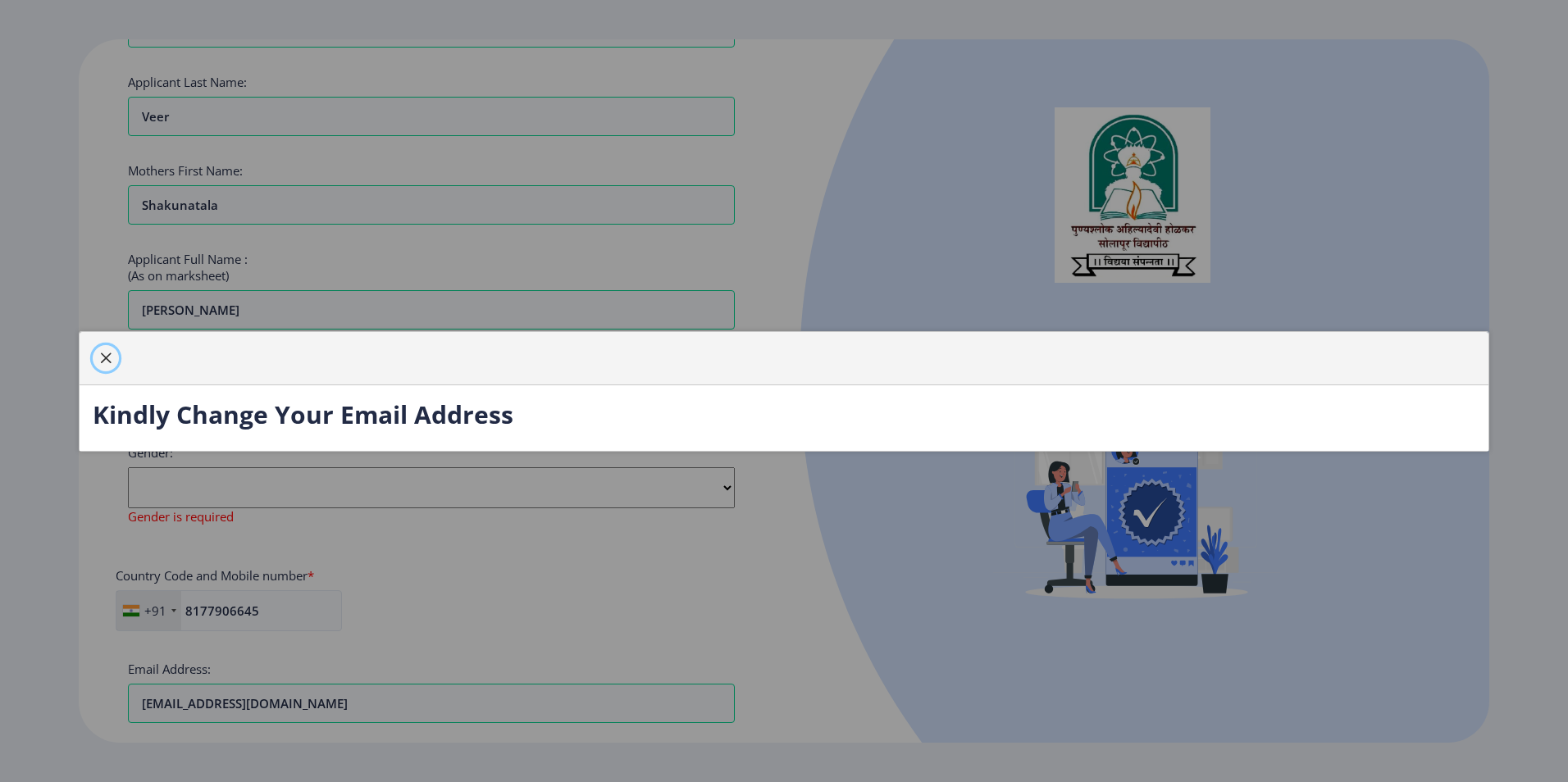
click at [108, 357] on span "button" at bounding box center [105, 358] width 13 height 13
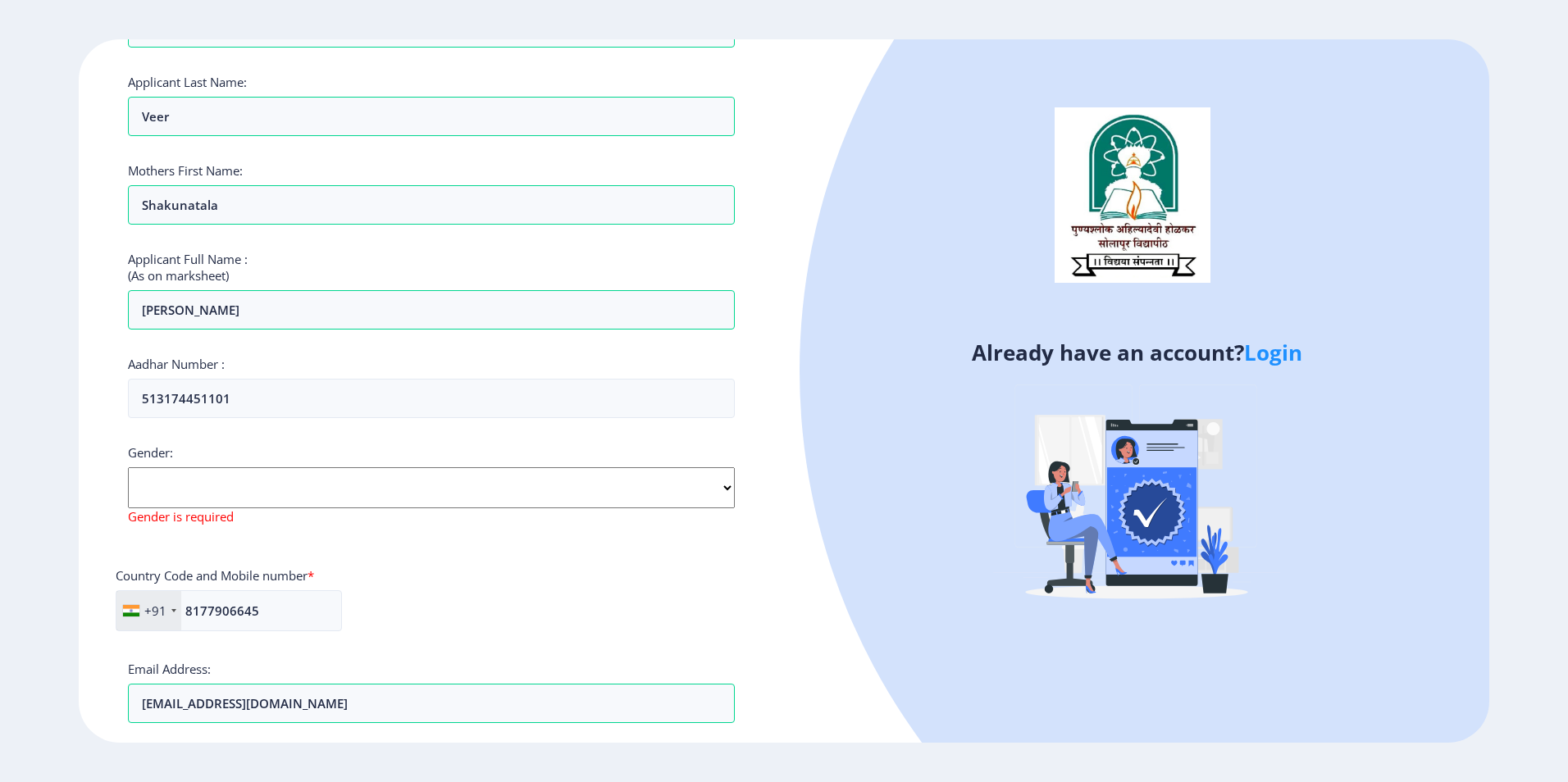
click at [211, 485] on select "Select Gender [DEMOGRAPHIC_DATA] [DEMOGRAPHIC_DATA] Other" at bounding box center [431, 488] width 607 height 41
click at [128, 467] on select "Select Gender [DEMOGRAPHIC_DATA] [DEMOGRAPHIC_DATA] Other" at bounding box center [431, 488] width 607 height 41
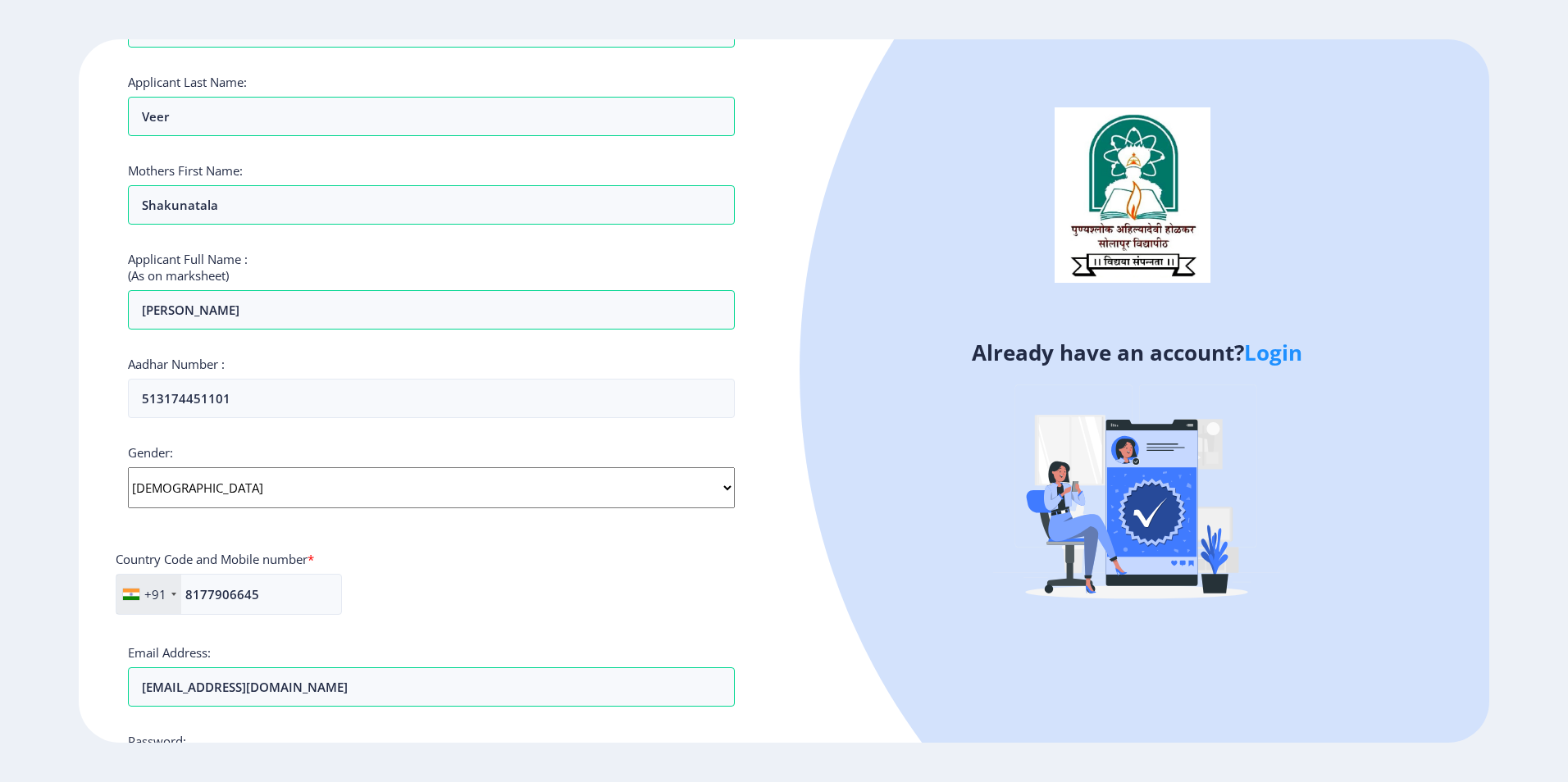
click at [211, 499] on select "Select Gender [DEMOGRAPHIC_DATA] [DEMOGRAPHIC_DATA] Other" at bounding box center [431, 488] width 607 height 41
select select "[DEMOGRAPHIC_DATA]"
click at [128, 467] on select "Select Gender [DEMOGRAPHIC_DATA] [DEMOGRAPHIC_DATA] Other" at bounding box center [431, 488] width 607 height 41
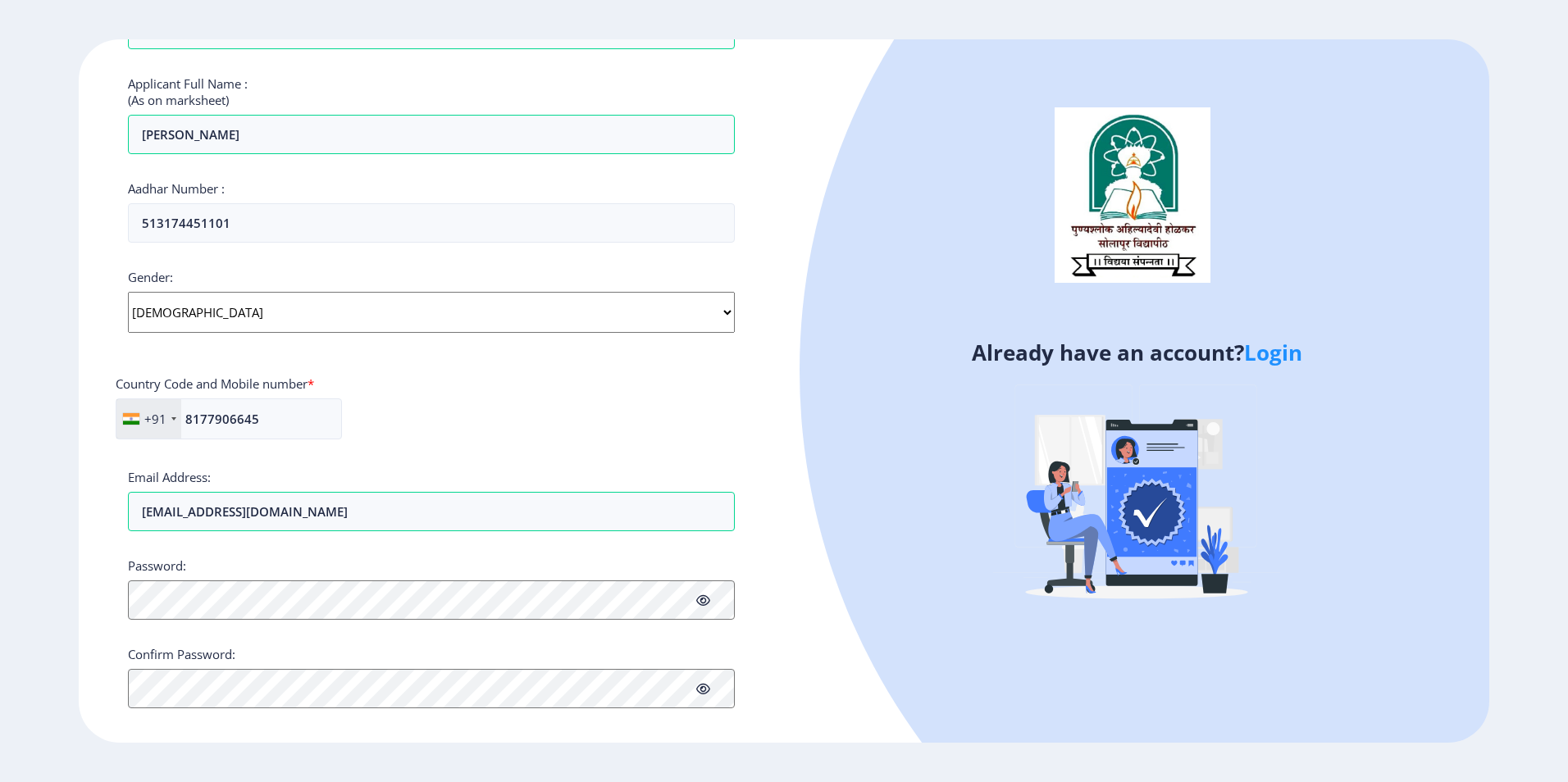
scroll to position [437, 0]
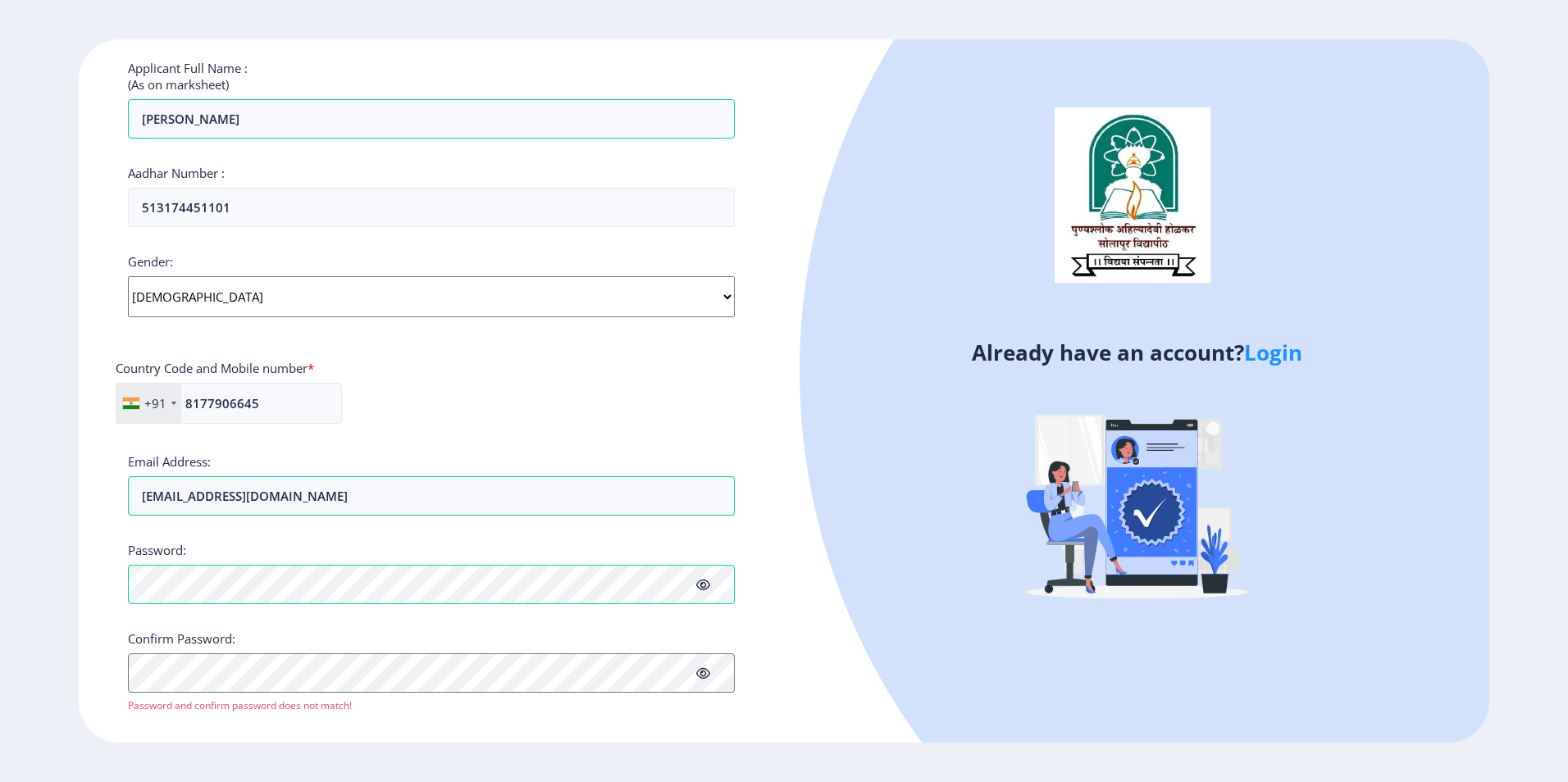
click at [531, 647] on div "Confirm Password: Password and confirm password does not match!" at bounding box center [431, 672] width 607 height 82
click at [290, 711] on div "Applicant First Name: [PERSON_NAME] Applicant Middle Name: [PERSON_NAME] Applic…" at bounding box center [431, 222] width 607 height 1033
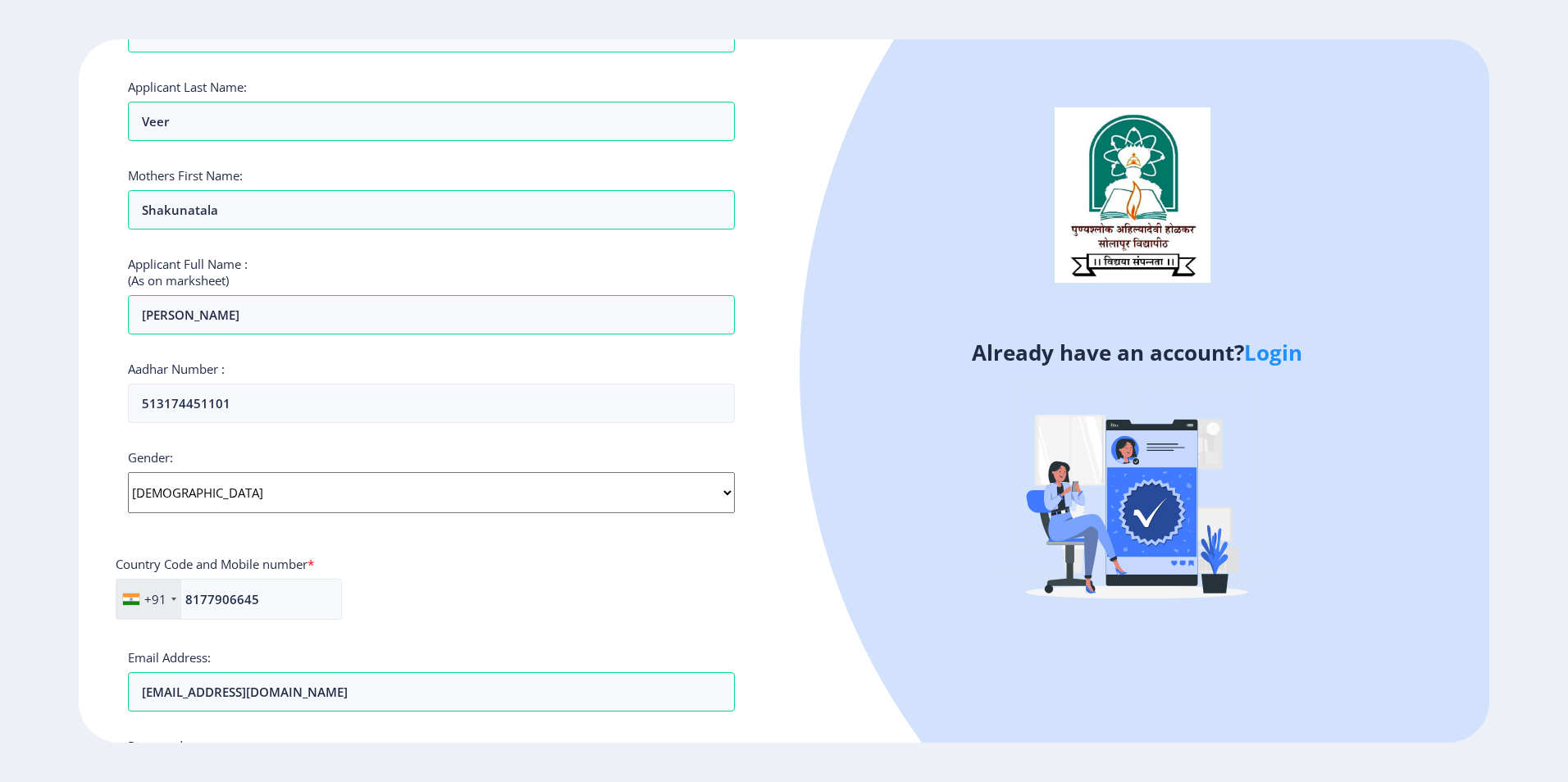
scroll to position [477, 0]
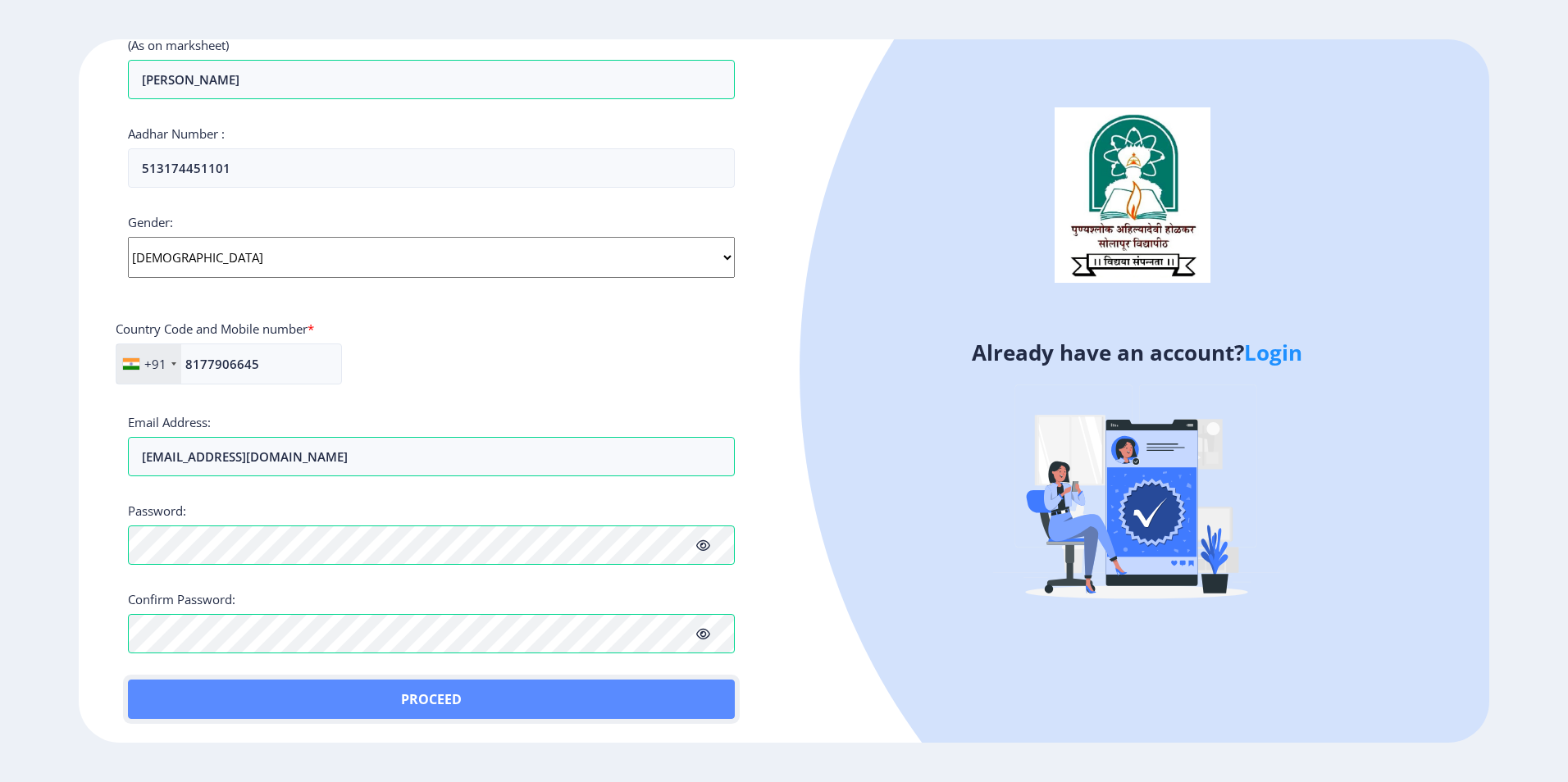
click at [450, 703] on button "Proceed" at bounding box center [431, 699] width 607 height 39
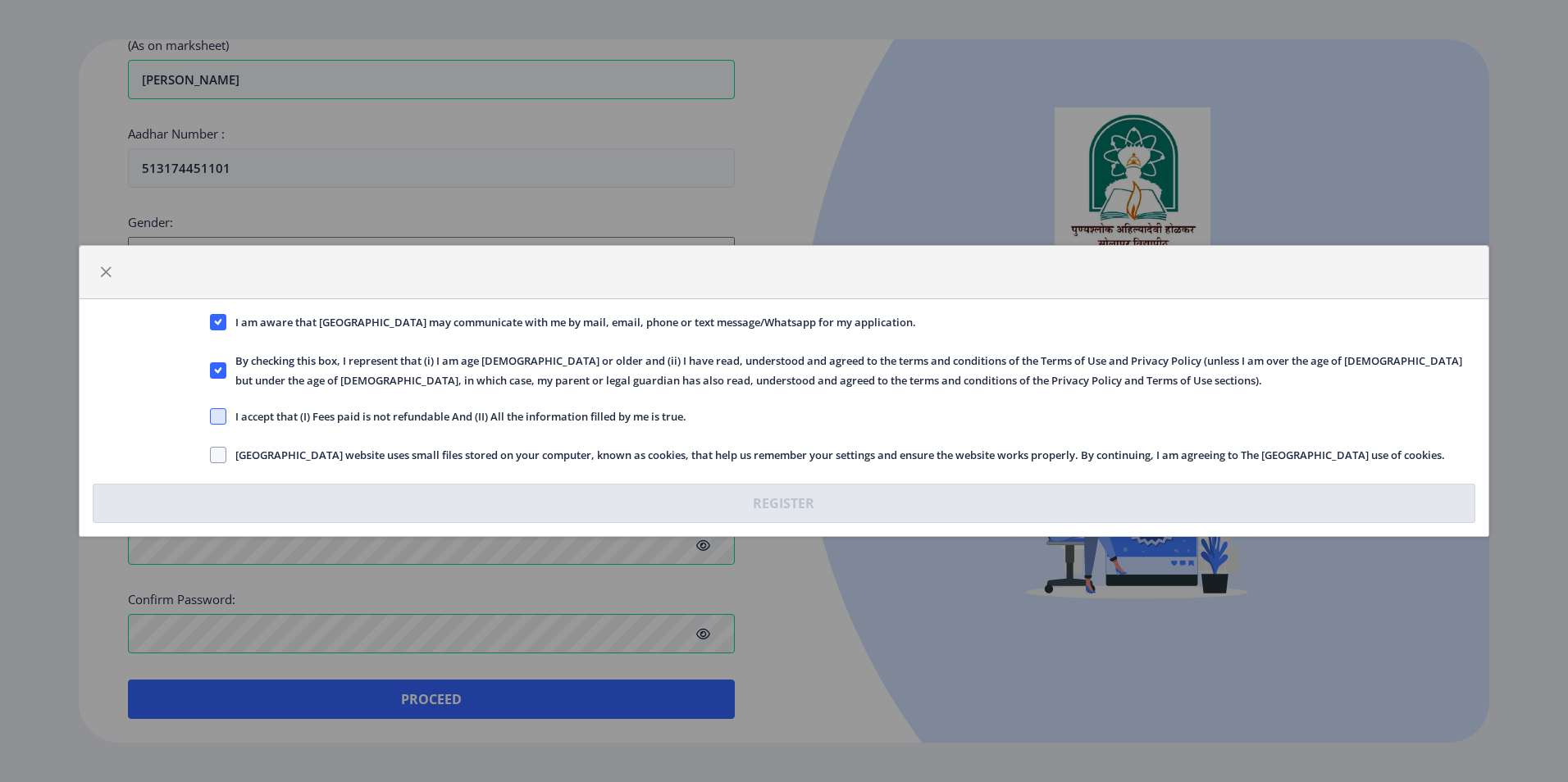
click at [223, 415] on span at bounding box center [217, 416] width 16 height 16
click at [211, 417] on input "I accept that (I) Fees paid is not refundable And (II) All the information fill…" at bounding box center [210, 417] width 1 height 1
checkbox input "true"
click at [219, 447] on span at bounding box center [217, 454] width 16 height 16
click at [211, 455] on input "[GEOGRAPHIC_DATA] website uses small files stored on your computer, known as co…" at bounding box center [210, 455] width 1 height 1
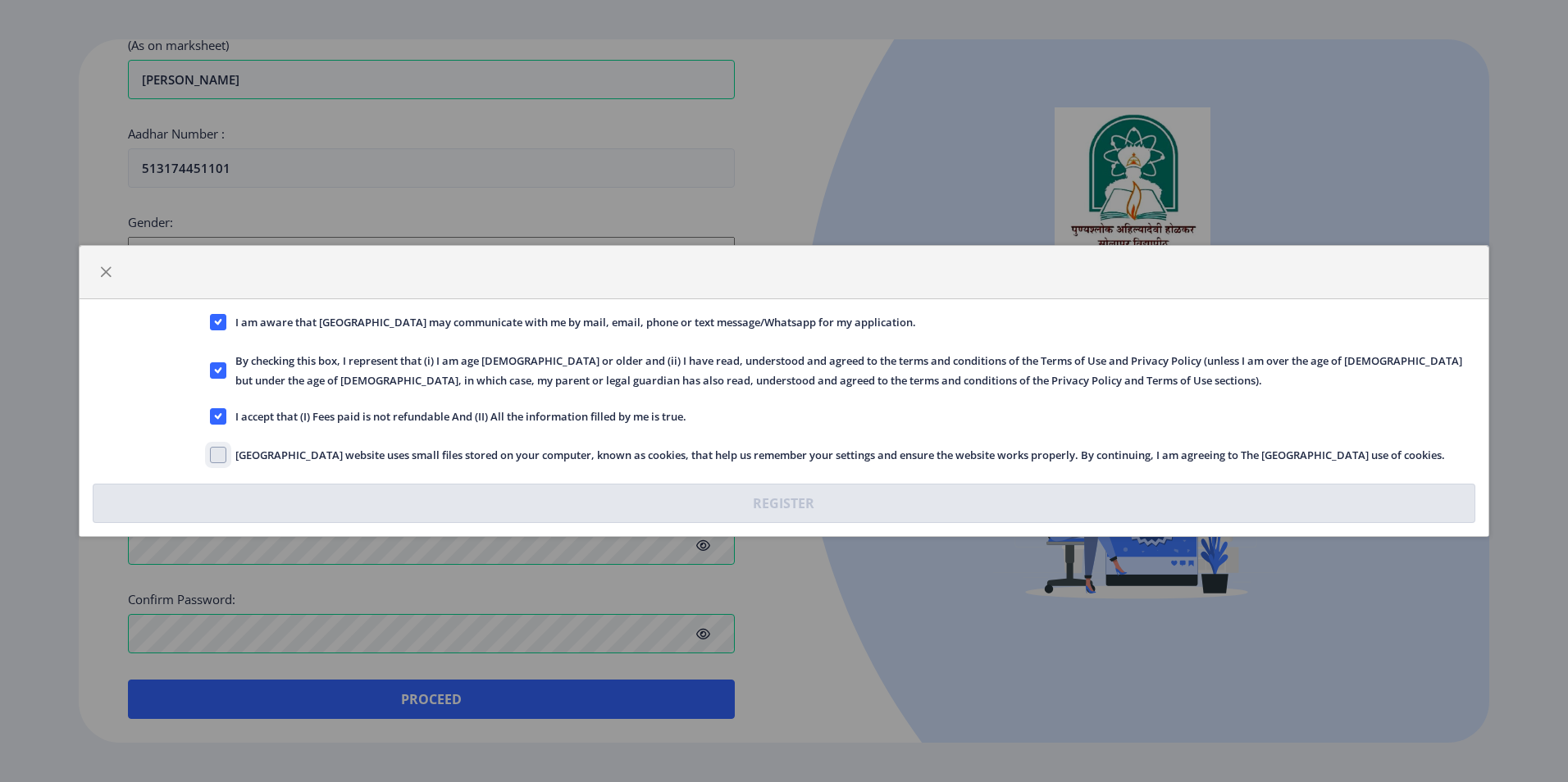
checkbox input "true"
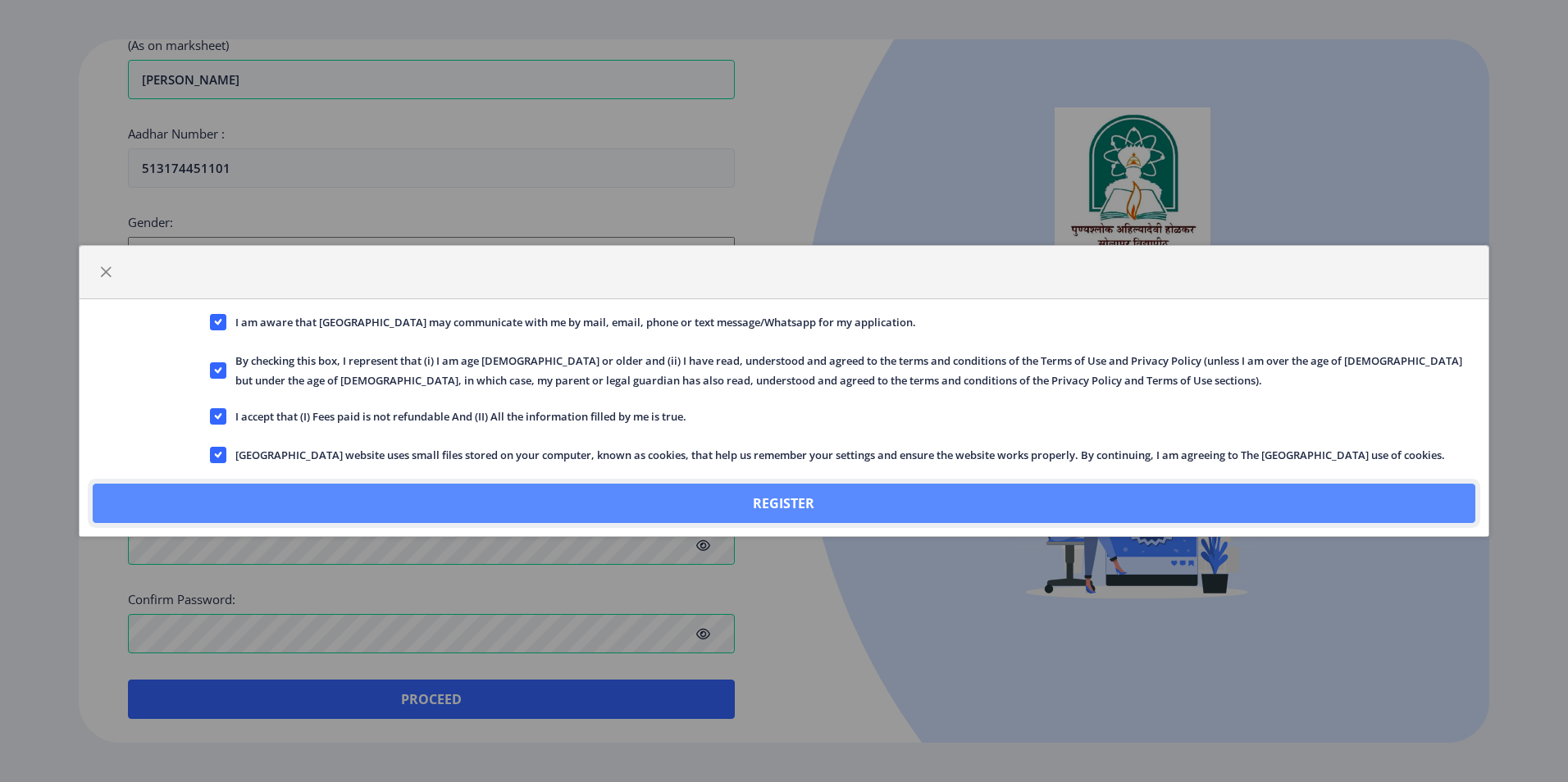
click at [857, 504] on button "Register" at bounding box center [784, 503] width 1383 height 39
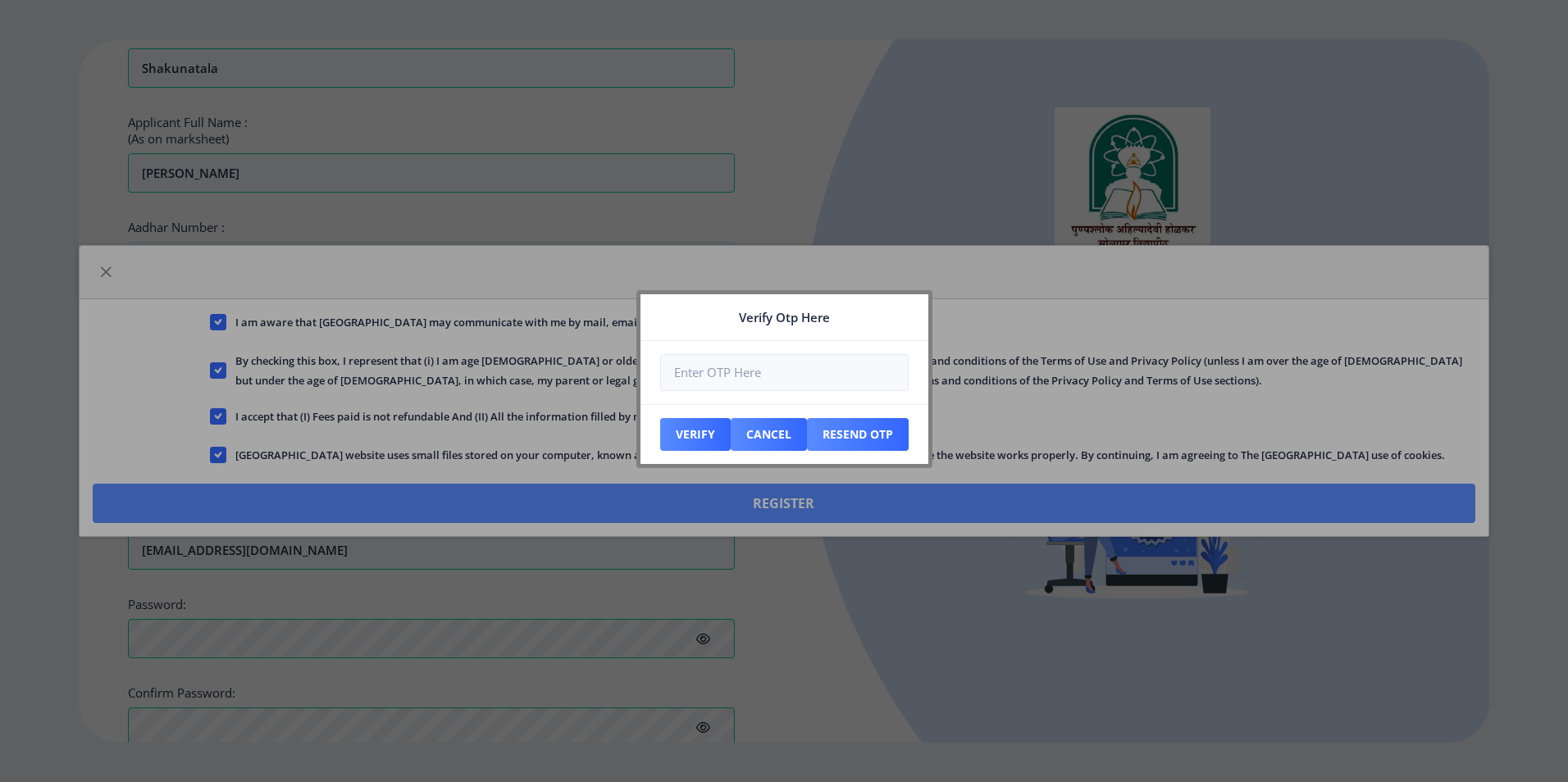
scroll to position [570, 0]
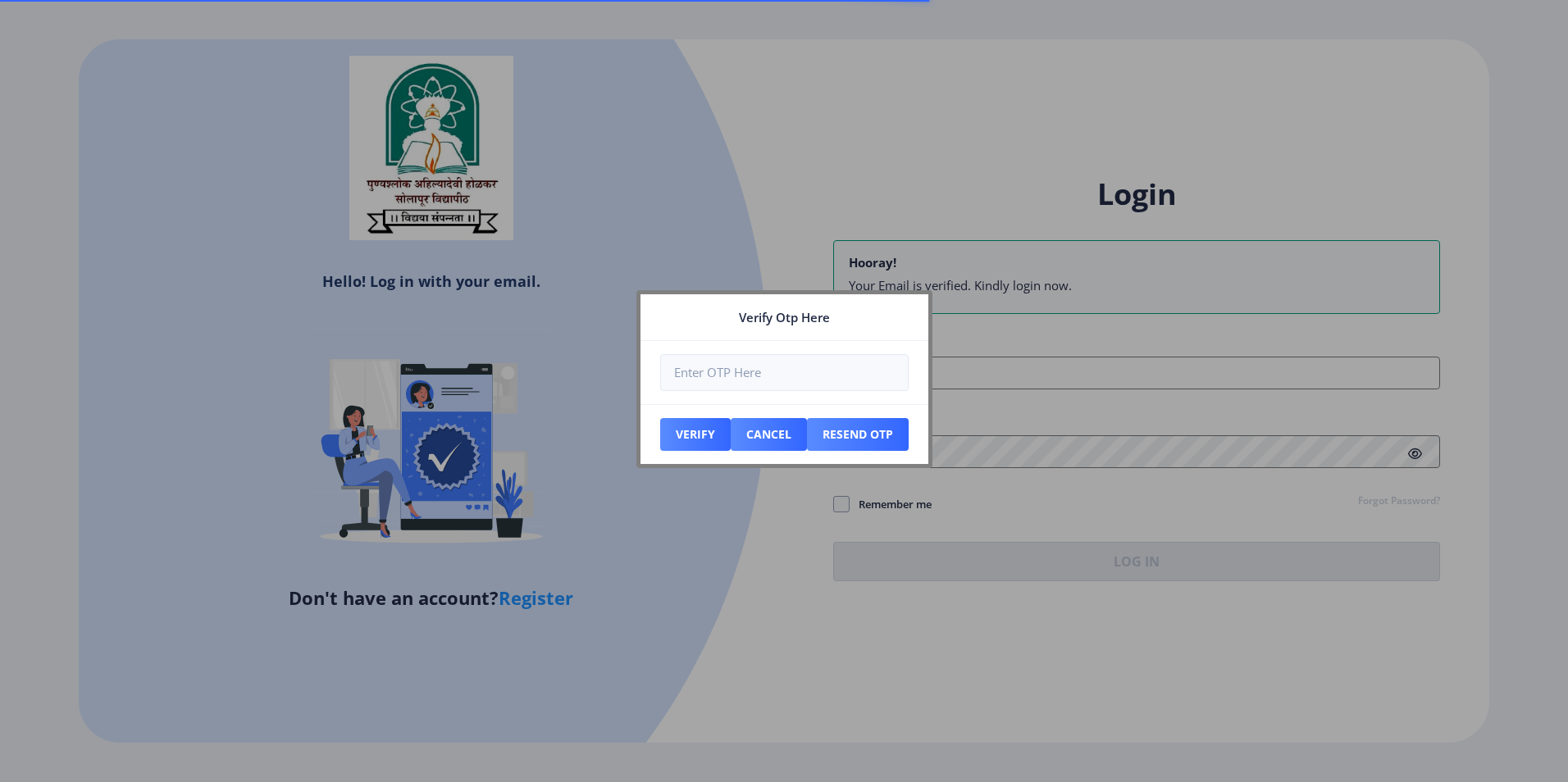
type input "[EMAIL_ADDRESS][DOMAIN_NAME]"
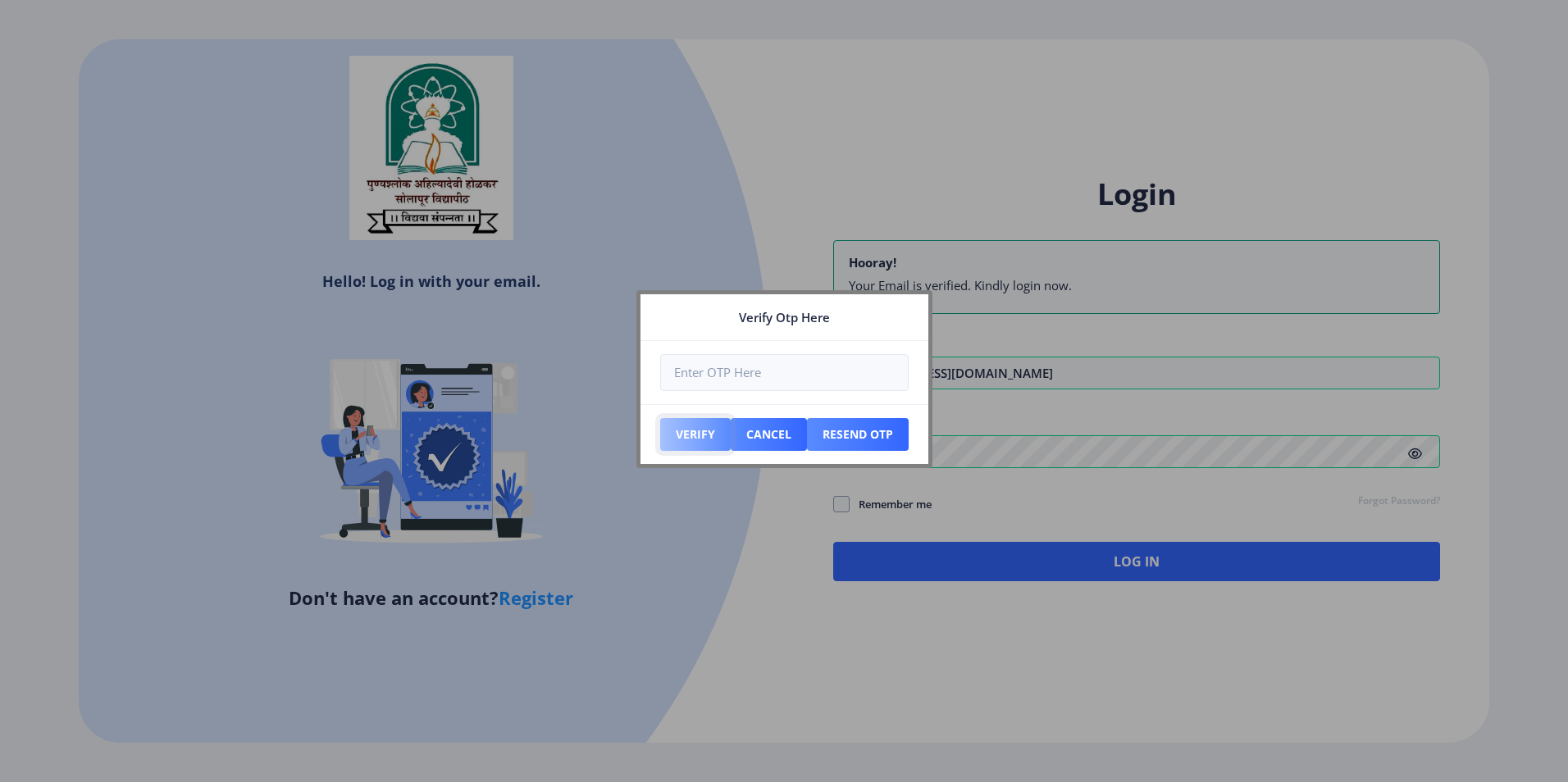
click at [704, 440] on button "Verify" at bounding box center [695, 435] width 70 height 33
click at [894, 419] on button "Resend Otp" at bounding box center [858, 435] width 102 height 33
select select
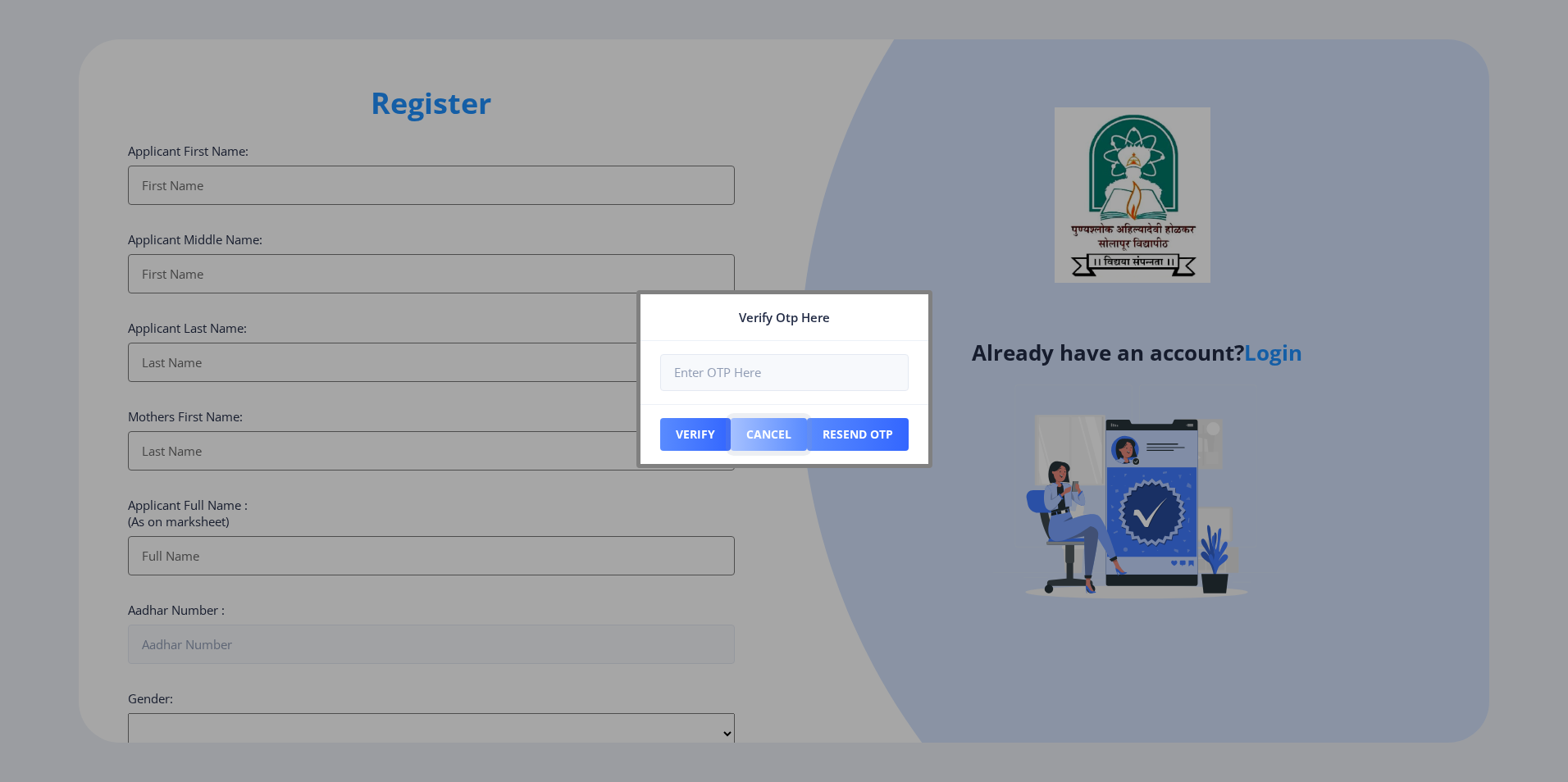
click at [769, 431] on button "Cancel" at bounding box center [768, 435] width 76 height 33
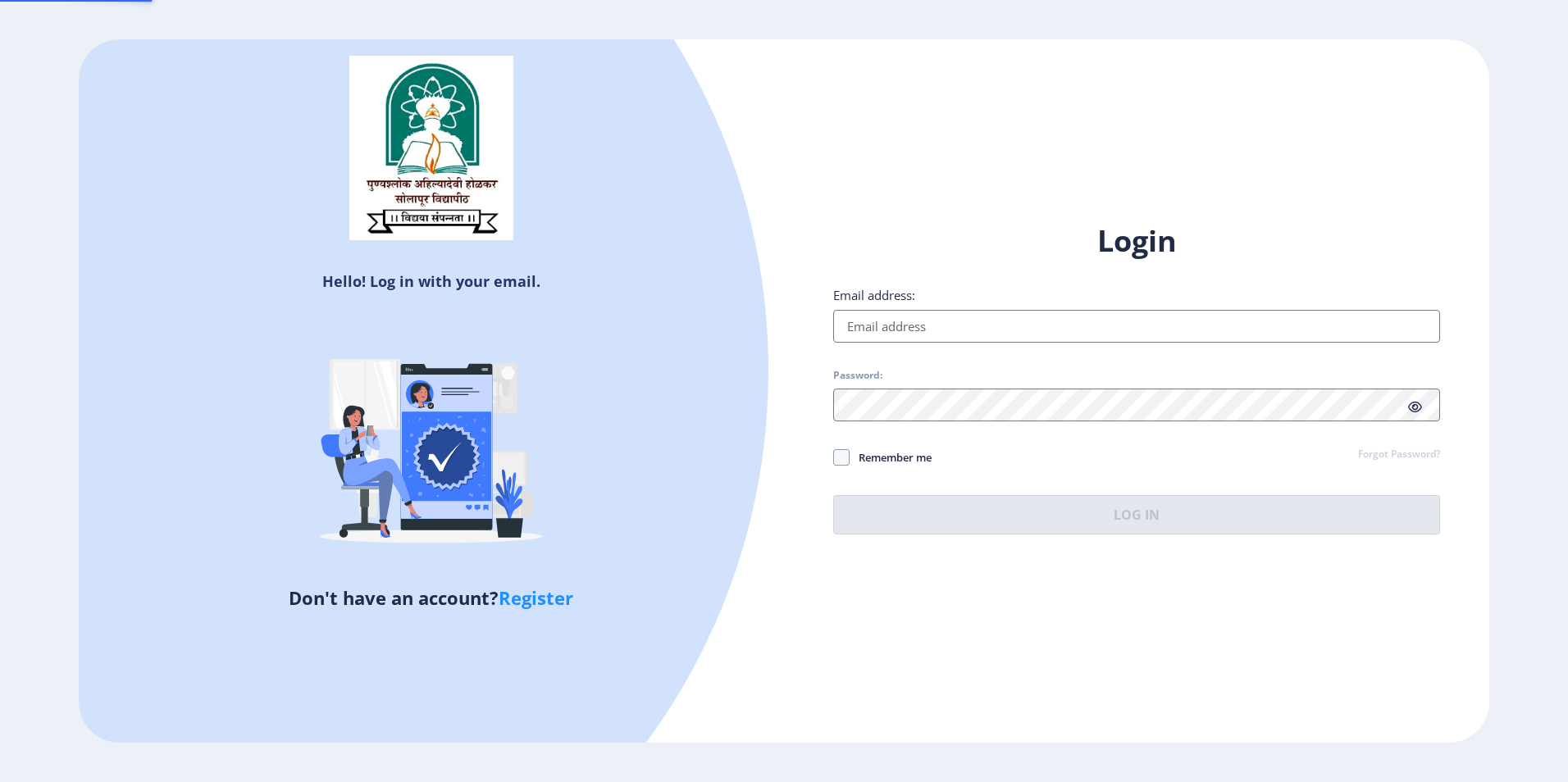
type input "[EMAIL_ADDRESS][DOMAIN_NAME]"
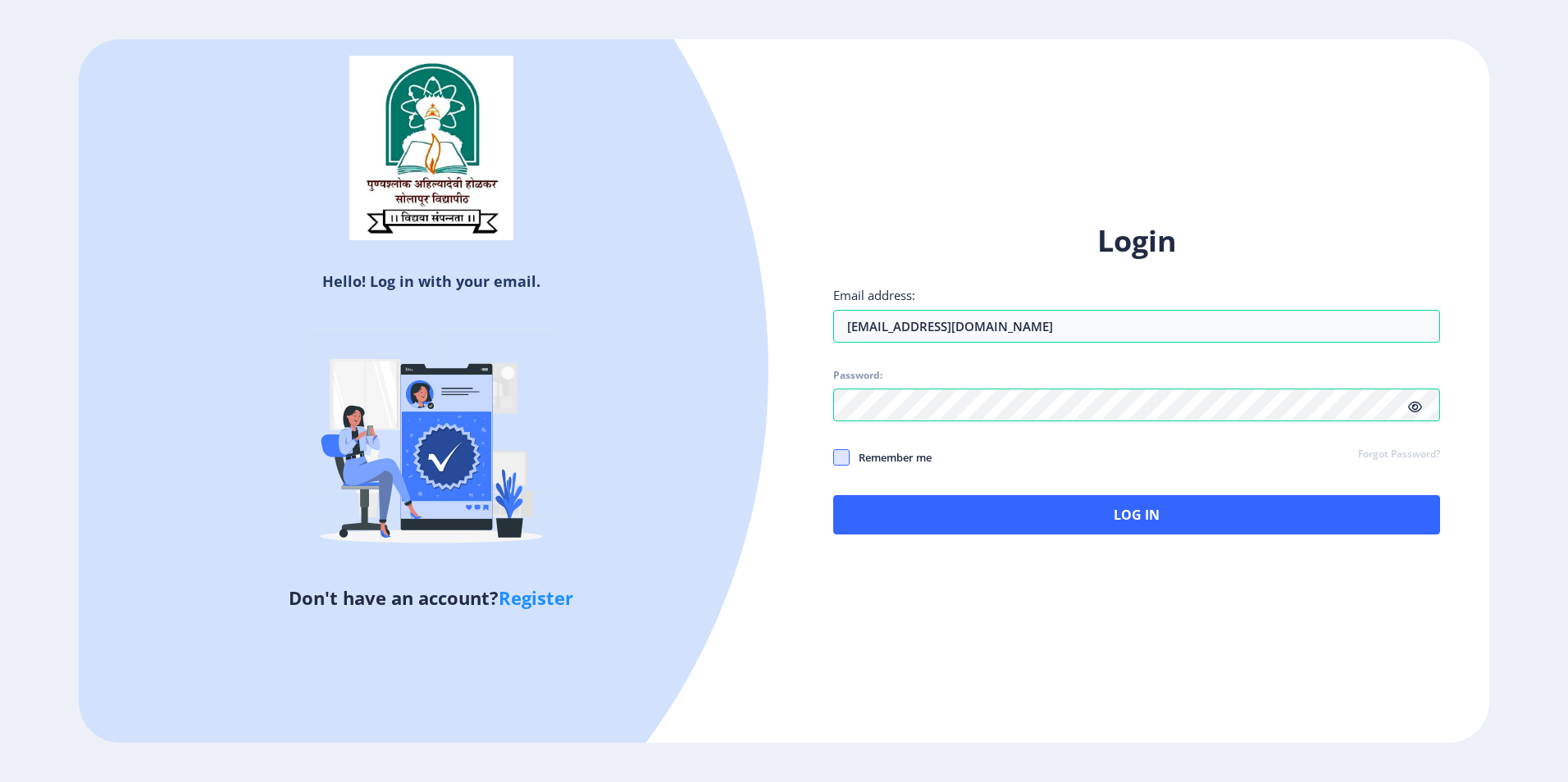
click at [841, 453] on span at bounding box center [840, 457] width 16 height 16
click at [834, 458] on input "Remember me" at bounding box center [833, 458] width 1 height 1
checkbox input "true"
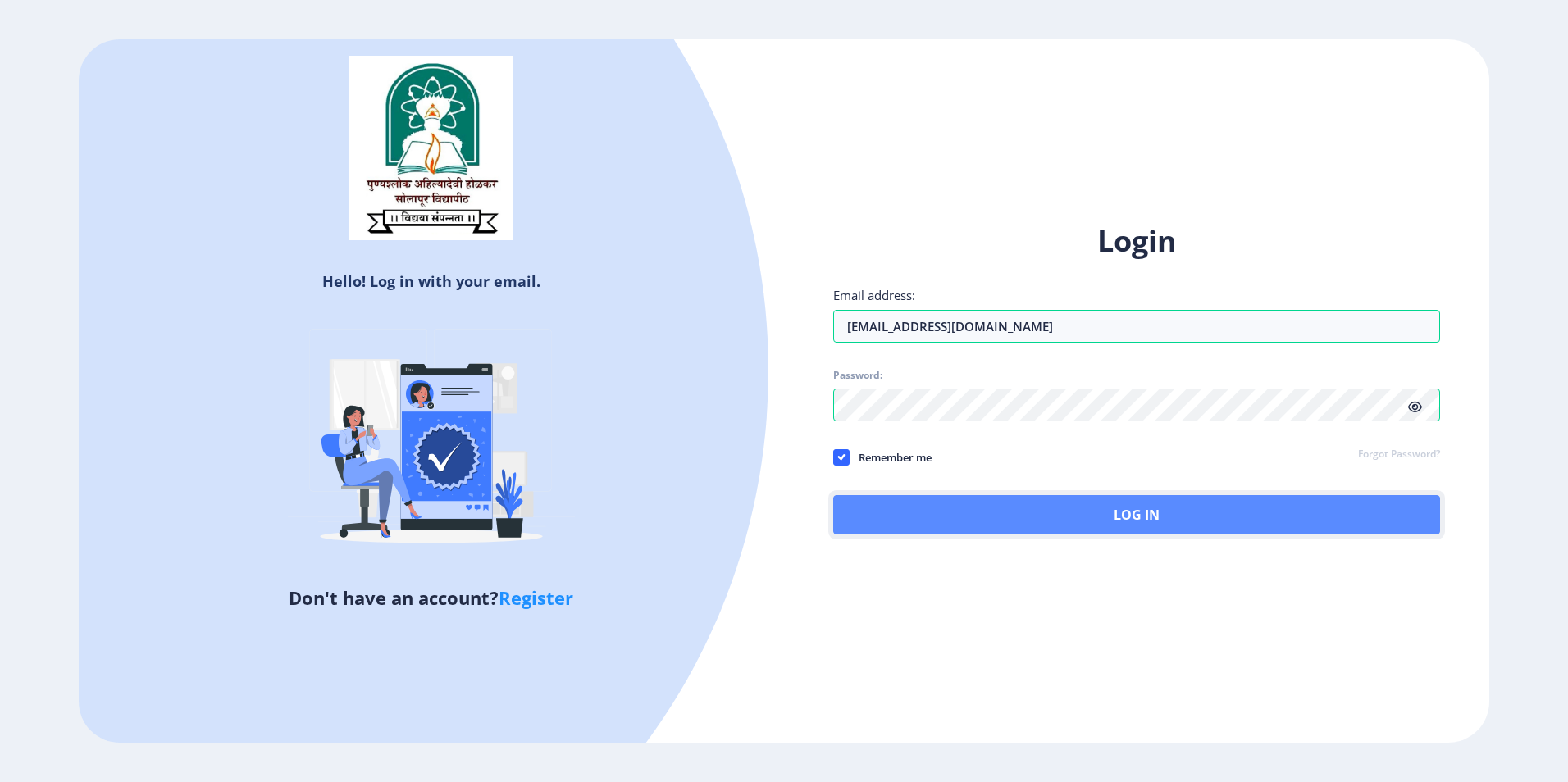
click at [1203, 503] on button "Log In" at bounding box center [1136, 515] width 607 height 39
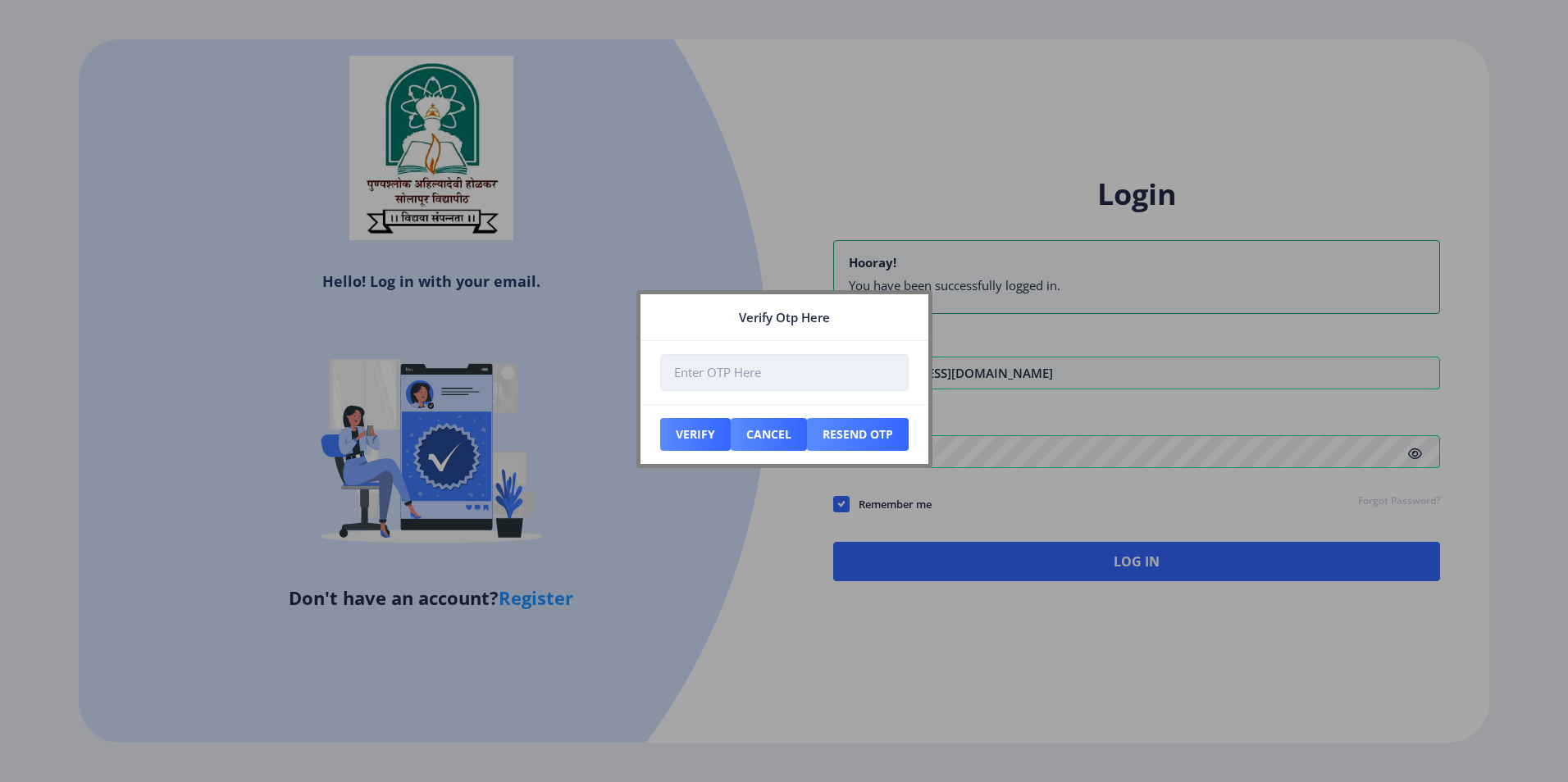
click at [763, 386] on input "number" at bounding box center [784, 372] width 248 height 37
click at [788, 370] on input "number" at bounding box center [784, 372] width 248 height 37
type input "123456"
click at [700, 441] on button "Verify" at bounding box center [695, 435] width 70 height 33
click at [847, 434] on button "Resend Otp" at bounding box center [858, 435] width 102 height 33
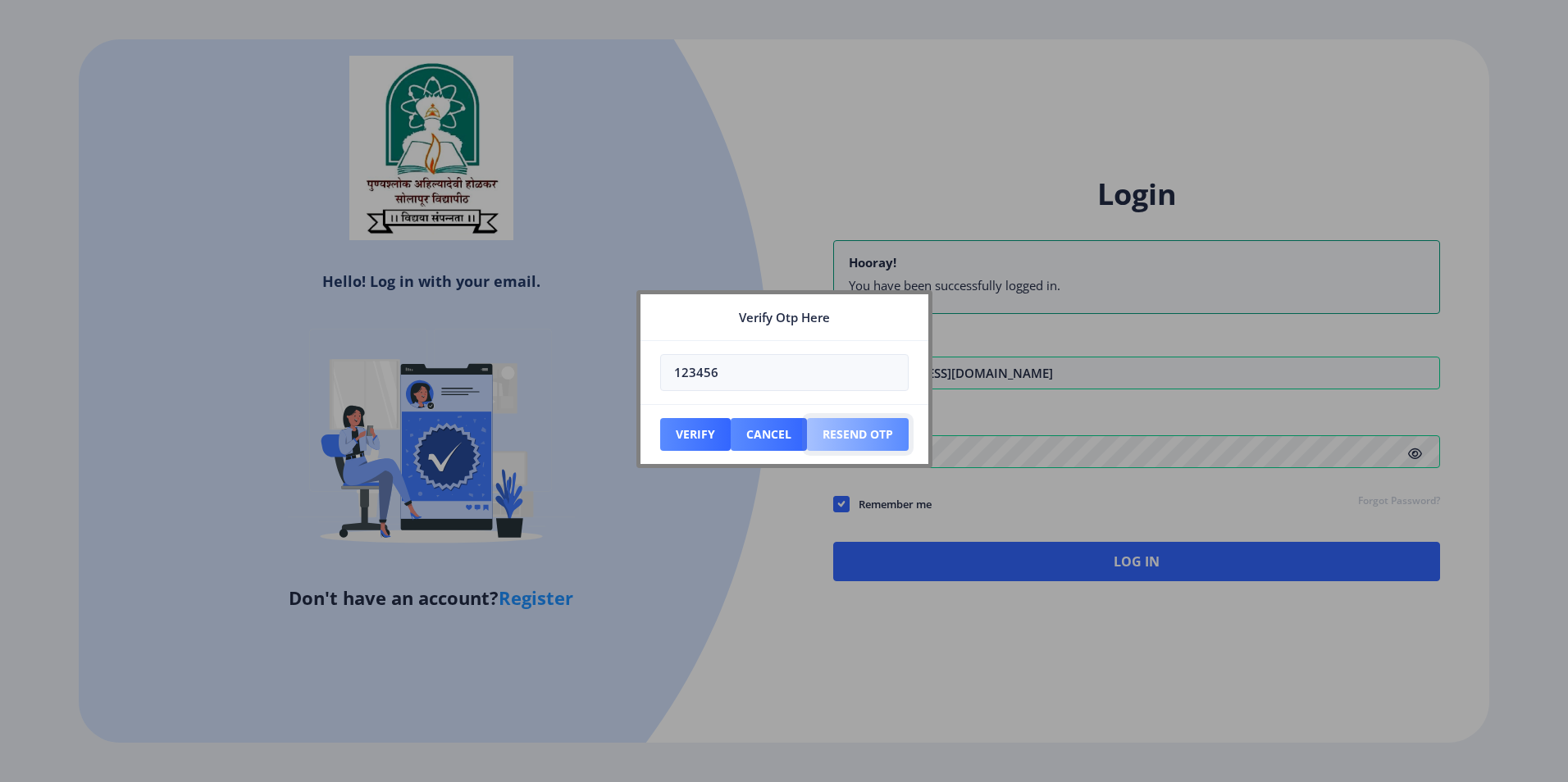
click at [847, 434] on button "Resend Otp" at bounding box center [858, 435] width 102 height 33
click at [710, 425] on button "Verify" at bounding box center [695, 435] width 70 height 33
click at [858, 426] on button "Resend Otp" at bounding box center [858, 435] width 102 height 33
click at [861, 427] on button "Resend Otp" at bounding box center [858, 435] width 102 height 33
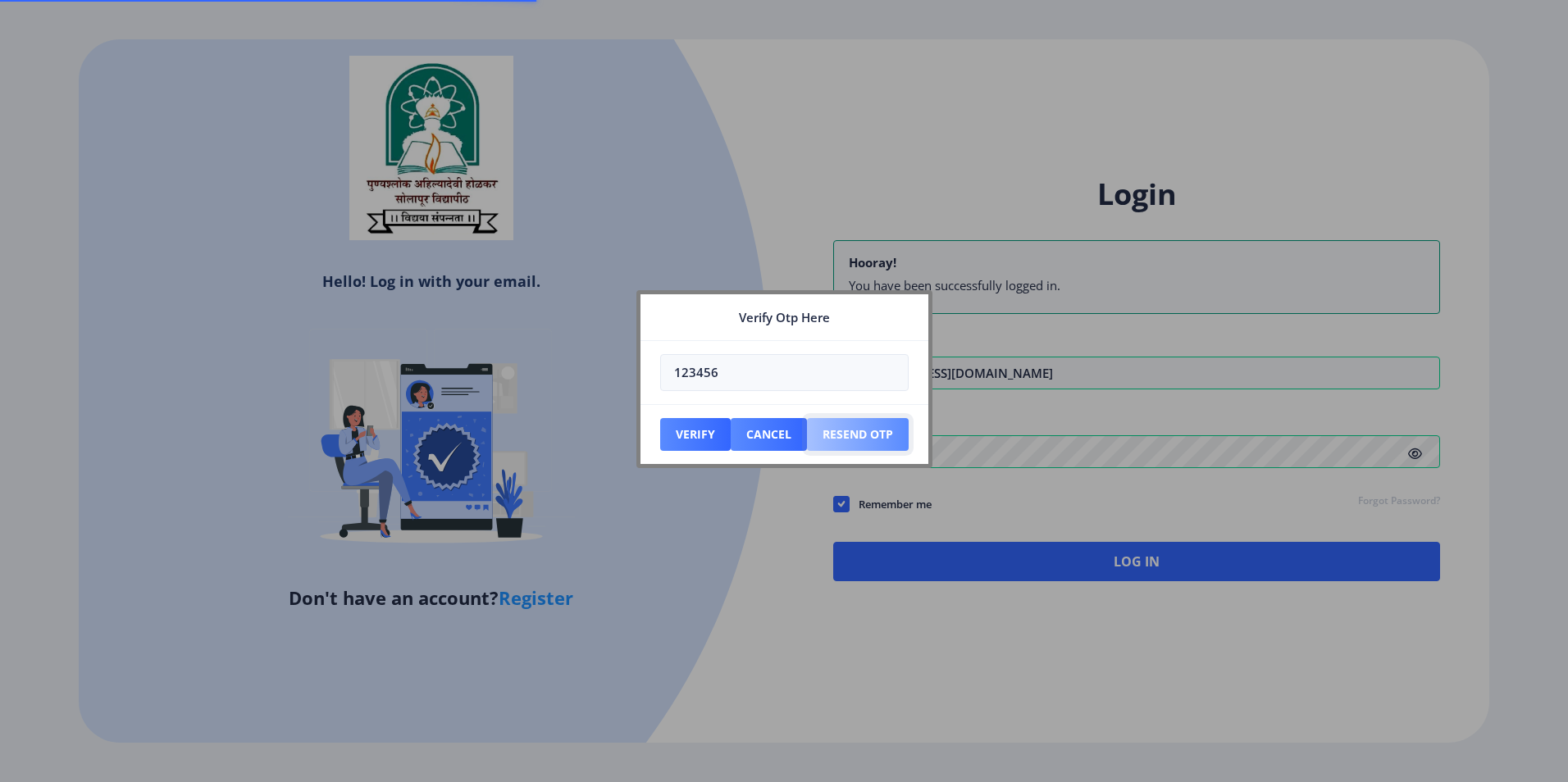
click at [861, 427] on button "Resend Otp" at bounding box center [858, 435] width 102 height 33
click at [870, 428] on button "Resend Otp" at bounding box center [858, 435] width 102 height 33
click at [710, 436] on button "Verify" at bounding box center [695, 435] width 70 height 33
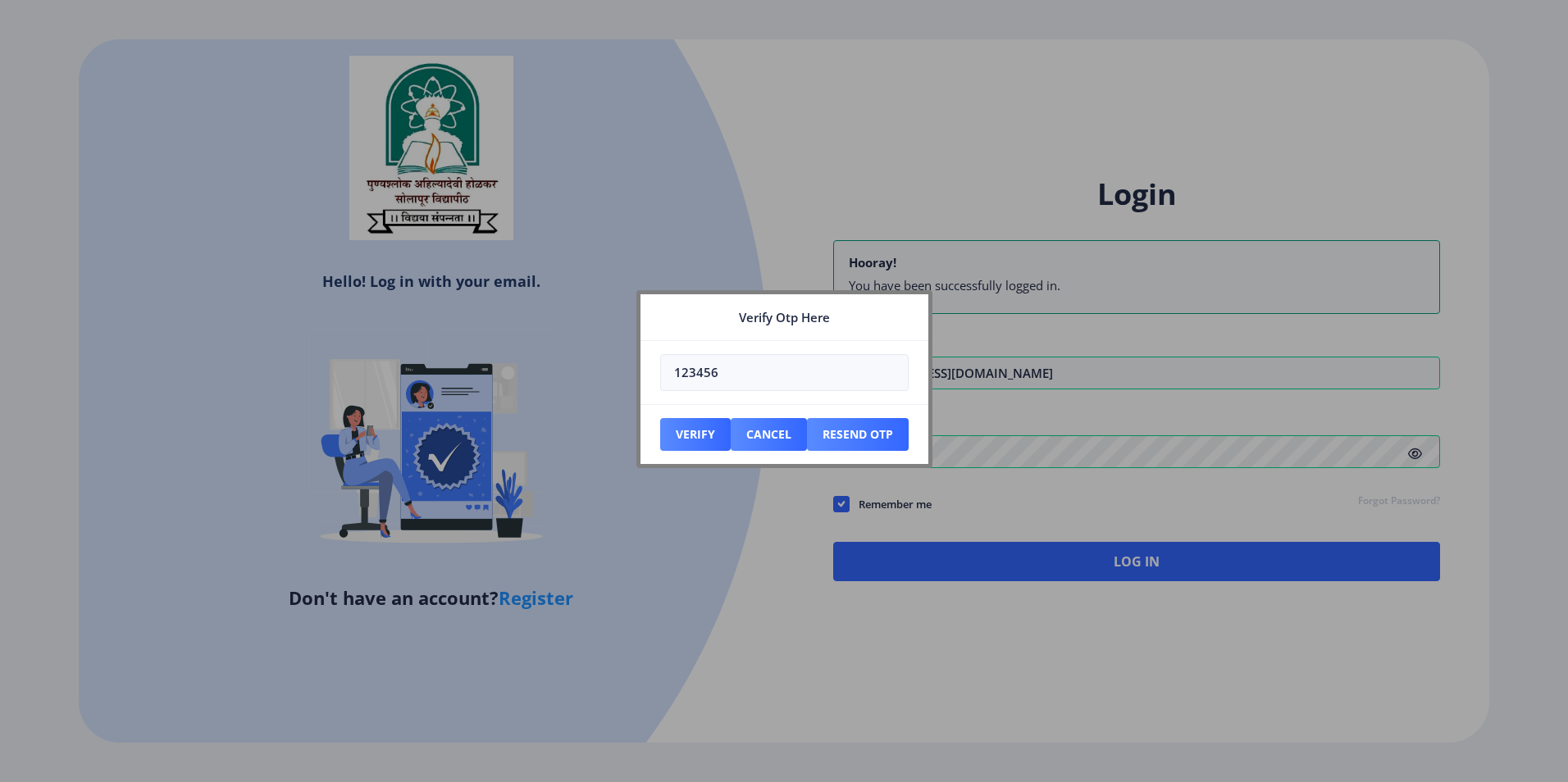
click at [1063, 538] on div at bounding box center [784, 391] width 1568 height 782
